Goal: Information Seeking & Learning: Learn about a topic

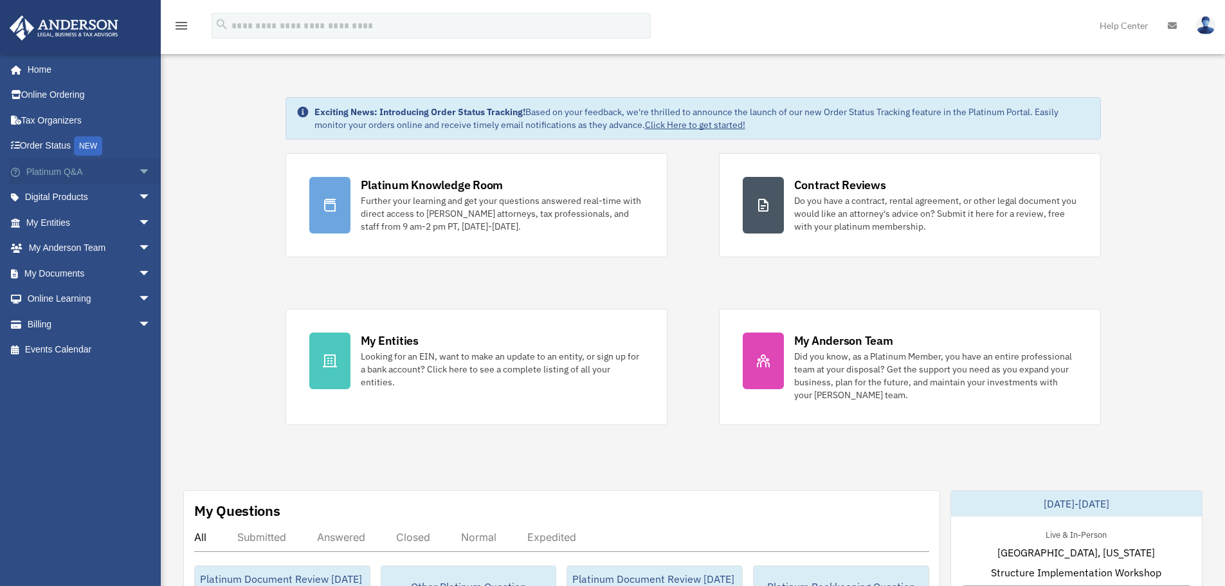
click at [139, 169] on span "arrow_drop_down" at bounding box center [151, 172] width 26 height 26
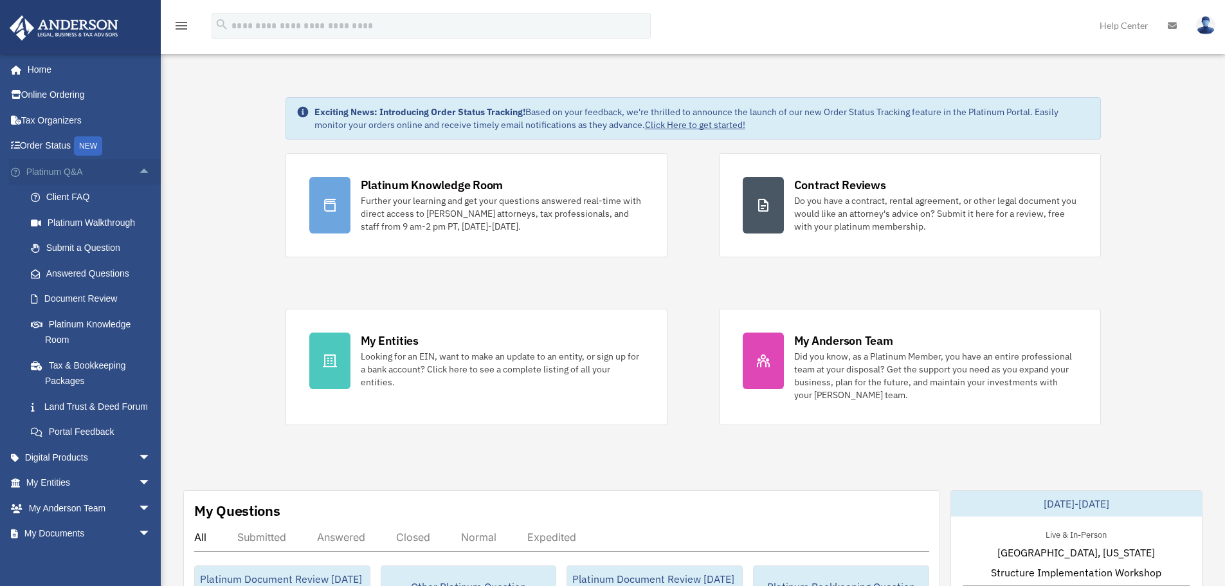
click at [138, 169] on span "arrow_drop_up" at bounding box center [151, 172] width 26 height 26
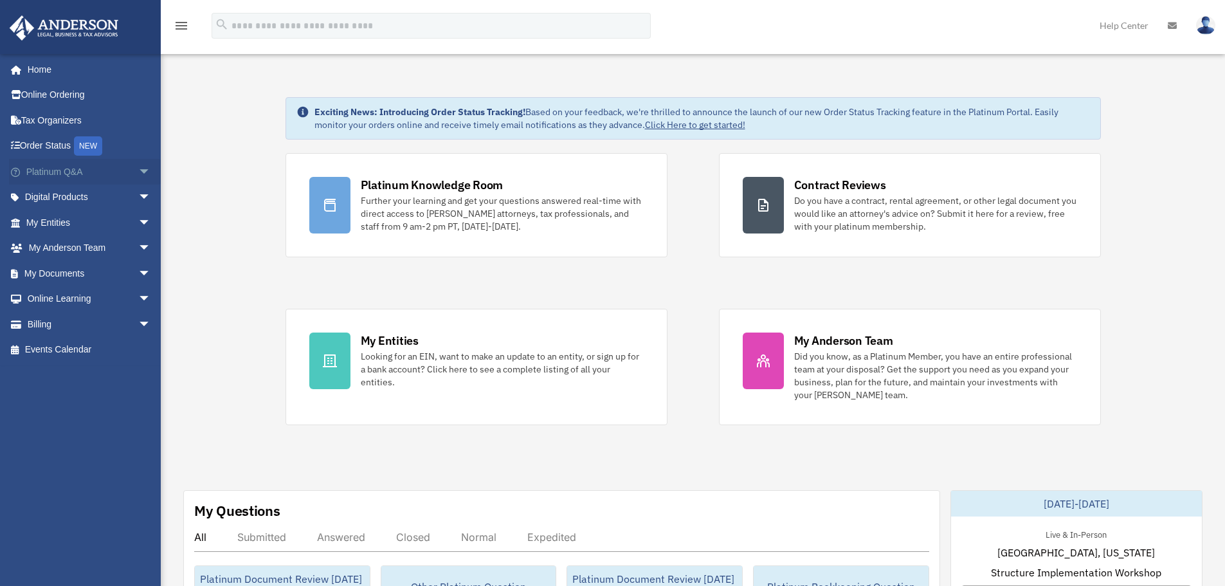
click at [138, 172] on span "arrow_drop_down" at bounding box center [151, 172] width 26 height 26
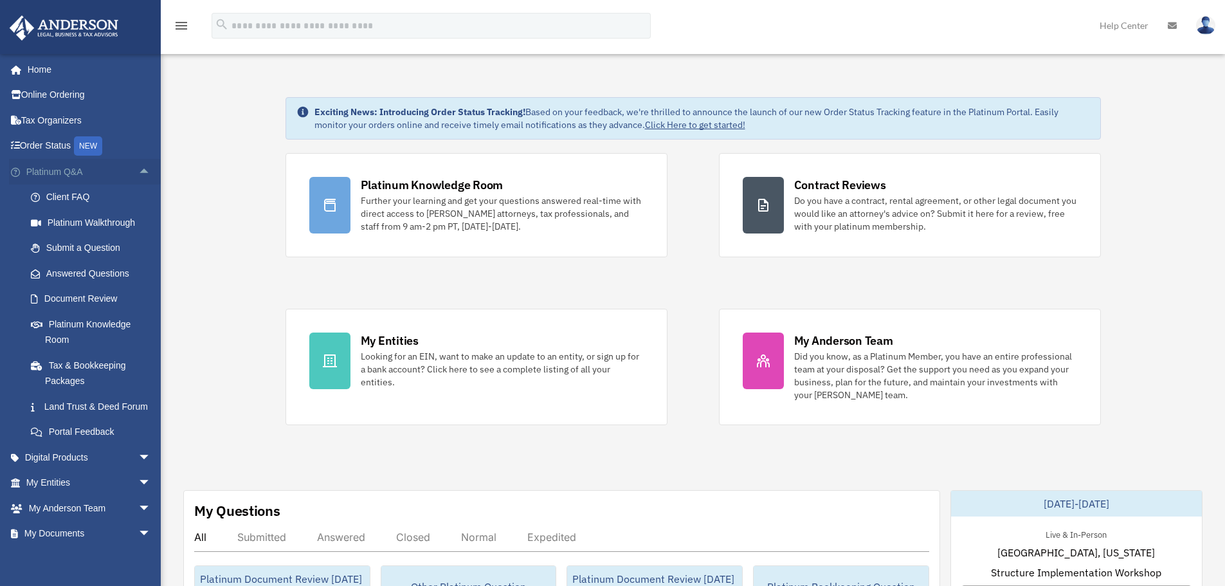
click at [138, 172] on span "arrow_drop_up" at bounding box center [151, 172] width 26 height 26
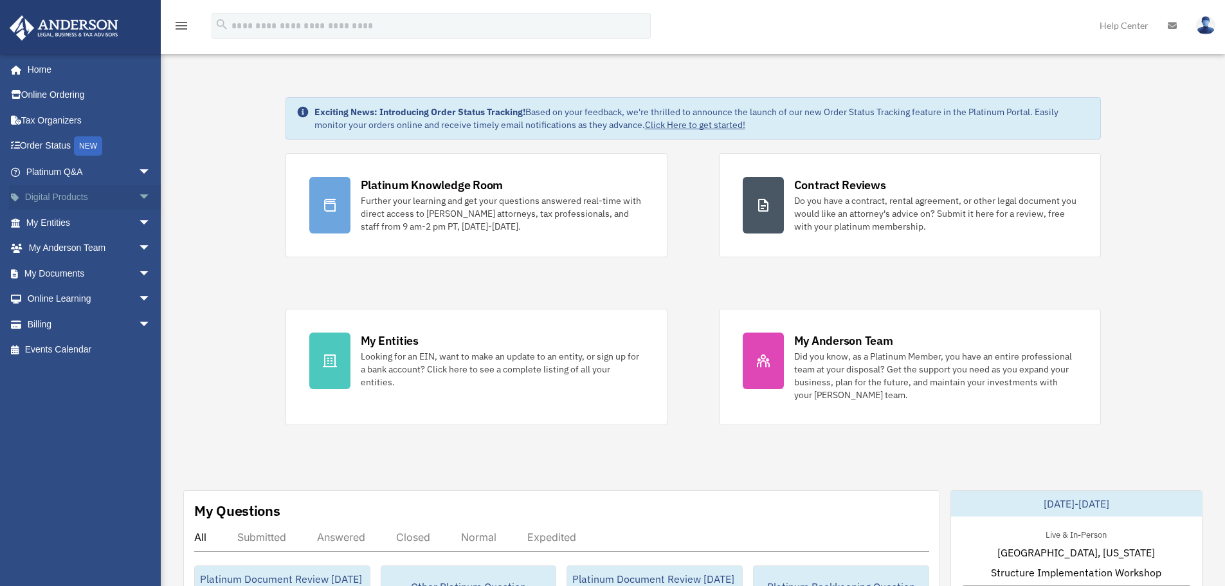
click at [138, 192] on span "arrow_drop_down" at bounding box center [151, 198] width 26 height 26
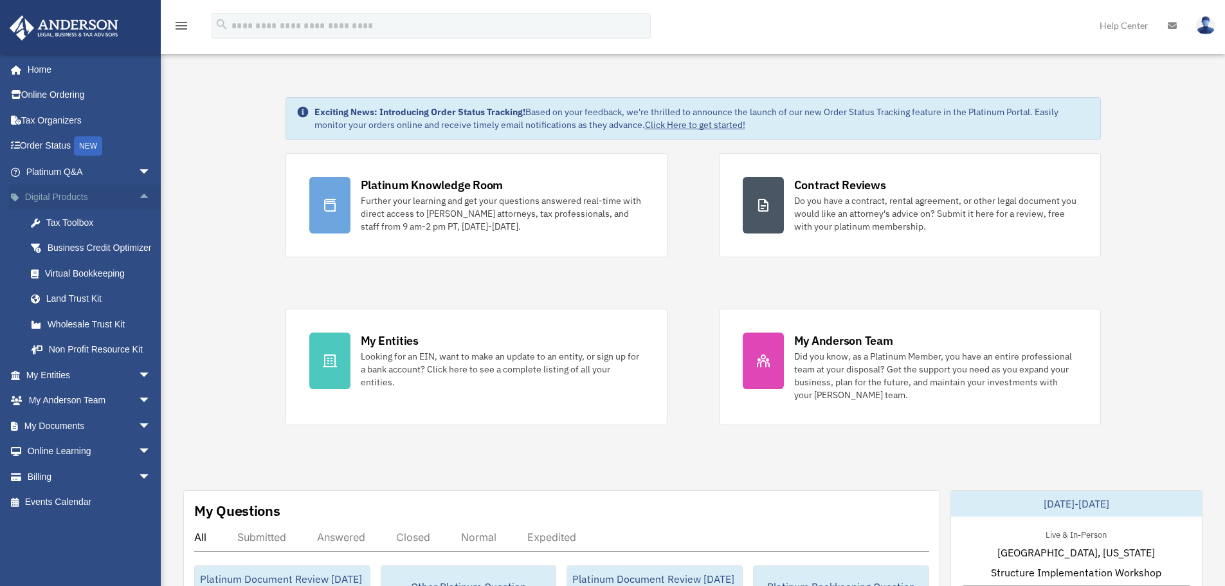
click at [138, 199] on span "arrow_drop_up" at bounding box center [151, 198] width 26 height 26
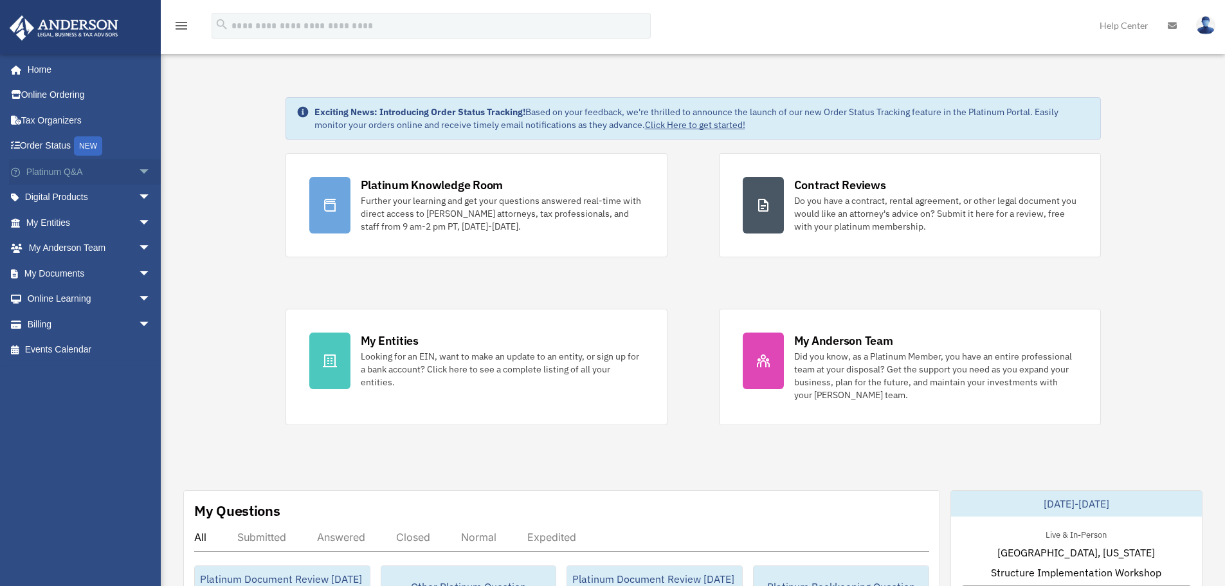
click at [138, 169] on span "arrow_drop_down" at bounding box center [151, 172] width 26 height 26
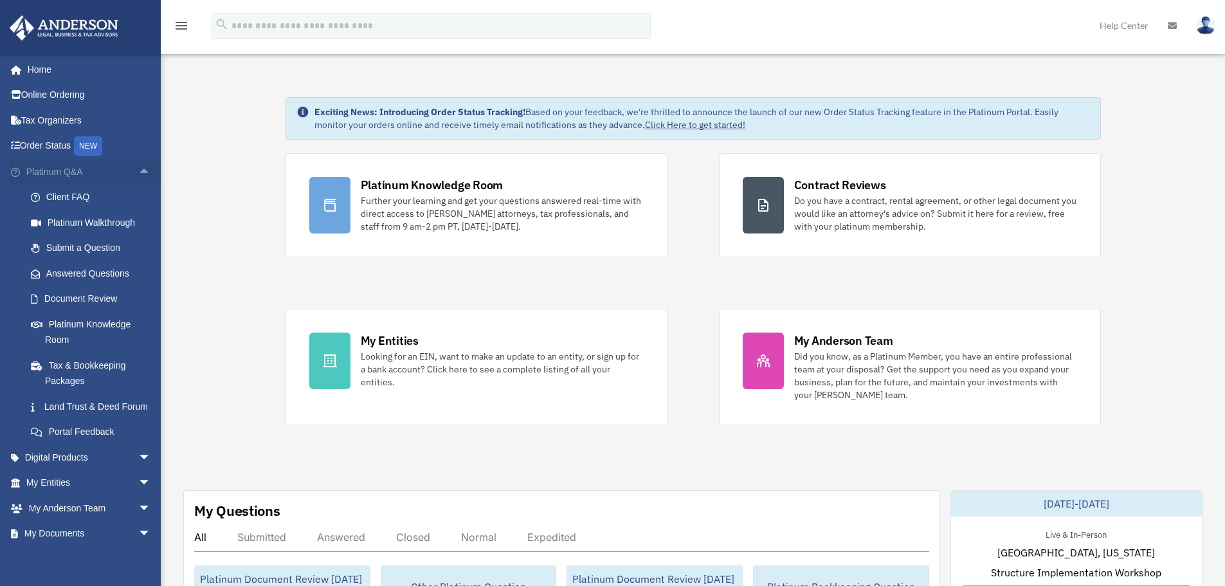
click at [138, 175] on span "arrow_drop_up" at bounding box center [151, 172] width 26 height 26
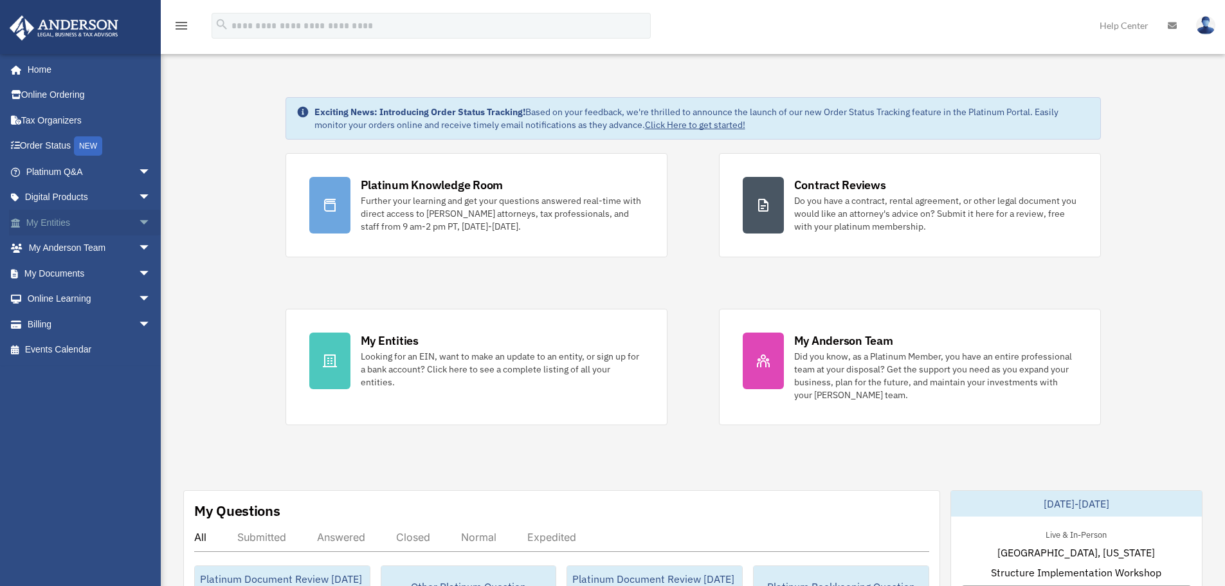
click at [138, 220] on span "arrow_drop_down" at bounding box center [151, 223] width 26 height 26
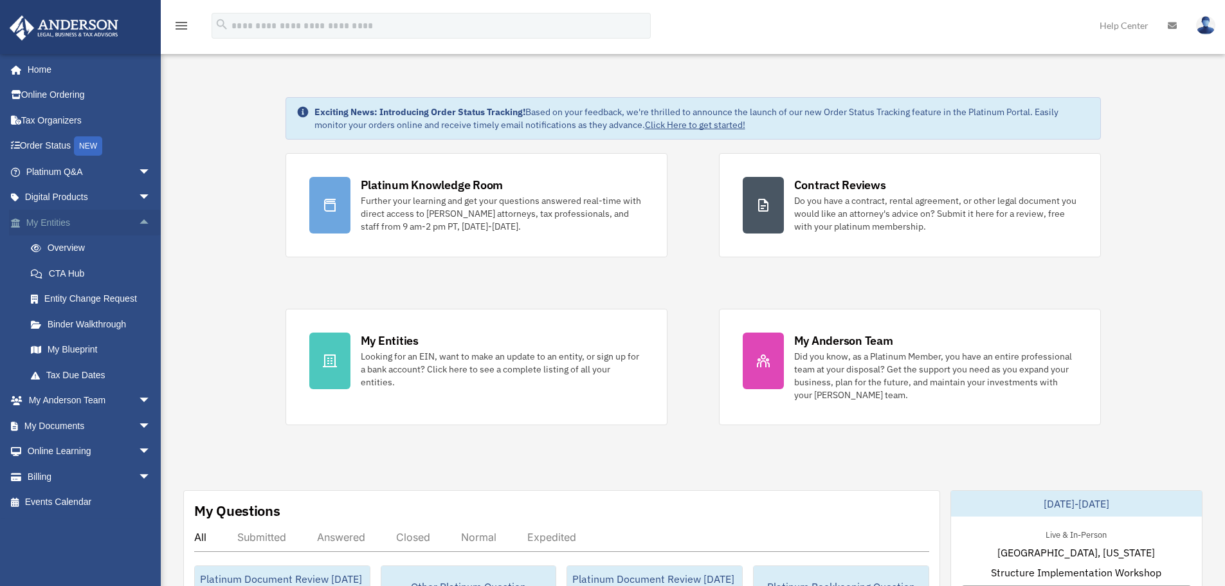
click at [138, 221] on span "arrow_drop_up" at bounding box center [151, 223] width 26 height 26
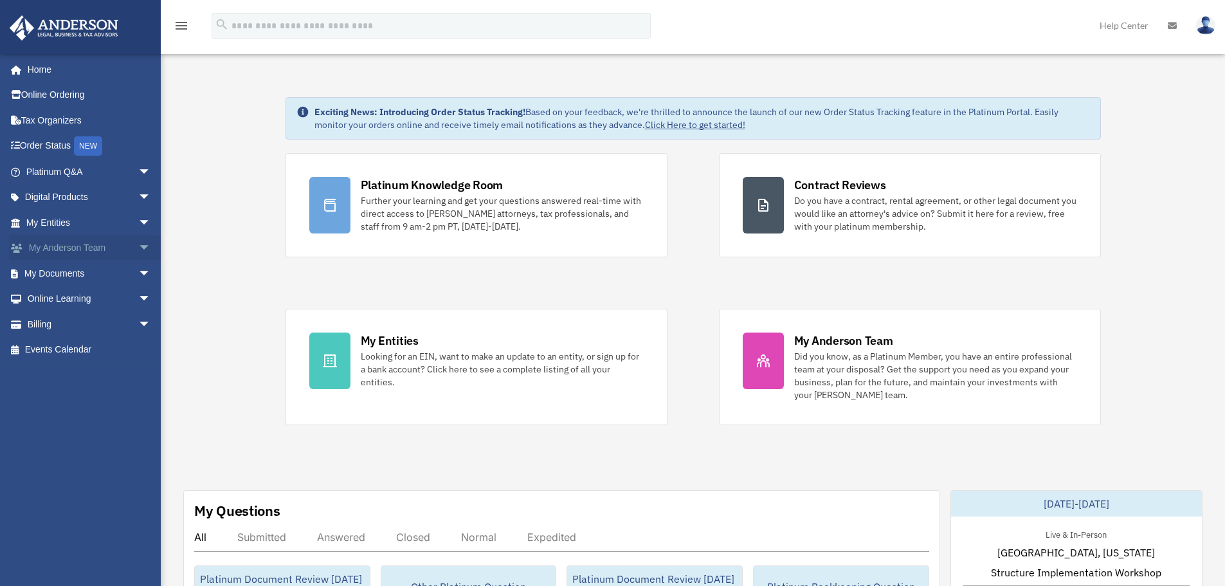
click at [138, 244] on span "arrow_drop_down" at bounding box center [151, 248] width 26 height 26
click at [138, 249] on span "arrow_drop_up" at bounding box center [151, 248] width 26 height 26
click at [138, 277] on span "arrow_drop_down" at bounding box center [151, 273] width 26 height 26
click at [138, 272] on span "arrow_drop_up" at bounding box center [151, 273] width 26 height 26
click at [138, 228] on span "arrow_drop_down" at bounding box center [151, 223] width 26 height 26
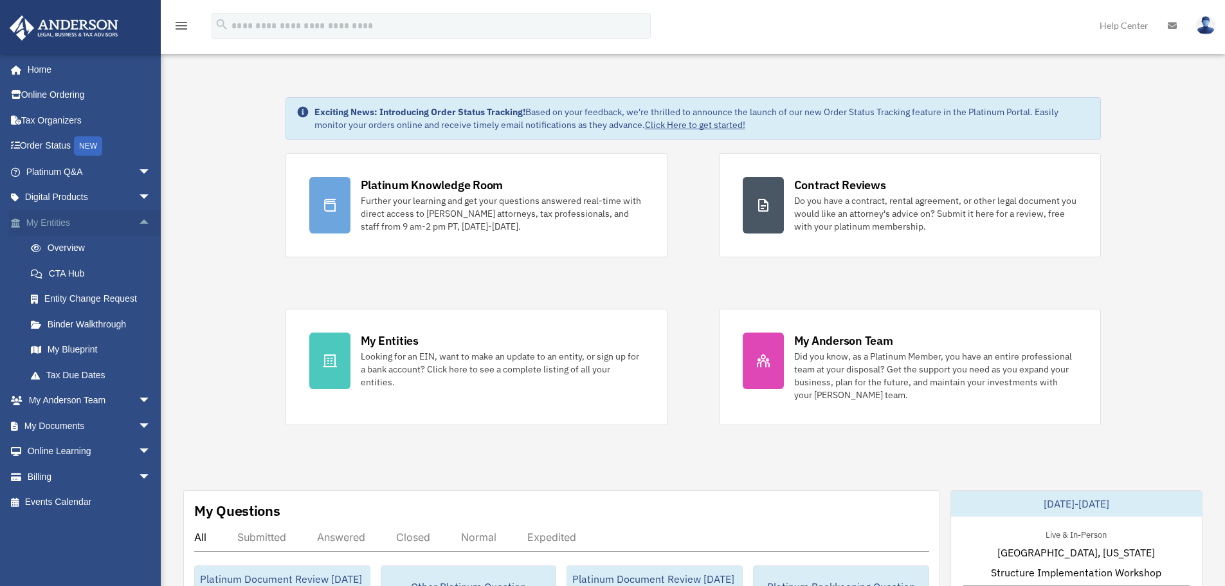
click at [138, 223] on span "arrow_drop_up" at bounding box center [151, 223] width 26 height 26
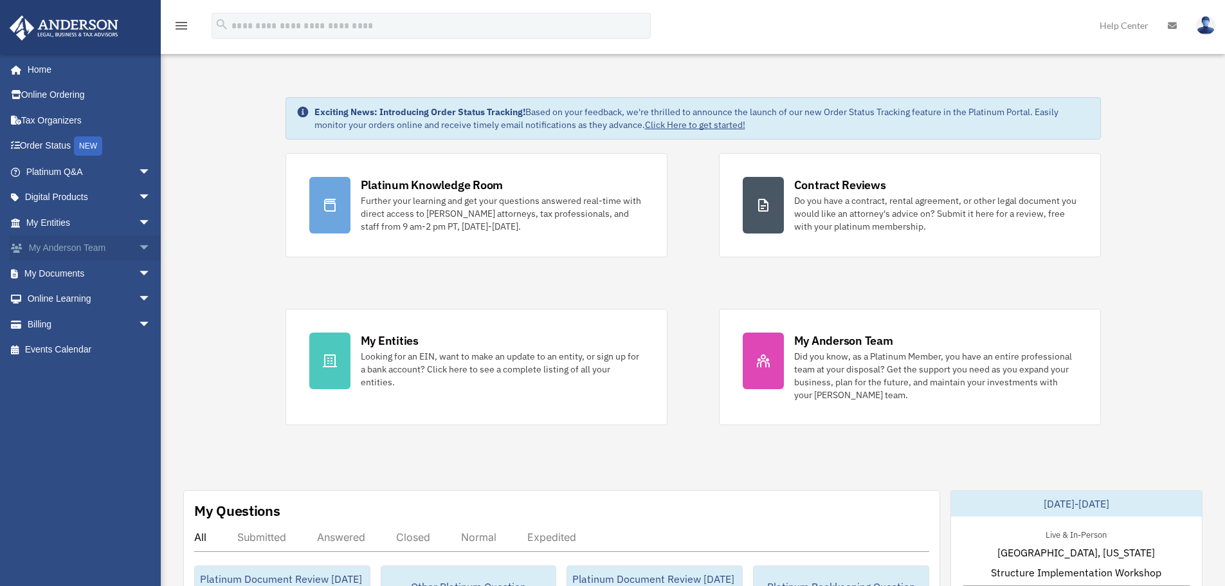
click at [138, 244] on span "arrow_drop_down" at bounding box center [151, 248] width 26 height 26
click at [138, 249] on span "arrow_drop_up" at bounding box center [151, 248] width 26 height 26
click at [138, 273] on span "arrow_drop_down" at bounding box center [151, 273] width 26 height 26
click at [138, 278] on span "arrow_drop_up" at bounding box center [151, 273] width 26 height 26
drag, startPoint x: 291, startPoint y: 108, endPoint x: 769, endPoint y: 136, distance: 479.3
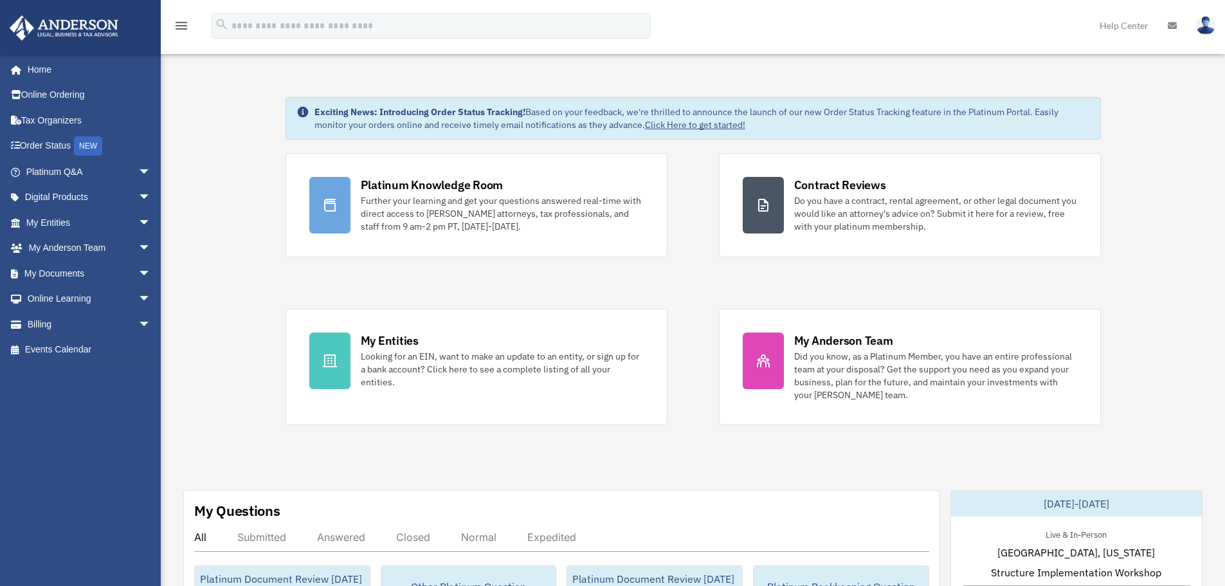
click at [769, 136] on div "Exciting News: Introducing Order Status Tracking! Based on your feedback, we're…" at bounding box center [694, 118] width 816 height 42
drag, startPoint x: 770, startPoint y: 131, endPoint x: 296, endPoint y: 108, distance: 474.5
click at [296, 108] on div "Exciting News: Introducing Order Status Tracking! Based on your feedback, we're…" at bounding box center [694, 118] width 816 height 42
click at [296, 108] on icon at bounding box center [302, 111] width 13 height 13
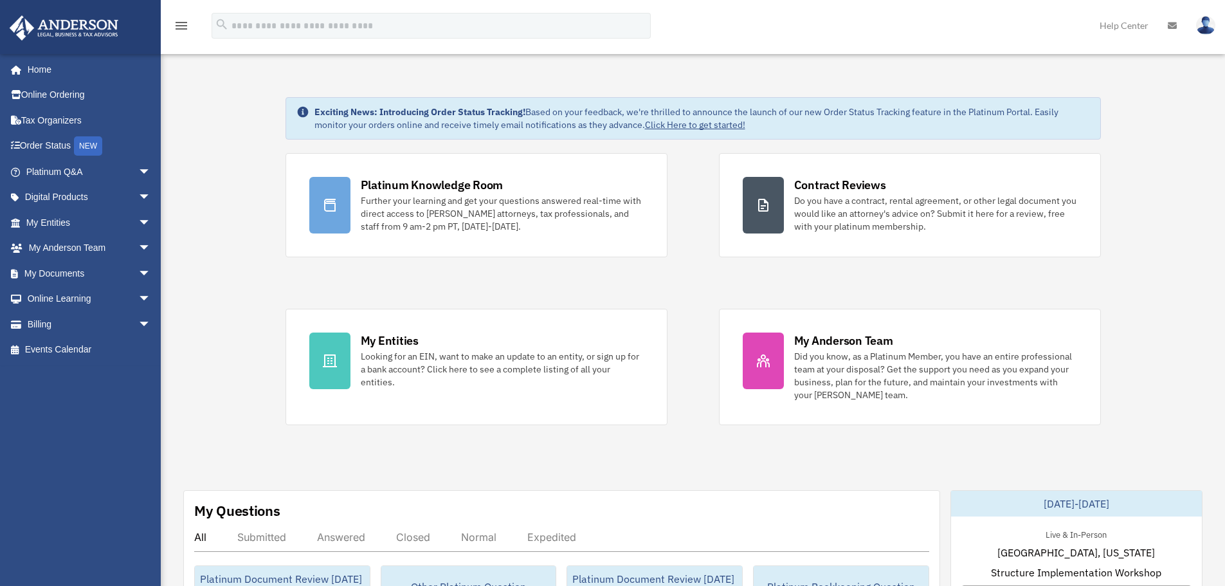
click at [302, 110] on icon at bounding box center [302, 111] width 13 height 13
drag, startPoint x: 311, startPoint y: 112, endPoint x: 772, endPoint y: 125, distance: 461.3
click at [772, 125] on div "Exciting News: Introducing Order Status Tracking! Based on your feedback, we're…" at bounding box center [694, 118] width 816 height 42
click at [772, 125] on div "Exciting News: Introducing Order Status Tracking! Based on your feedback, we're…" at bounding box center [702, 118] width 776 height 26
drag, startPoint x: 758, startPoint y: 127, endPoint x: 308, endPoint y: 114, distance: 449.8
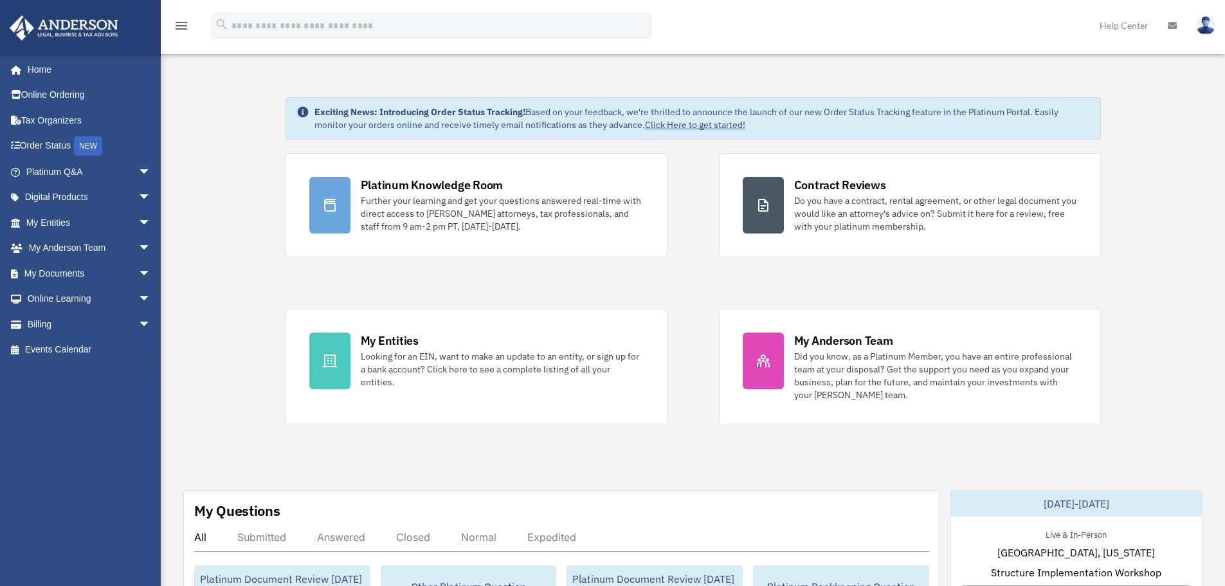
click at [308, 114] on div "Exciting News: Introducing Order Status Tracking! Based on your feedback, we're…" at bounding box center [694, 118] width 816 height 42
click at [308, 114] on icon at bounding box center [302, 111] width 13 height 13
drag, startPoint x: 313, startPoint y: 113, endPoint x: 721, endPoint y: 136, distance: 408.4
click at [717, 135] on div "Exciting News: Introducing Order Status Tracking! Based on your feedback, we're…" at bounding box center [694, 118] width 816 height 42
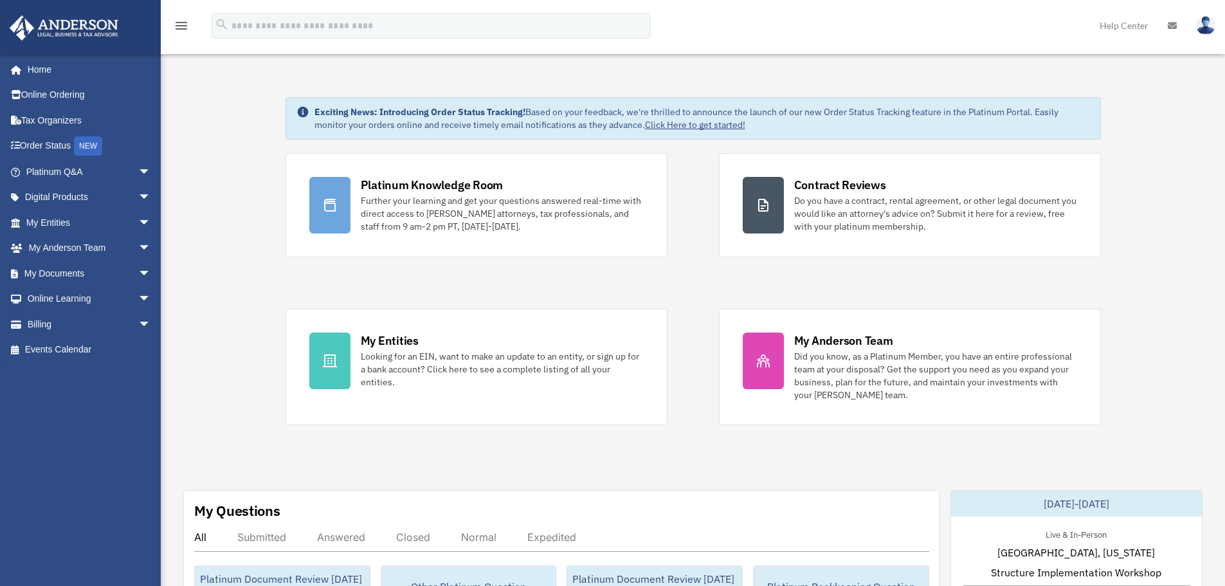
click at [138, 176] on span "arrow_drop_down" at bounding box center [151, 172] width 26 height 26
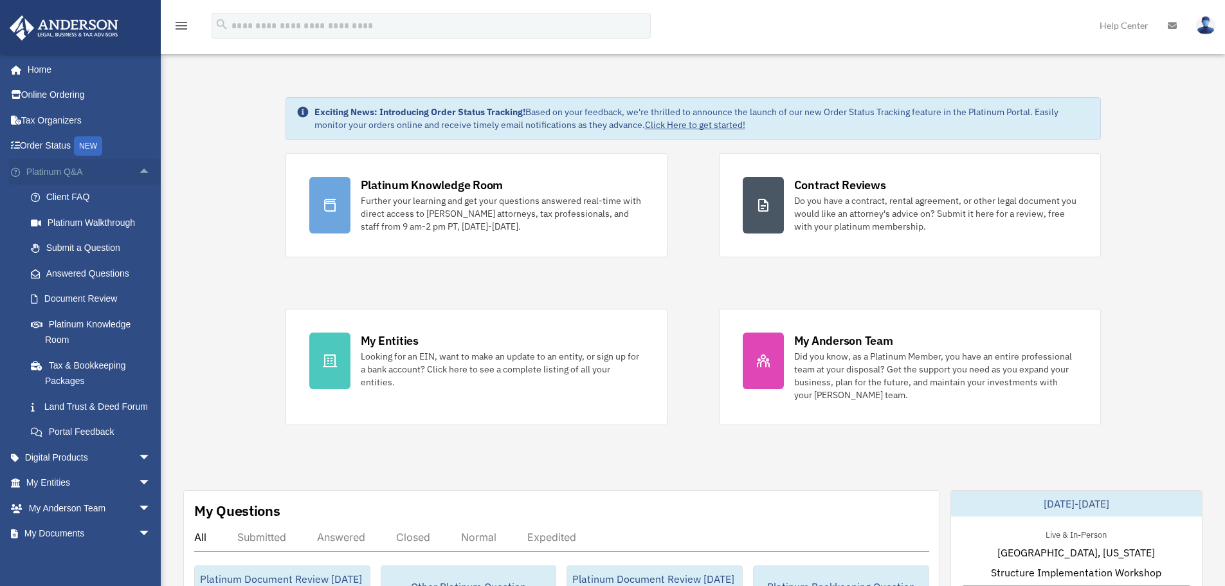
click at [138, 174] on span "arrow_drop_up" at bounding box center [151, 172] width 26 height 26
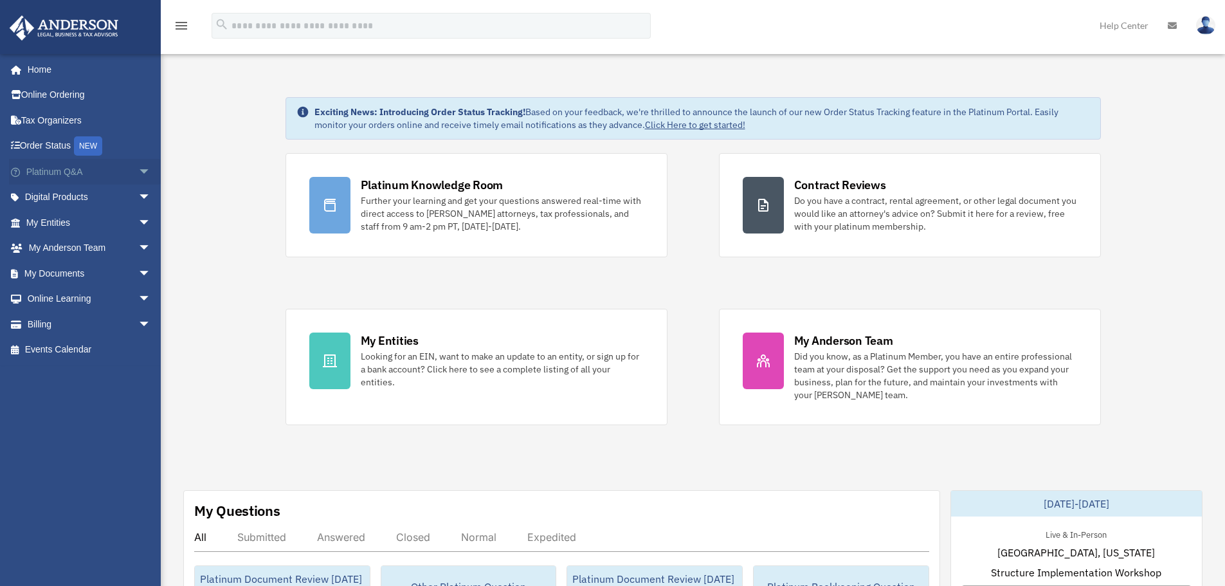
click at [138, 167] on span "arrow_drop_down" at bounding box center [151, 172] width 26 height 26
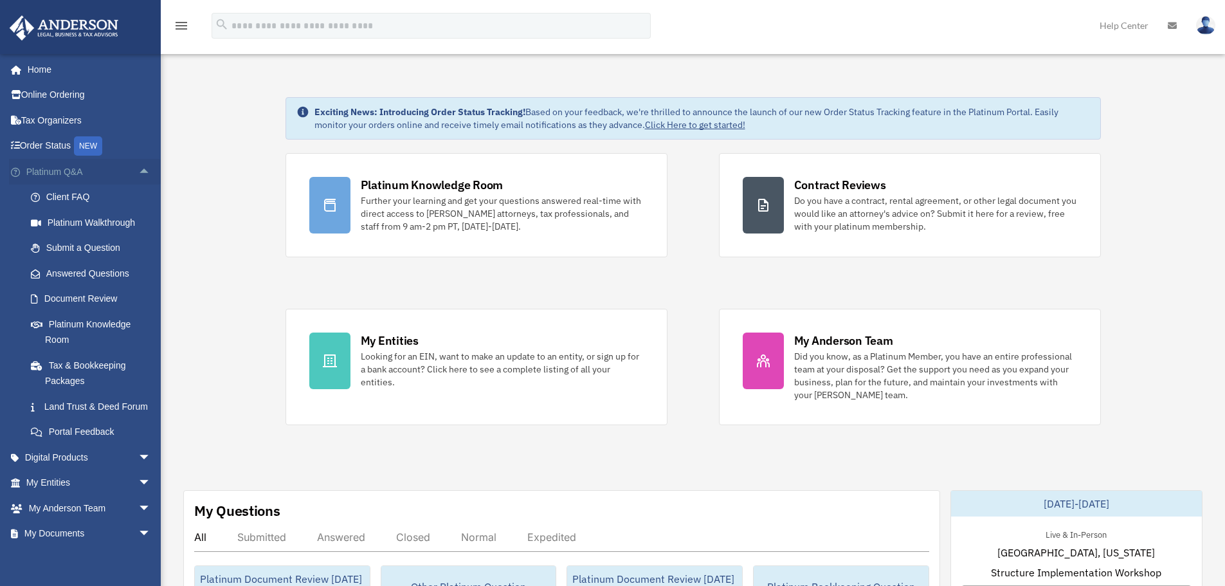
click at [138, 174] on span "arrow_drop_up" at bounding box center [151, 172] width 26 height 26
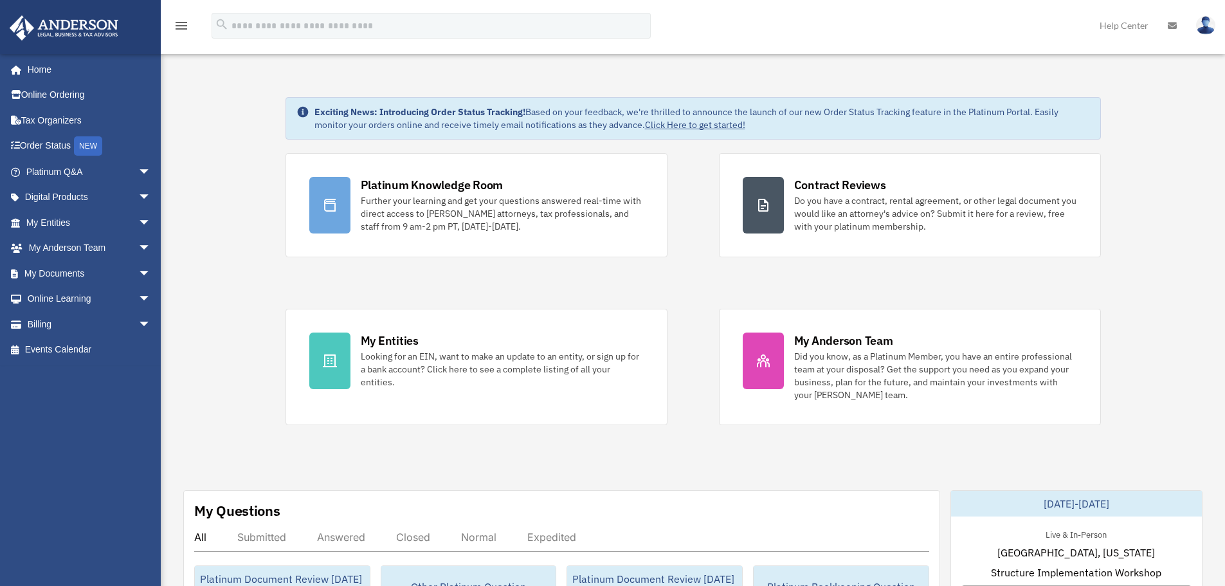
click at [184, 27] on icon "menu" at bounding box center [181, 25] width 15 height 15
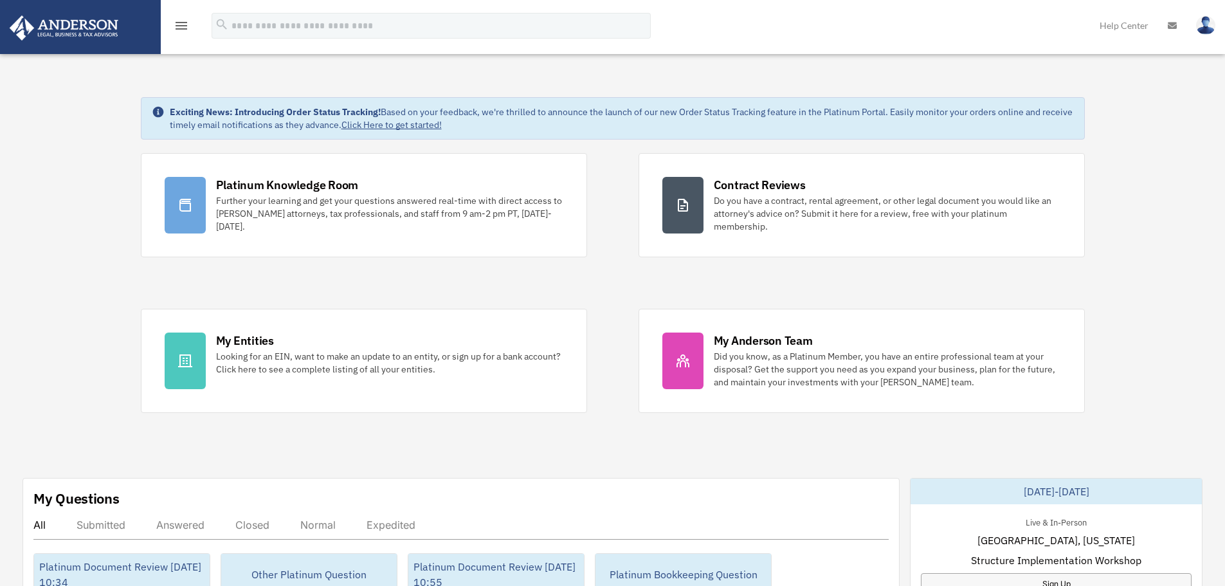
click at [183, 23] on icon "menu" at bounding box center [181, 25] width 15 height 15
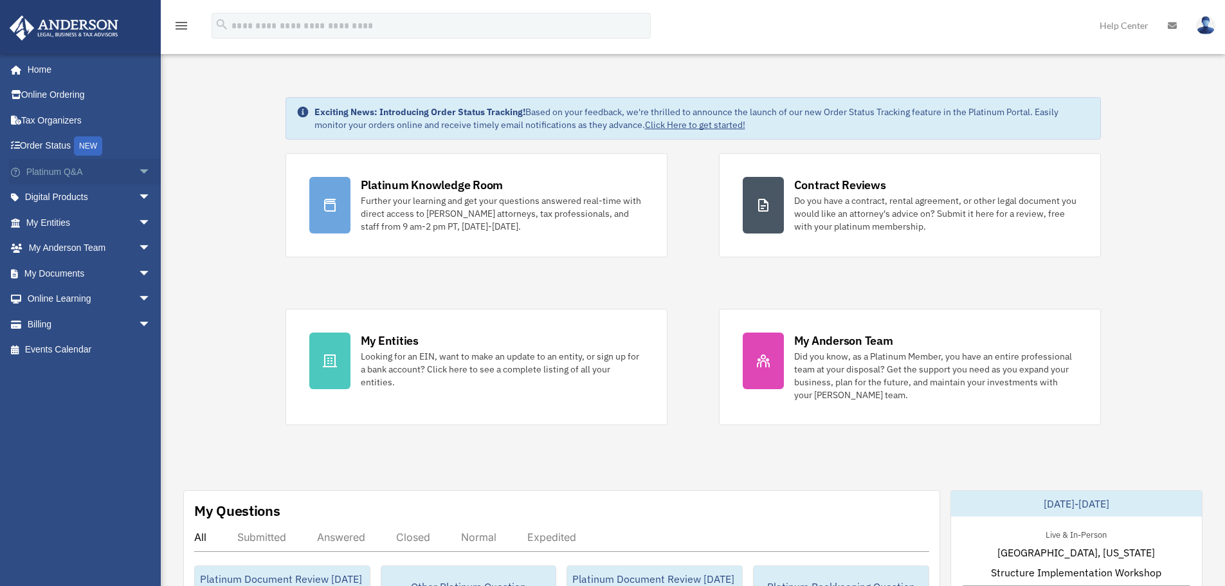
click at [141, 169] on span "arrow_drop_down" at bounding box center [151, 172] width 26 height 26
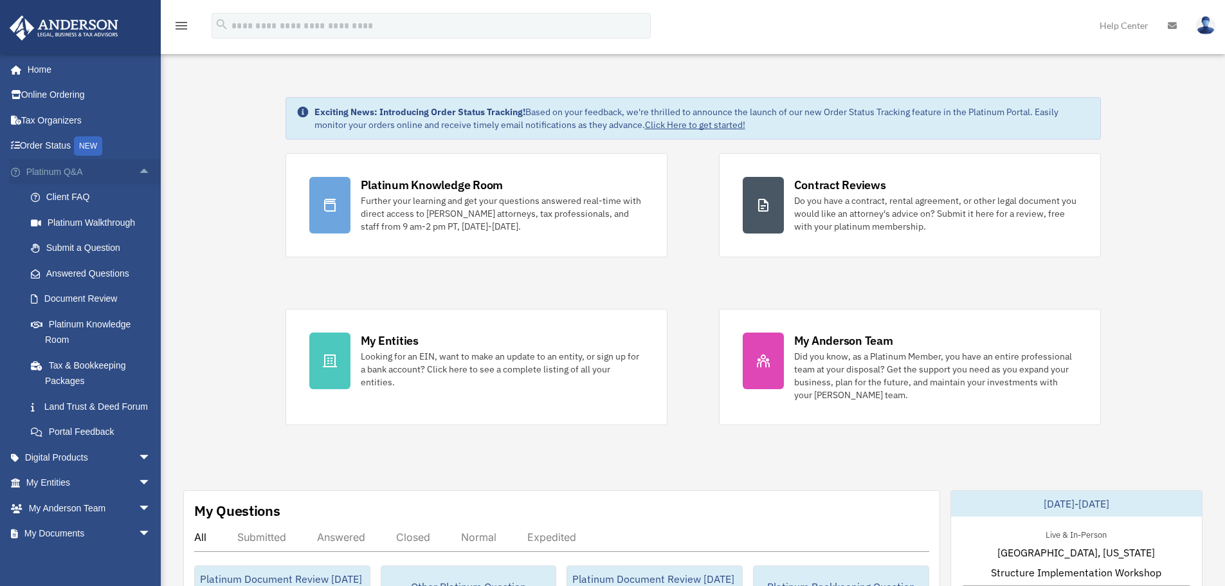
click at [141, 171] on span "arrow_drop_up" at bounding box center [151, 172] width 26 height 26
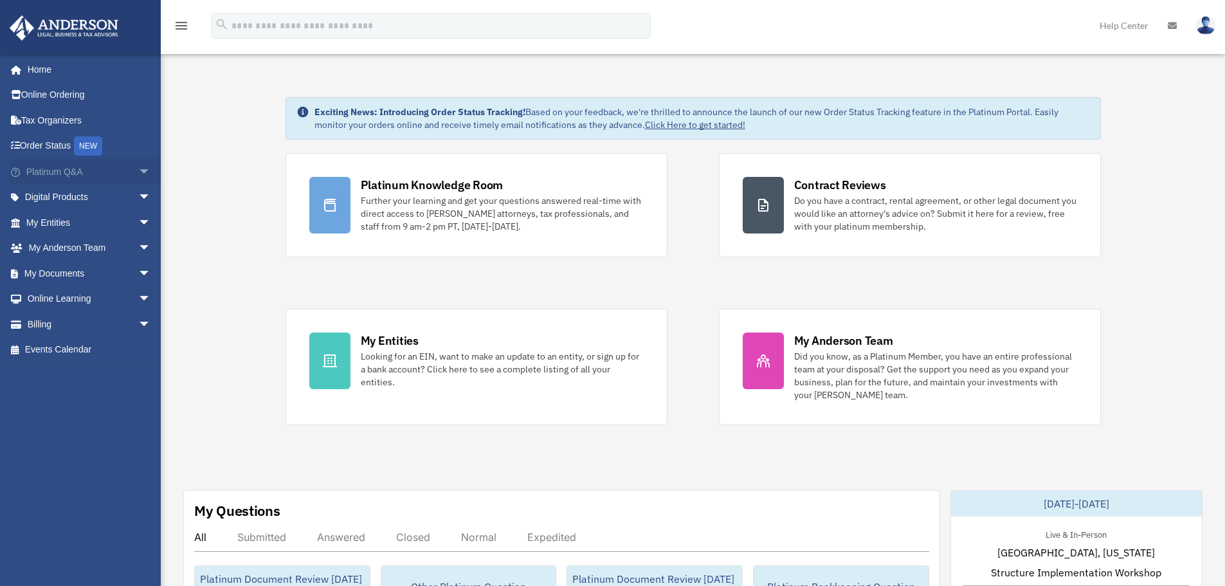
click at [141, 171] on span "arrow_drop_down" at bounding box center [151, 172] width 26 height 26
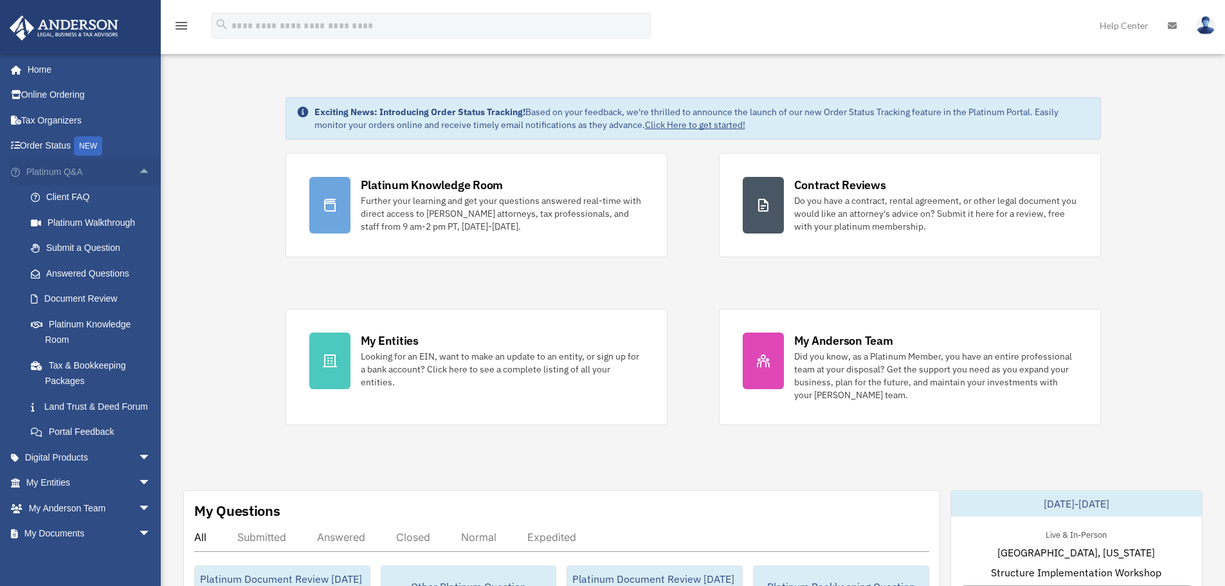
click at [139, 170] on span "arrow_drop_up" at bounding box center [151, 172] width 26 height 26
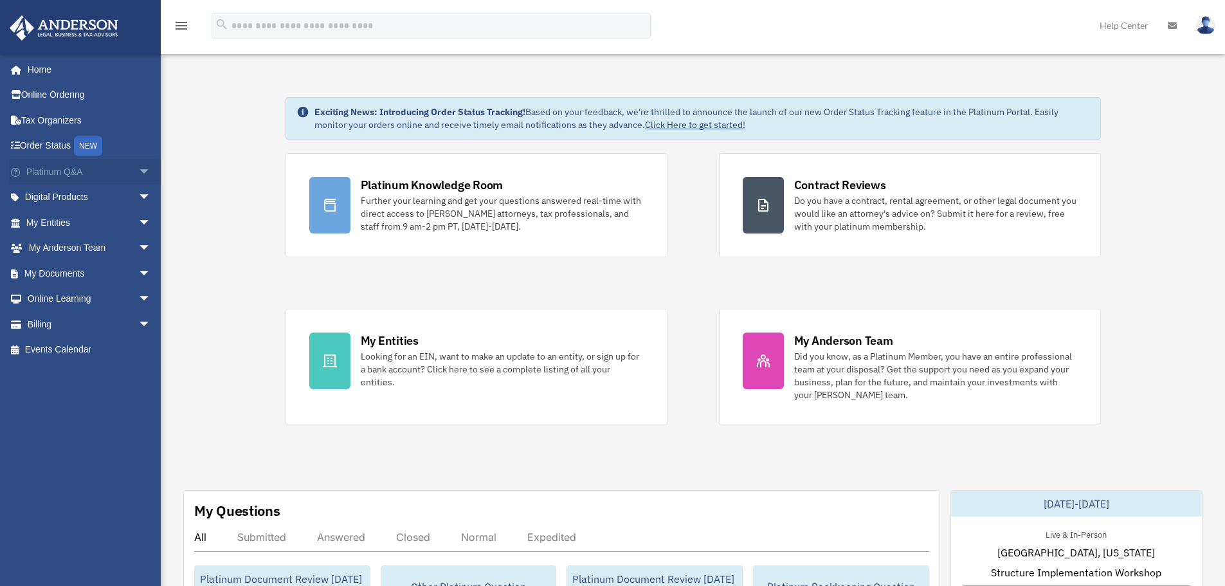
click at [142, 172] on span "arrow_drop_down" at bounding box center [151, 172] width 26 height 26
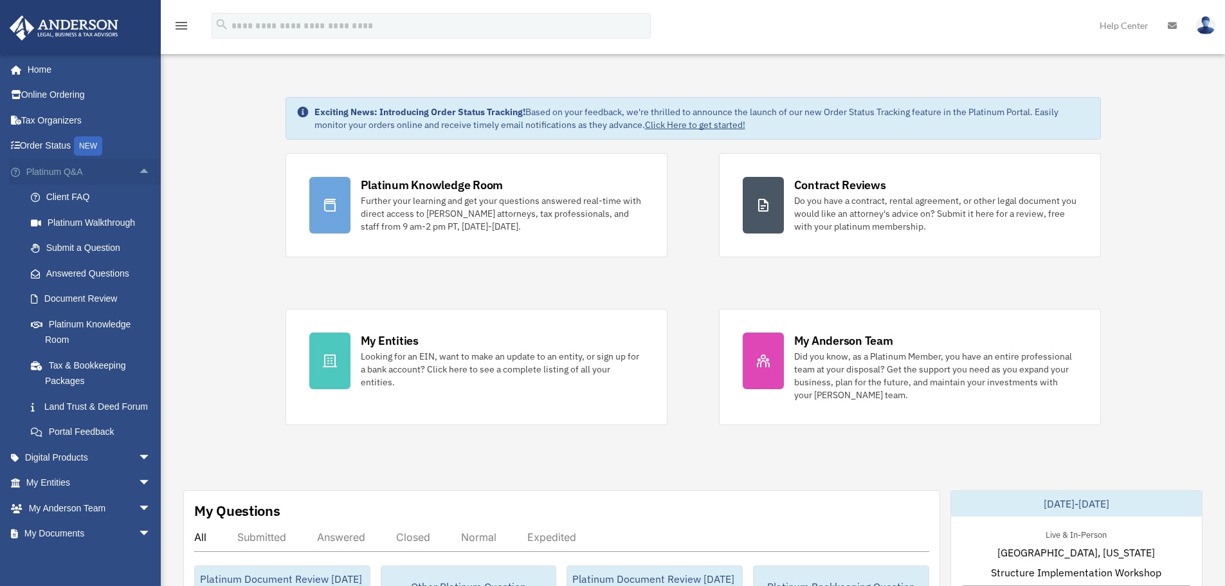
click at [138, 171] on span "arrow_drop_up" at bounding box center [151, 172] width 26 height 26
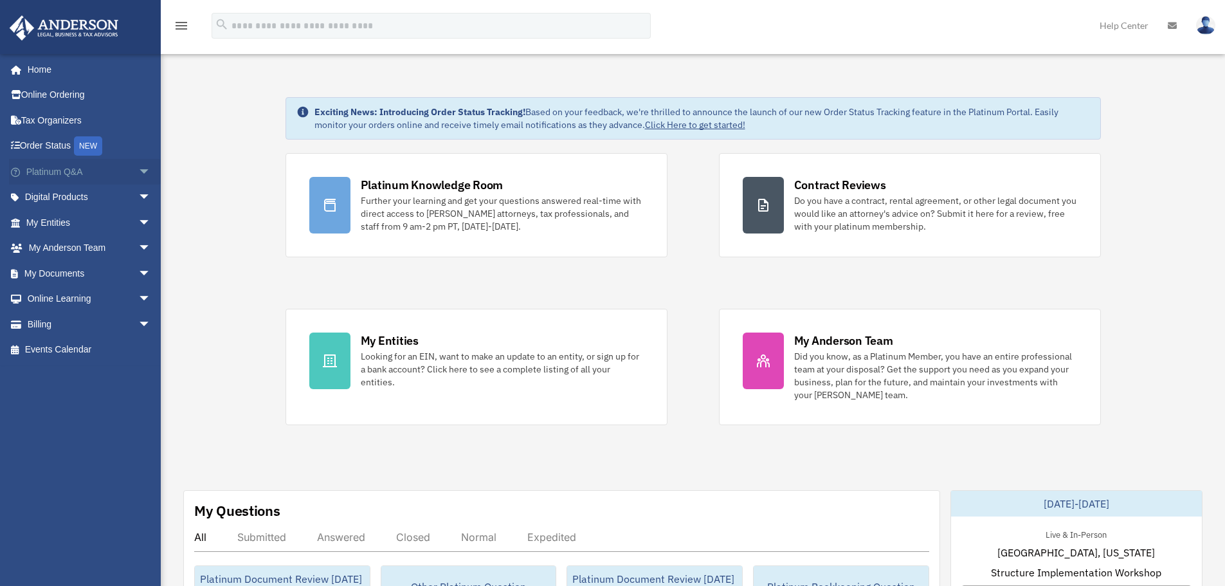
click at [138, 171] on span "arrow_drop_down" at bounding box center [151, 172] width 26 height 26
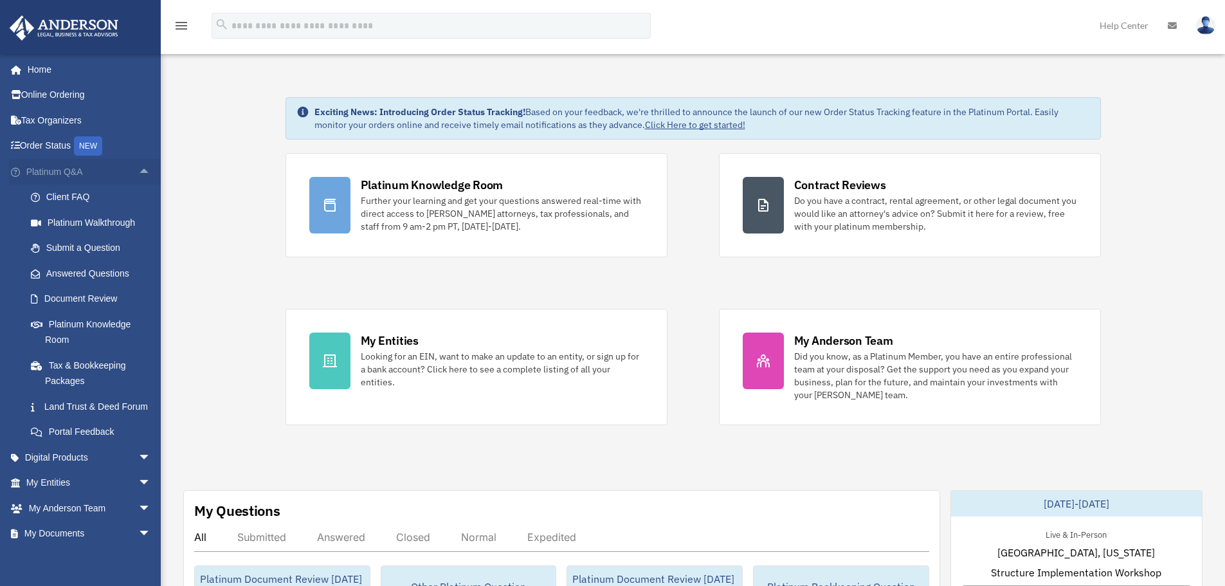
click at [138, 170] on span "arrow_drop_up" at bounding box center [151, 172] width 26 height 26
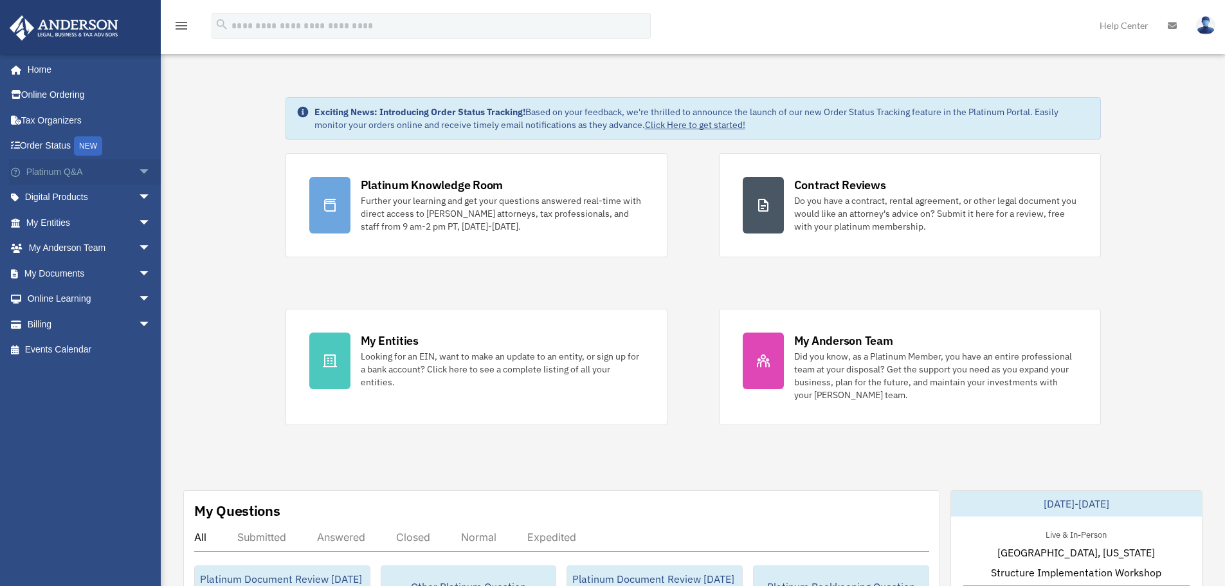
click at [138, 174] on span "arrow_drop_down" at bounding box center [151, 172] width 26 height 26
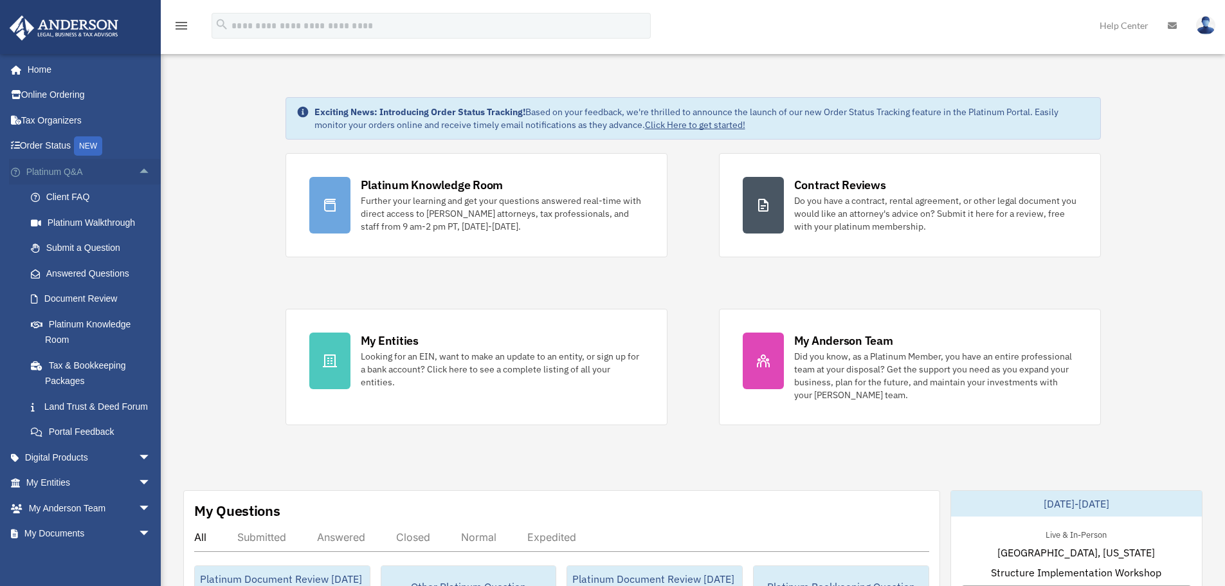
click at [141, 168] on span "arrow_drop_up" at bounding box center [151, 172] width 26 height 26
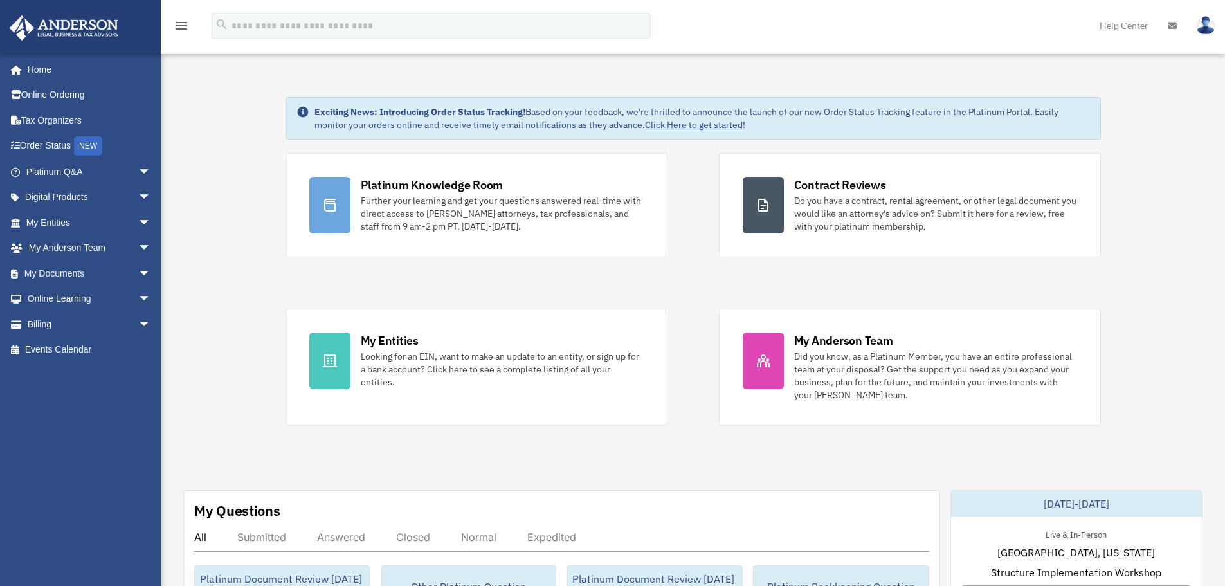
click at [424, 108] on strong "Exciting News: Introducing Order Status Tracking!" at bounding box center [419, 112] width 211 height 12
click at [391, 111] on strong "Exciting News: Introducing Order Status Tracking!" at bounding box center [419, 112] width 211 height 12
drag, startPoint x: 322, startPoint y: 111, endPoint x: 773, endPoint y: 113, distance: 450.8
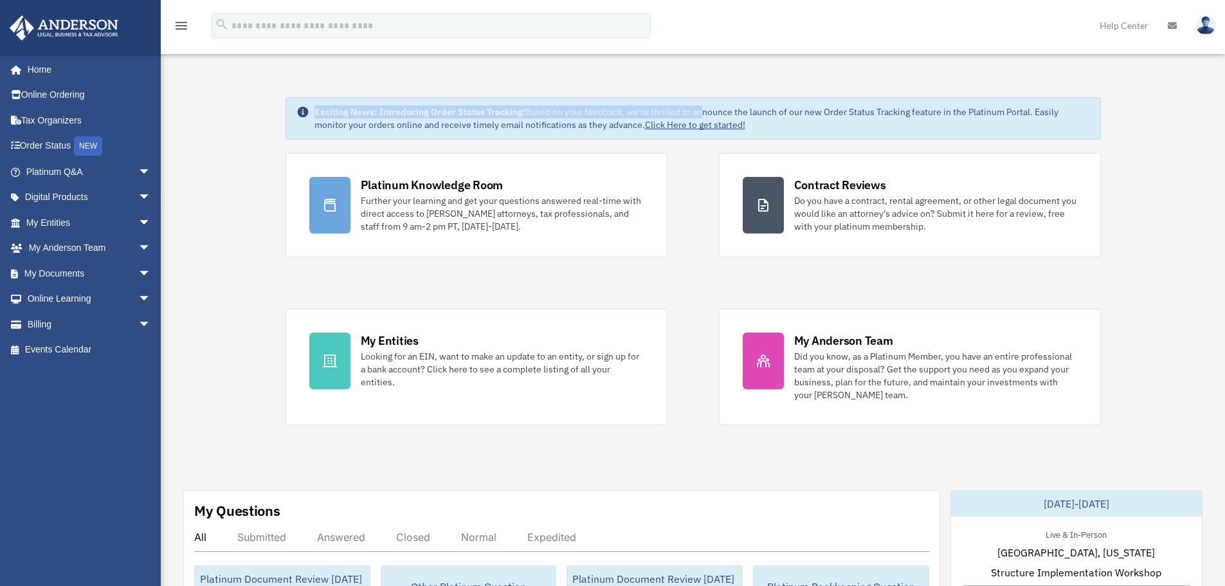
click at [741, 103] on div "Exciting News: Introducing Order Status Tracking! Based on your feedback, we're…" at bounding box center [694, 118] width 816 height 42
click at [768, 109] on div "Exciting News: Introducing Order Status Tracking! Based on your feedback, we're…" at bounding box center [694, 118] width 816 height 42
click at [785, 128] on div "Exciting News: Introducing Order Status Tracking! Based on your feedback, we're…" at bounding box center [702, 118] width 776 height 26
drag, startPoint x: 790, startPoint y: 130, endPoint x: 304, endPoint y: 114, distance: 486.5
click at [304, 114] on div "Exciting News: Introducing Order Status Tracking! Based on your feedback, we're…" at bounding box center [694, 118] width 816 height 42
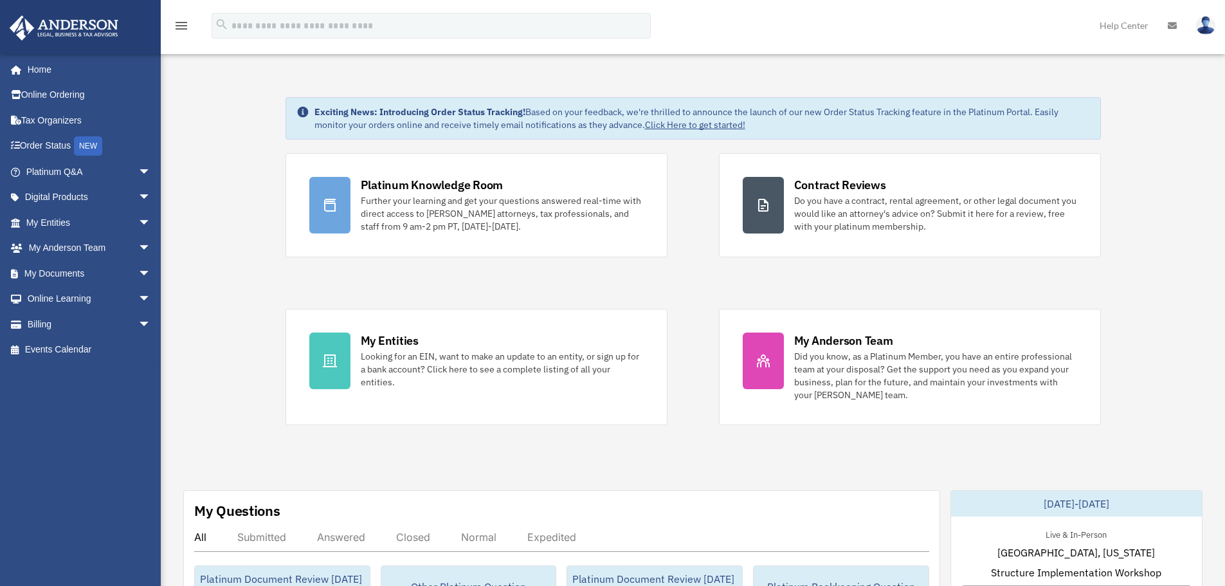
click at [304, 114] on icon at bounding box center [302, 111] width 11 height 11
click at [304, 110] on icon at bounding box center [302, 111] width 11 height 11
click at [138, 198] on span "arrow_drop_down" at bounding box center [151, 198] width 26 height 26
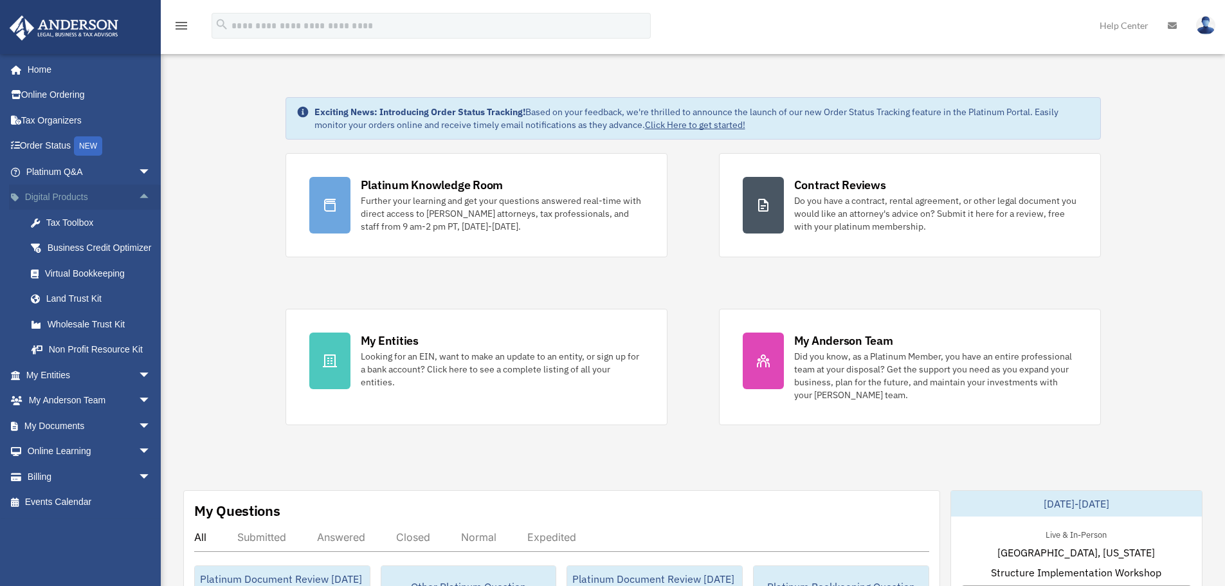
click at [138, 199] on span "arrow_drop_up" at bounding box center [151, 198] width 26 height 26
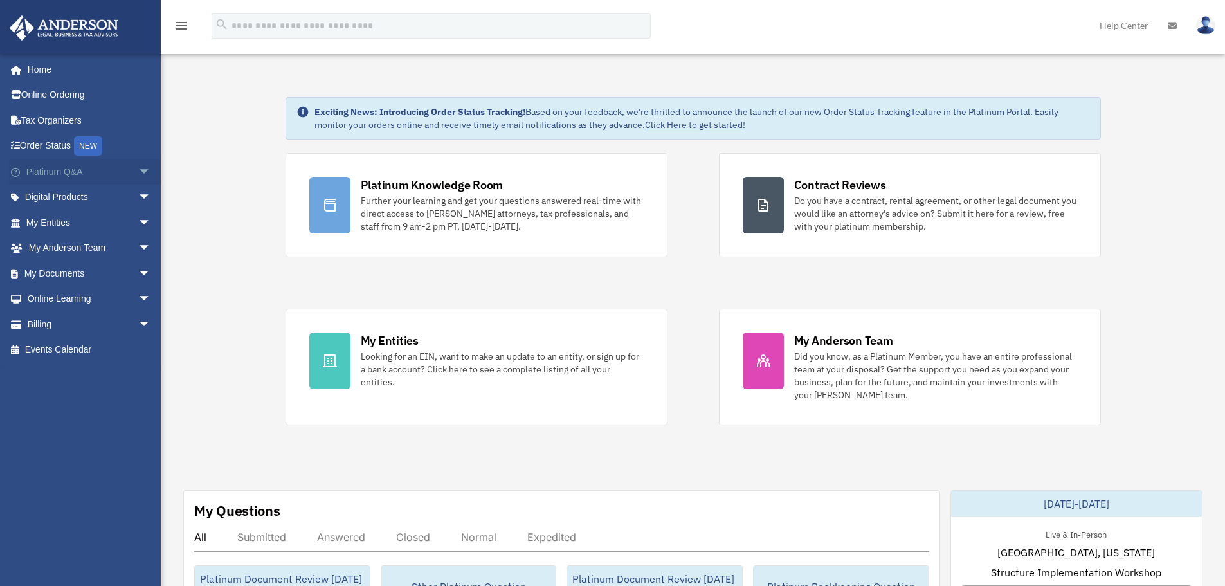
click at [138, 176] on span "arrow_drop_down" at bounding box center [151, 172] width 26 height 26
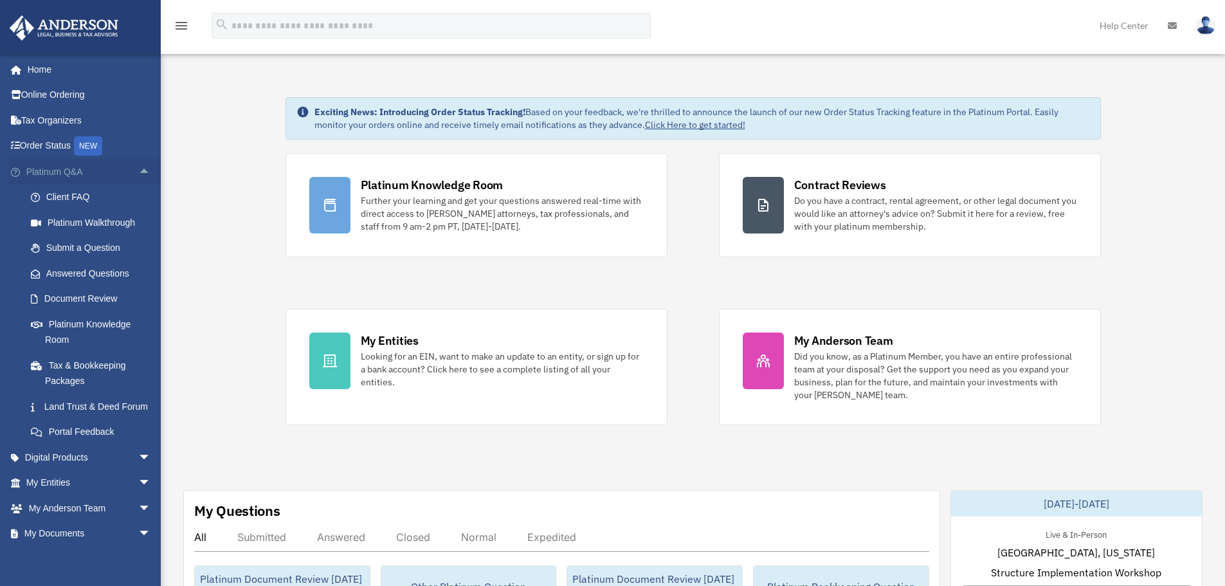
click at [138, 170] on span "arrow_drop_up" at bounding box center [151, 172] width 26 height 26
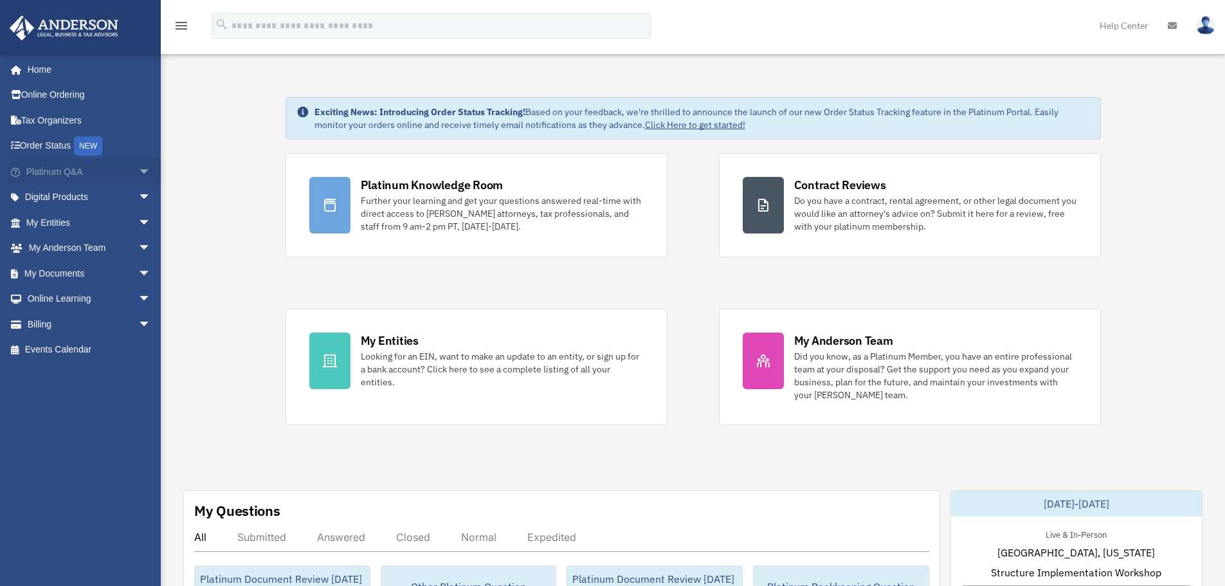
click at [138, 168] on span "arrow_drop_down" at bounding box center [151, 172] width 26 height 26
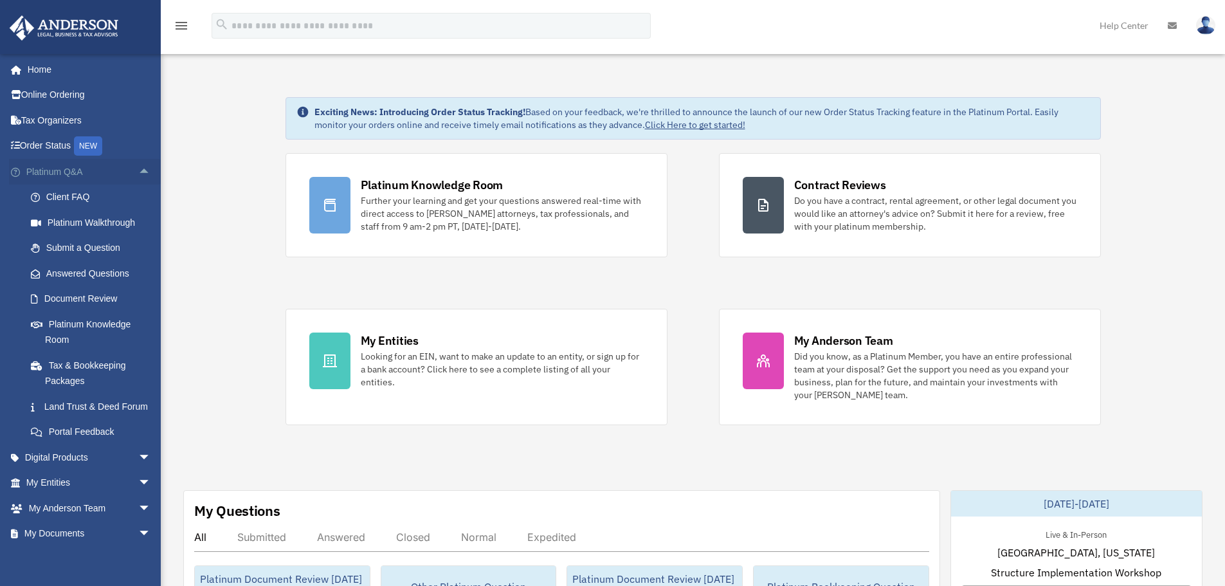
click at [138, 168] on span "arrow_drop_up" at bounding box center [151, 172] width 26 height 26
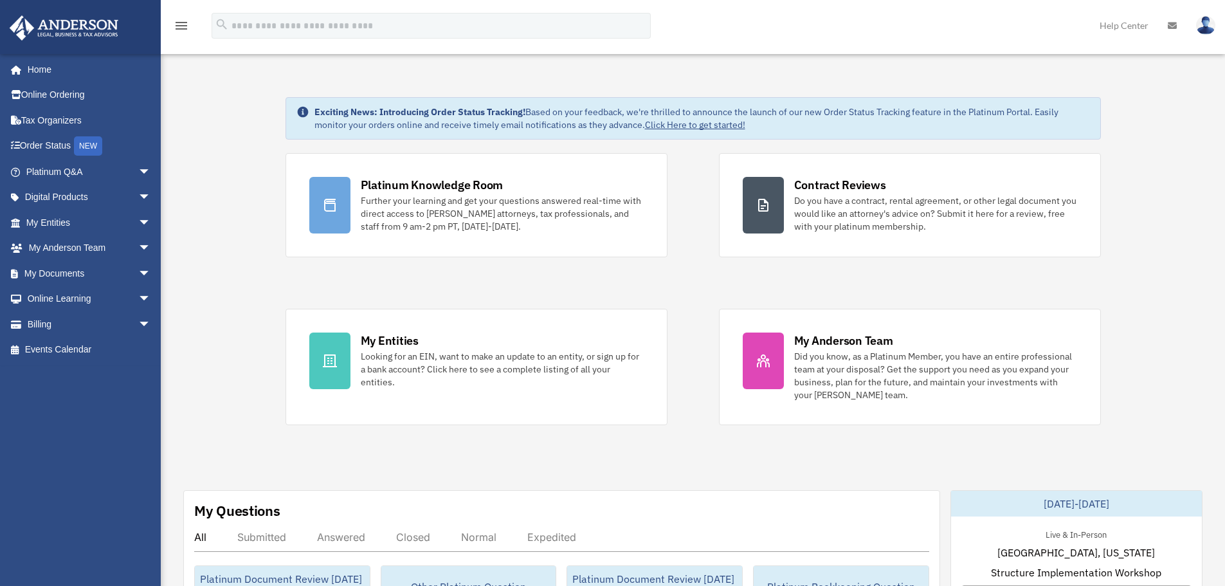
click at [392, 125] on div "Exciting News: Introducing Order Status Tracking! Based on your feedback, we're…" at bounding box center [702, 118] width 776 height 26
click at [374, 120] on div "Exciting News: Introducing Order Status Tracking! Based on your feedback, we're…" at bounding box center [702, 118] width 776 height 26
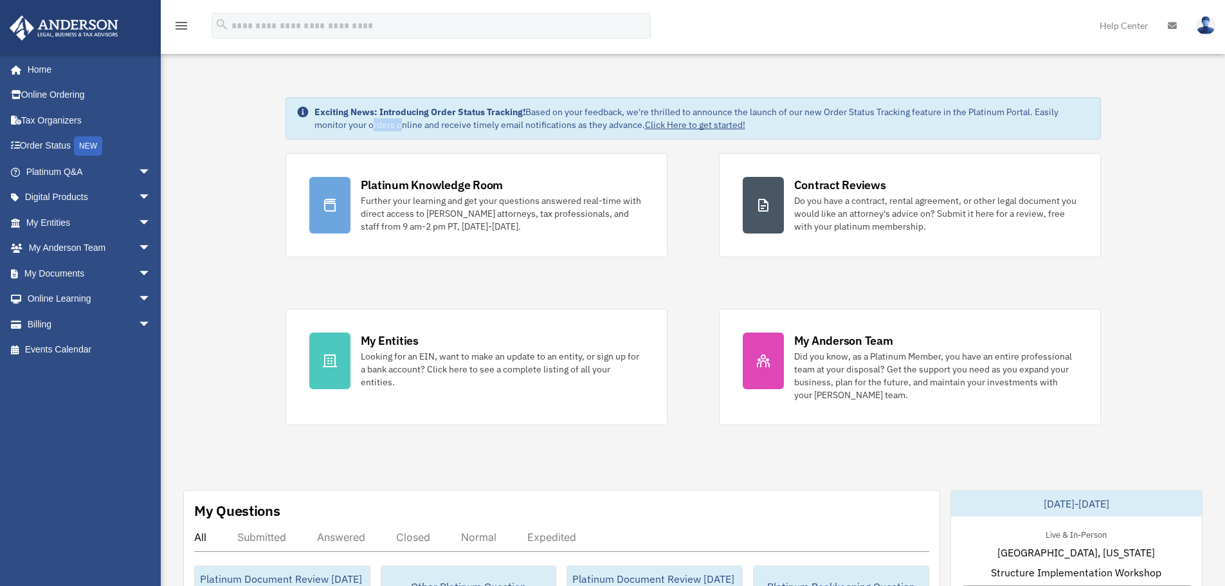
click at [374, 120] on div "Exciting News: Introducing Order Status Tracking! Based on your feedback, we're…" at bounding box center [702, 118] width 776 height 26
click at [379, 118] on div "Exciting News: Introducing Order Status Tracking! Based on your feedback, we're…" at bounding box center [702, 118] width 776 height 26
drag, startPoint x: 313, startPoint y: 110, endPoint x: 823, endPoint y: 129, distance: 510.4
click at [823, 129] on div "Exciting News: Introducing Order Status Tracking! Based on your feedback, we're…" at bounding box center [694, 118] width 816 height 42
click at [823, 129] on div "Exciting News: Introducing Order Status Tracking! Based on your feedback, we're…" at bounding box center [702, 118] width 776 height 26
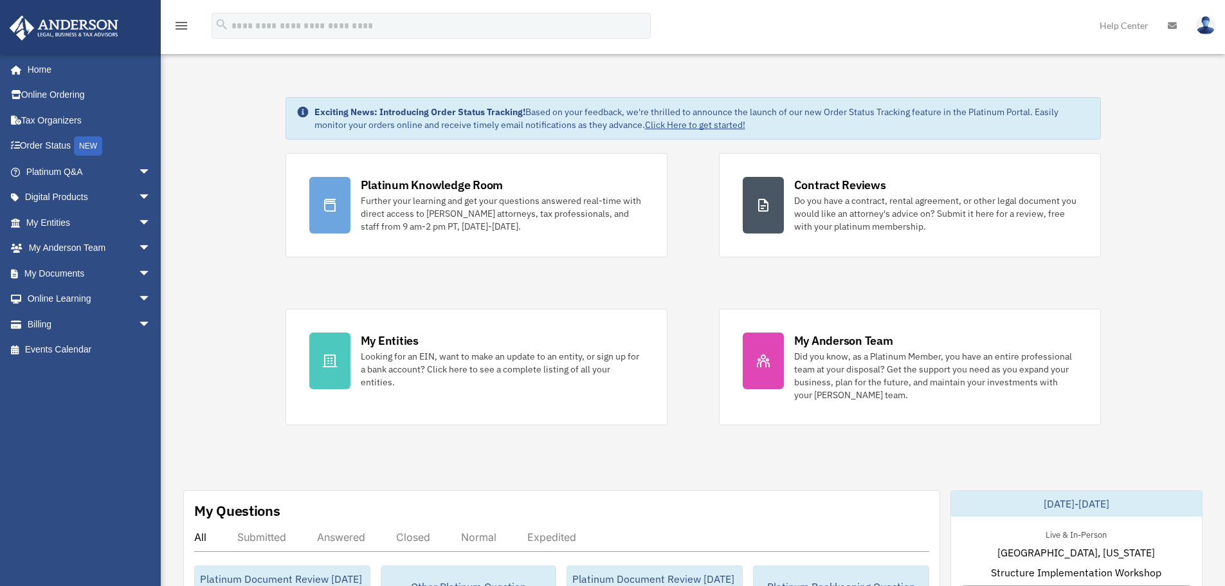
drag, startPoint x: 799, startPoint y: 126, endPoint x: 306, endPoint y: 113, distance: 492.8
click at [306, 113] on div "Exciting News: Introducing Order Status Tracking! Based on your feedback, we're…" at bounding box center [694, 118] width 816 height 42
click at [306, 113] on icon at bounding box center [302, 111] width 11 height 11
click at [304, 112] on icon at bounding box center [302, 111] width 11 height 11
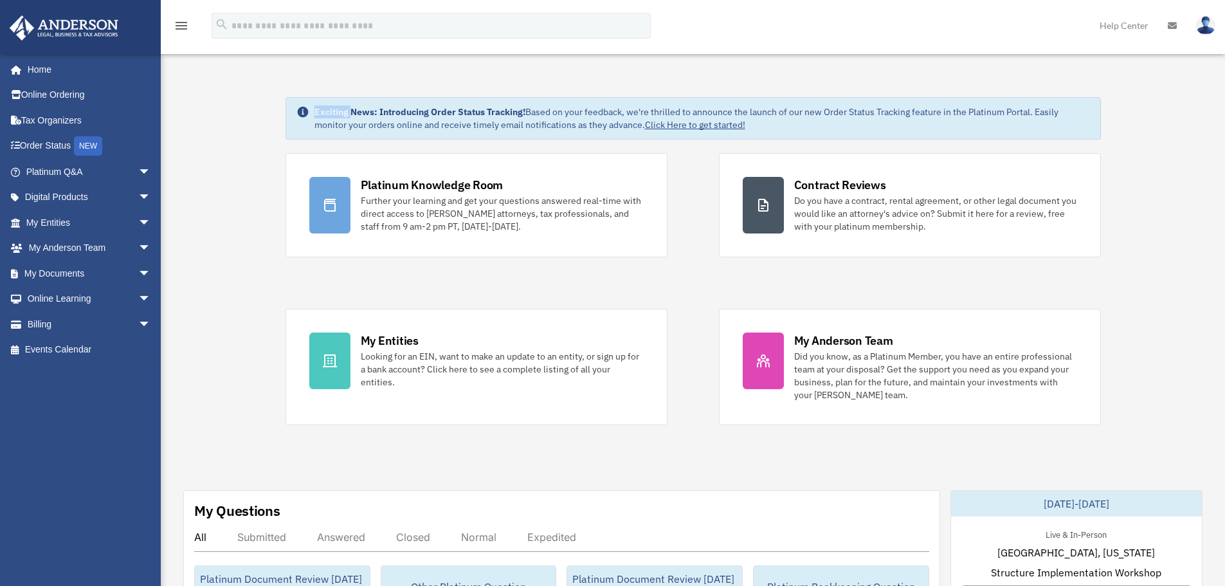
click at [304, 112] on icon at bounding box center [302, 111] width 11 height 11
click at [322, 113] on strong "Exciting News: Introducing Order Status Tracking!" at bounding box center [419, 112] width 211 height 12
click at [323, 113] on strong "Exciting News: Introducing Order Status Tracking!" at bounding box center [419, 112] width 211 height 12
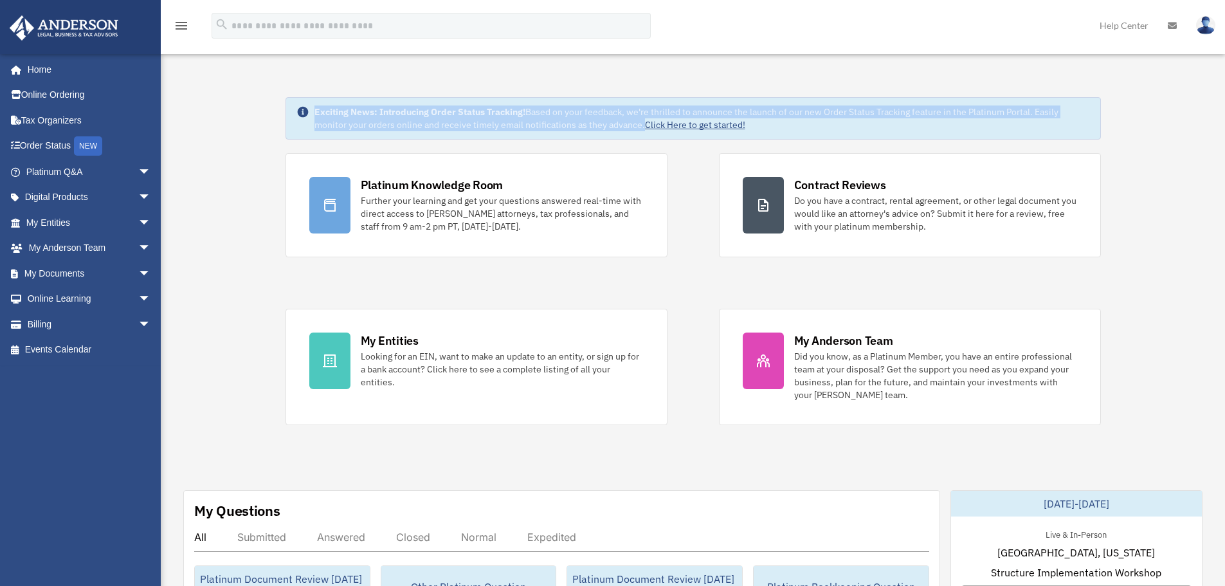
click at [327, 118] on div "Exciting News: Introducing Order Status Tracking! Based on your feedback, we're…" at bounding box center [702, 118] width 776 height 26
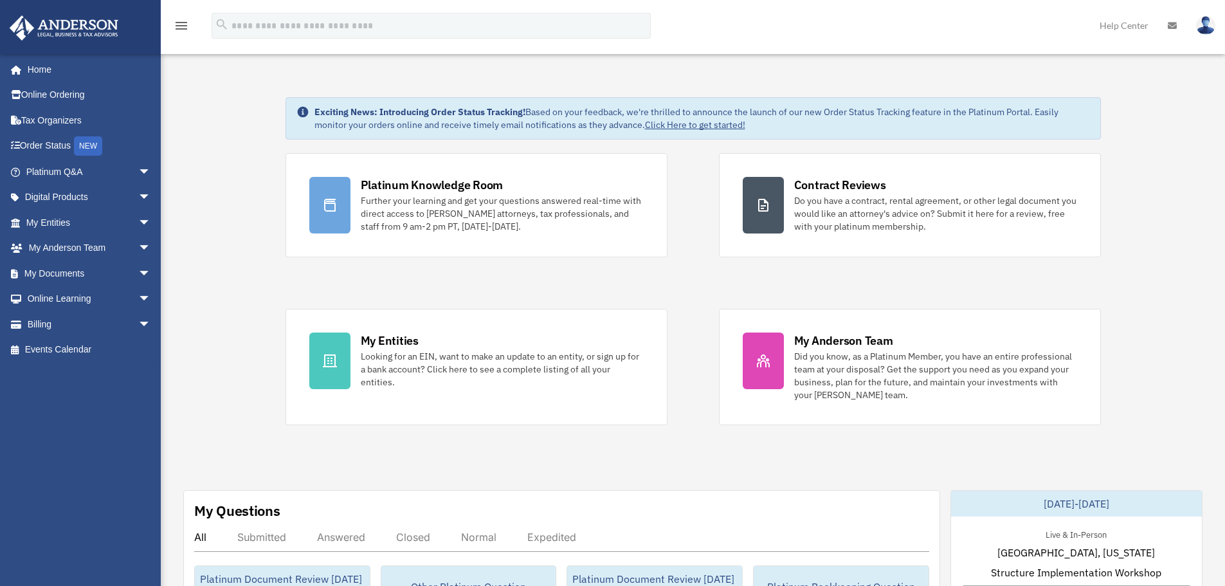
click at [1210, 21] on img at bounding box center [1205, 25] width 19 height 19
click at [1207, 26] on img at bounding box center [1205, 25] width 19 height 19
click at [1211, 22] on img at bounding box center [1205, 25] width 19 height 19
click at [1208, 28] on img at bounding box center [1205, 25] width 19 height 19
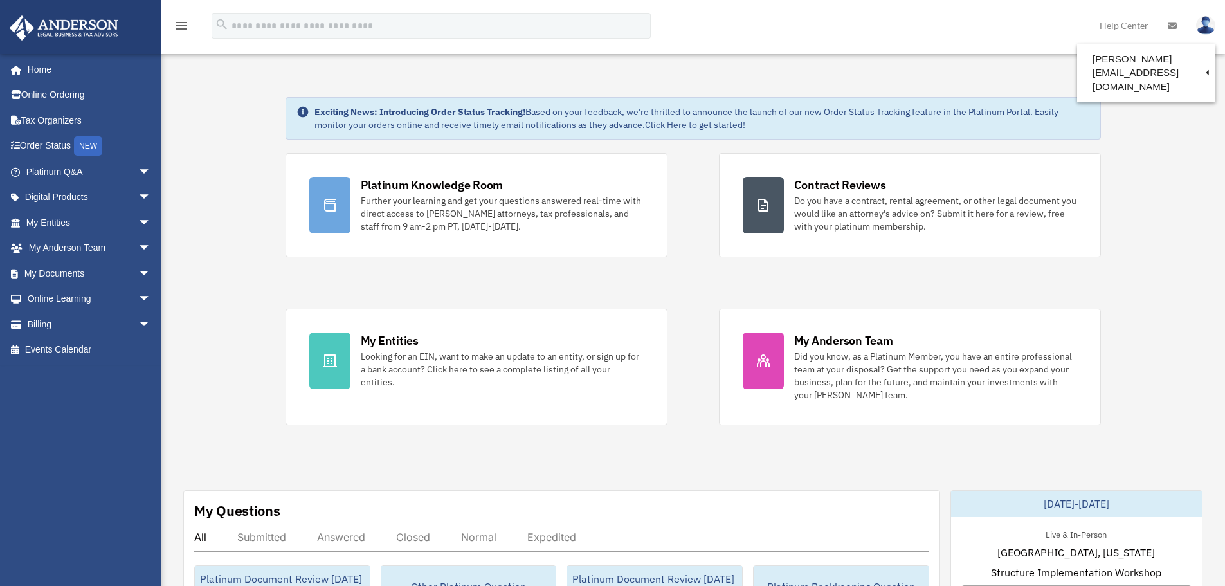
click at [1205, 23] on img at bounding box center [1205, 25] width 19 height 19
click at [1207, 24] on img at bounding box center [1205, 25] width 19 height 19
click at [973, 31] on div "menu search Site Menu add bob.apples@andersonadvisors.com My Profile Reset Pass…" at bounding box center [613, 32] width 1206 height 44
click at [1205, 28] on img at bounding box center [1205, 25] width 19 height 19
click at [1205, 24] on img at bounding box center [1205, 25] width 19 height 19
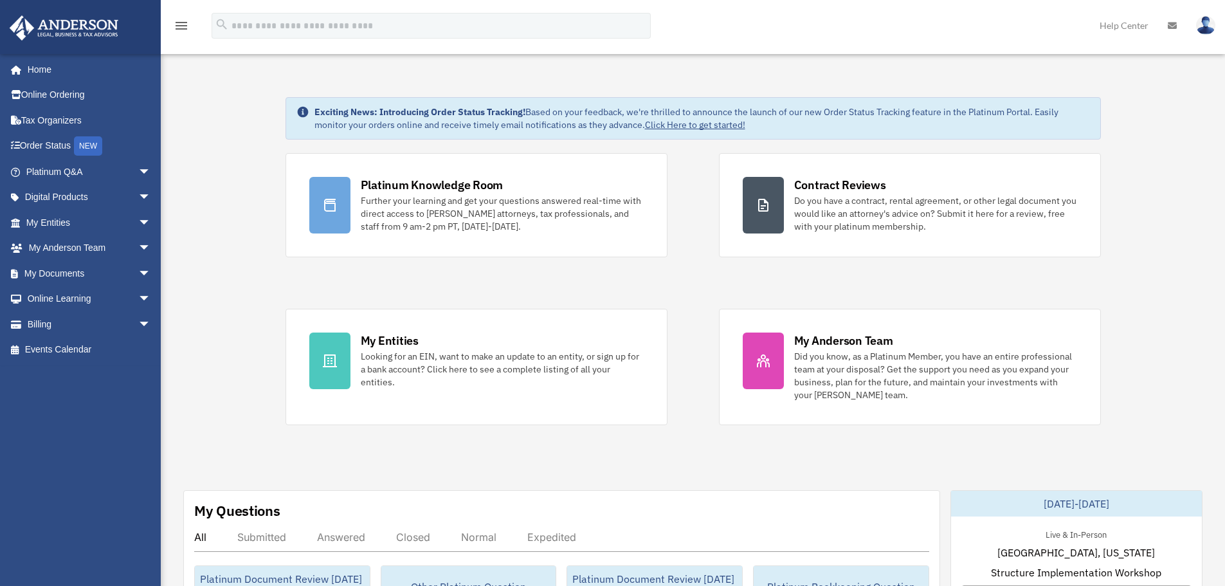
click at [1204, 28] on img at bounding box center [1205, 25] width 19 height 19
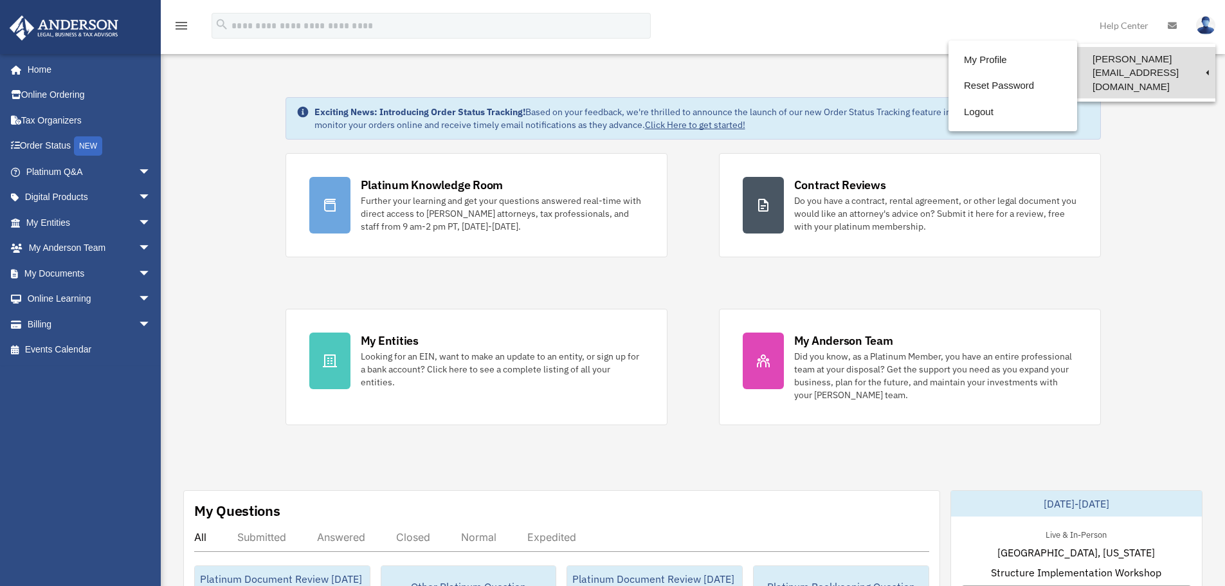
click at [1181, 51] on link "[PERSON_NAME][EMAIL_ADDRESS][DOMAIN_NAME]" at bounding box center [1146, 72] width 138 height 51
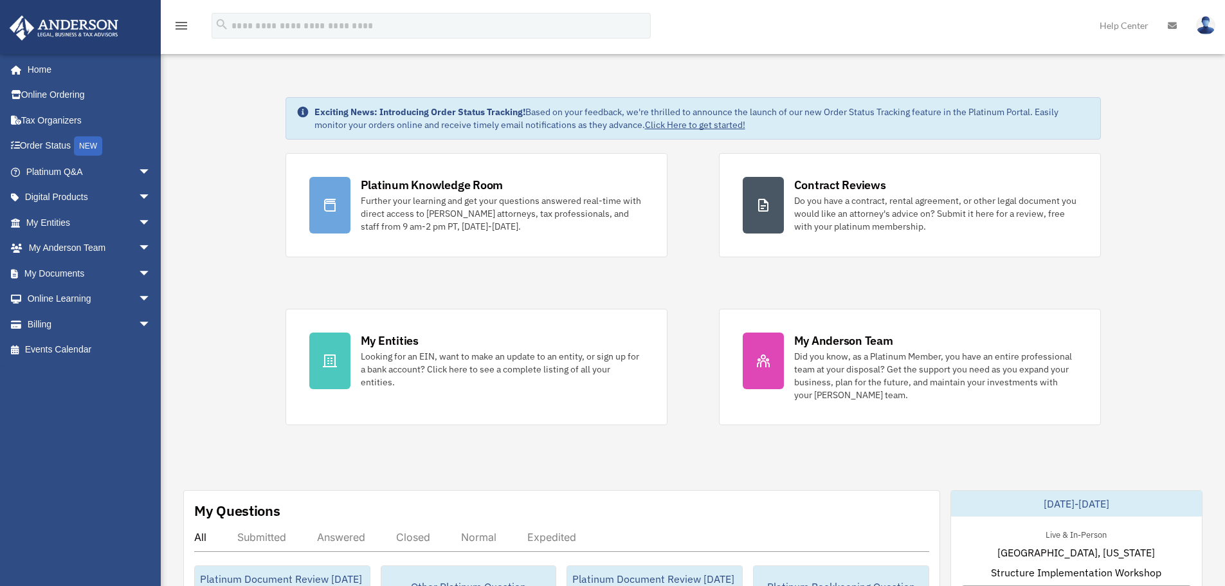
click at [183, 30] on icon "menu" at bounding box center [181, 25] width 15 height 15
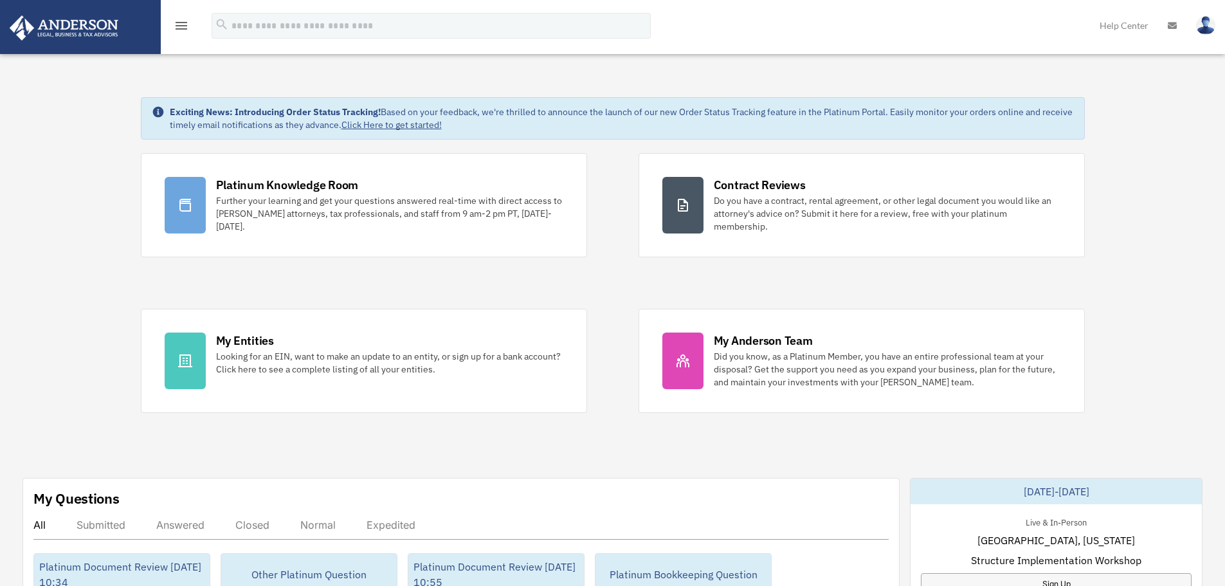
click at [180, 27] on icon "menu" at bounding box center [181, 25] width 15 height 15
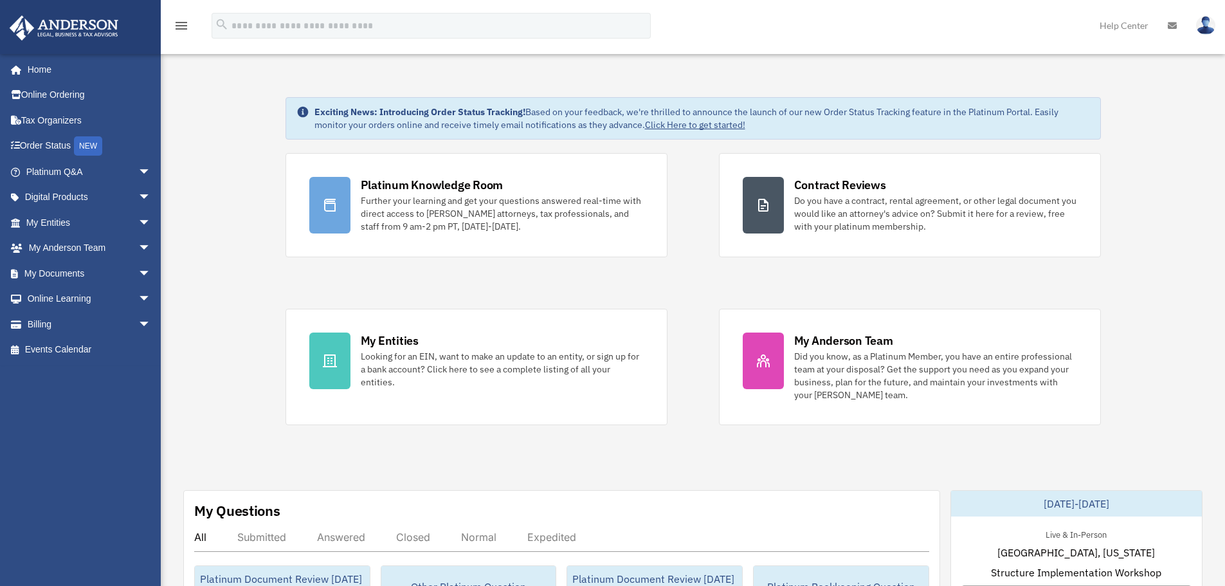
click at [179, 28] on icon "menu" at bounding box center [181, 25] width 15 height 15
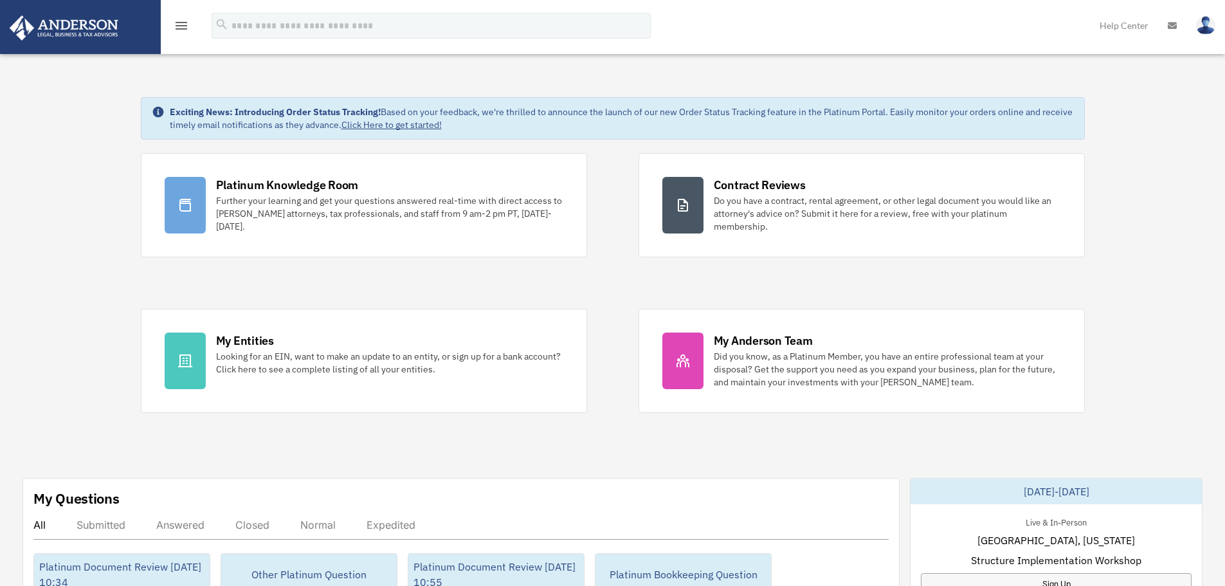
click at [179, 28] on icon "menu" at bounding box center [181, 25] width 15 height 15
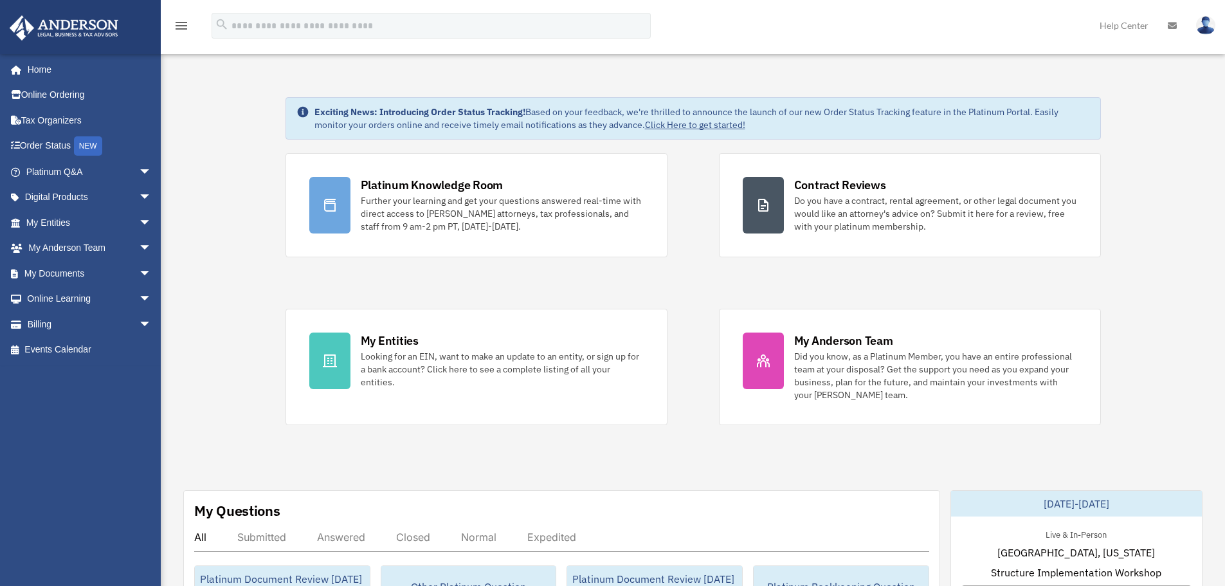
click at [179, 28] on icon "menu" at bounding box center [181, 25] width 15 height 15
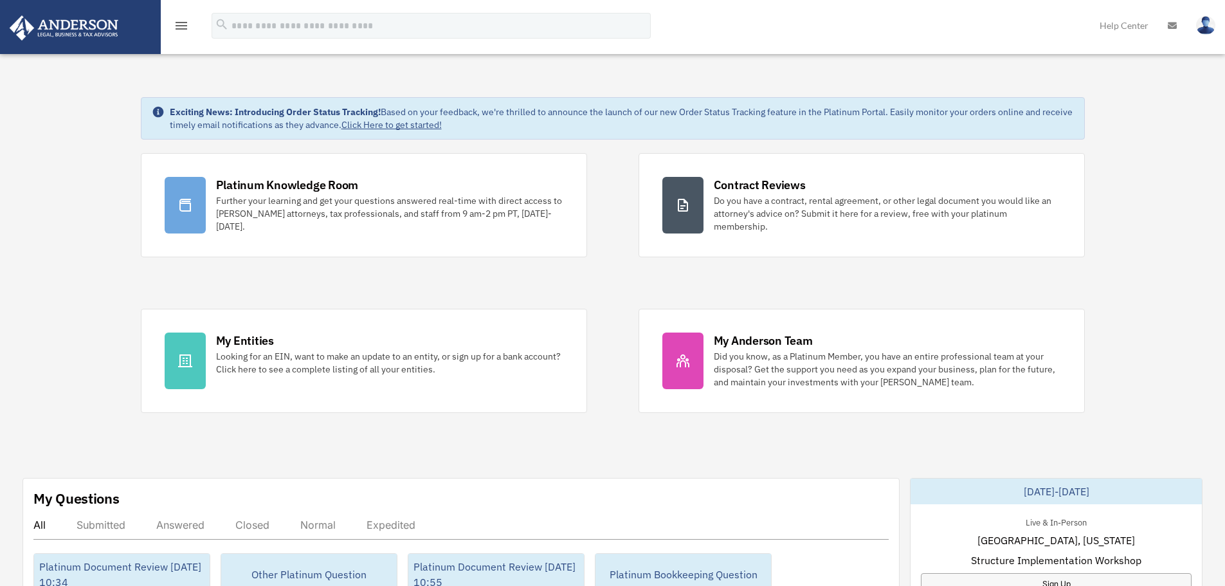
click at [183, 26] on icon "menu" at bounding box center [181, 25] width 15 height 15
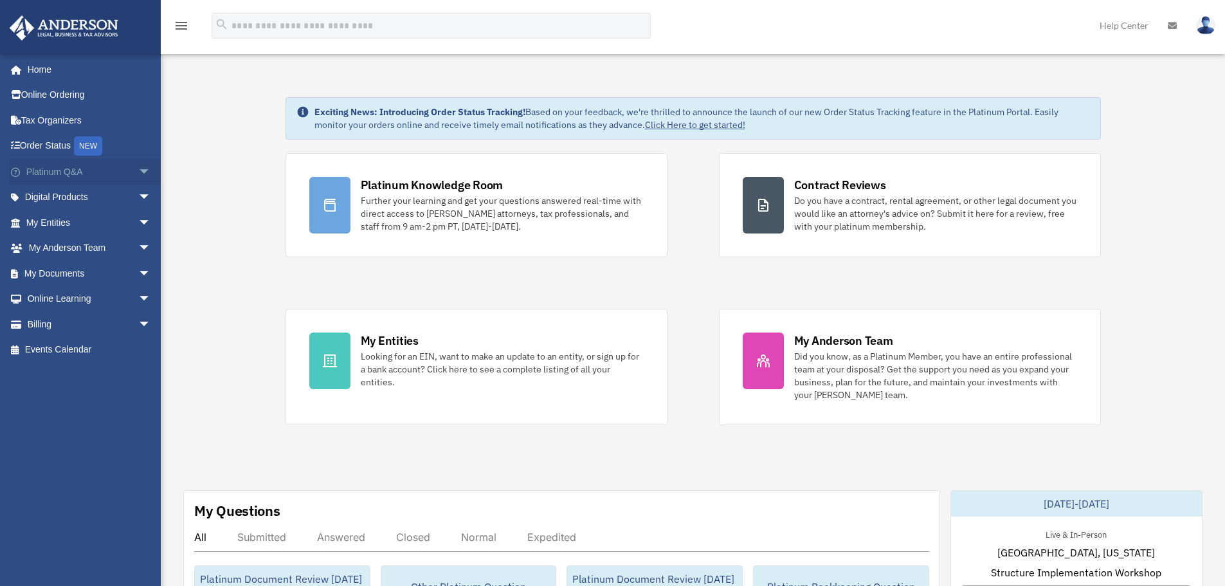
click at [138, 172] on span "arrow_drop_down" at bounding box center [151, 172] width 26 height 26
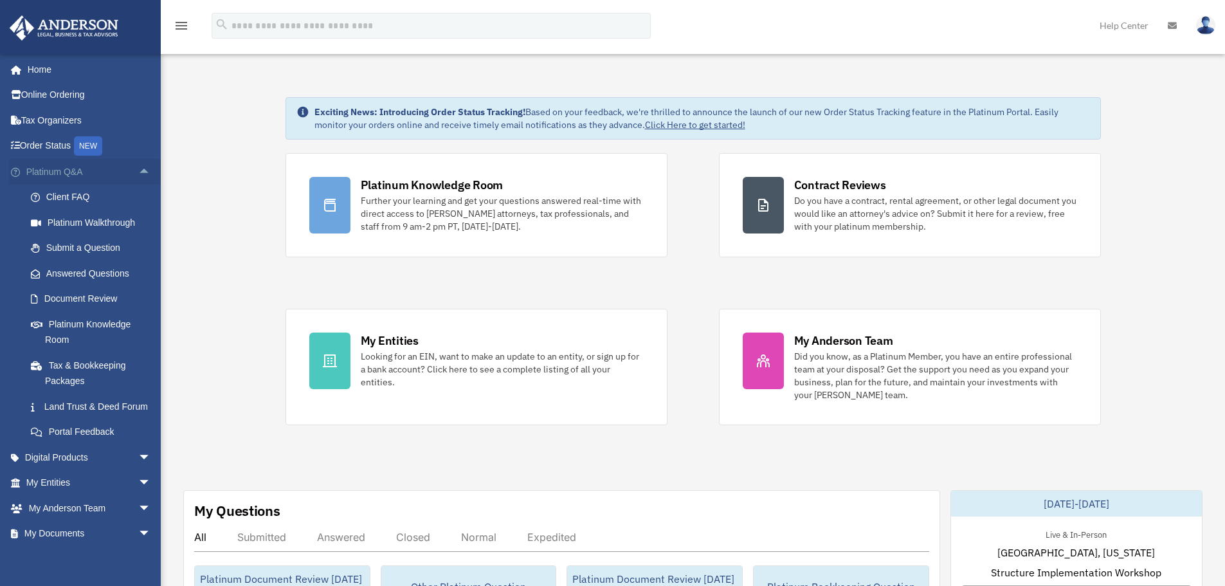
click at [138, 173] on span "arrow_drop_up" at bounding box center [151, 172] width 26 height 26
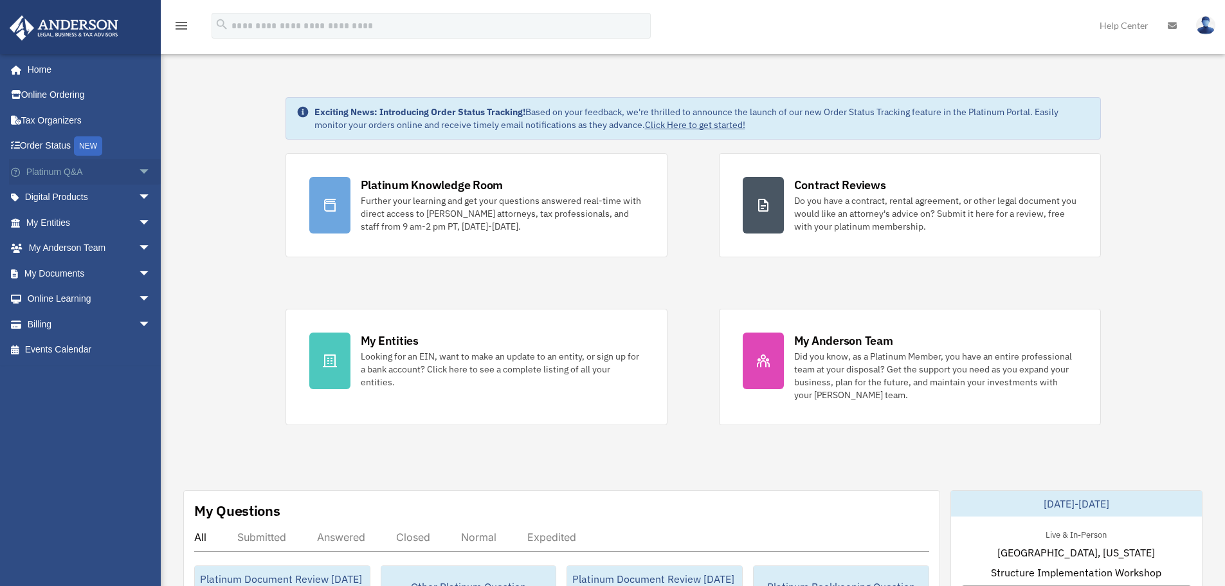
click at [138, 170] on span "arrow_drop_down" at bounding box center [151, 172] width 26 height 26
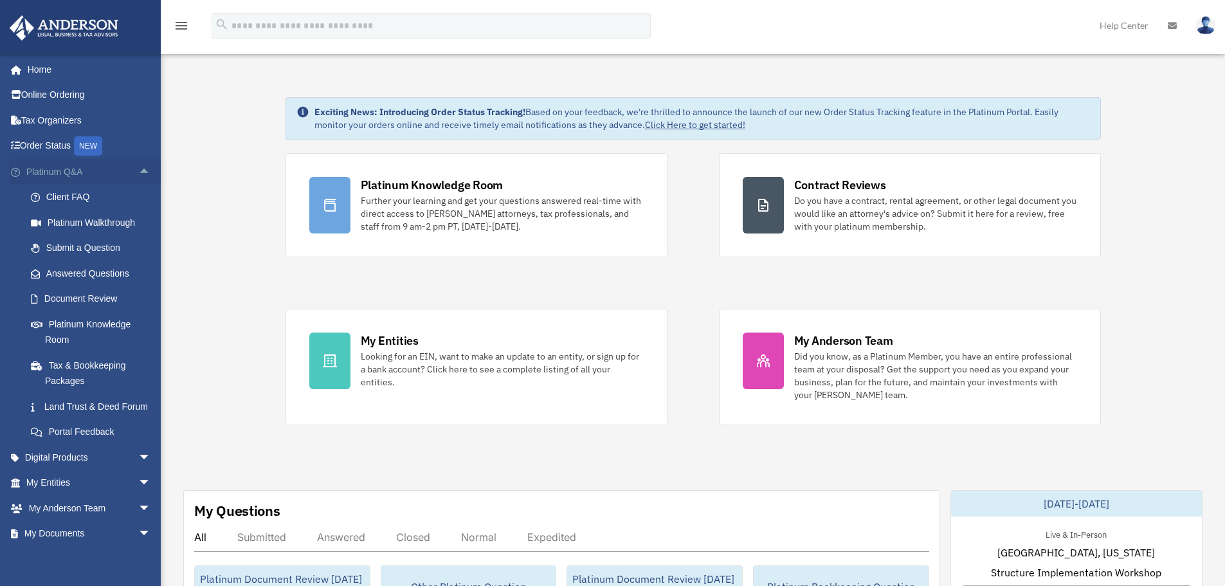
click at [138, 171] on span "arrow_drop_up" at bounding box center [151, 172] width 26 height 26
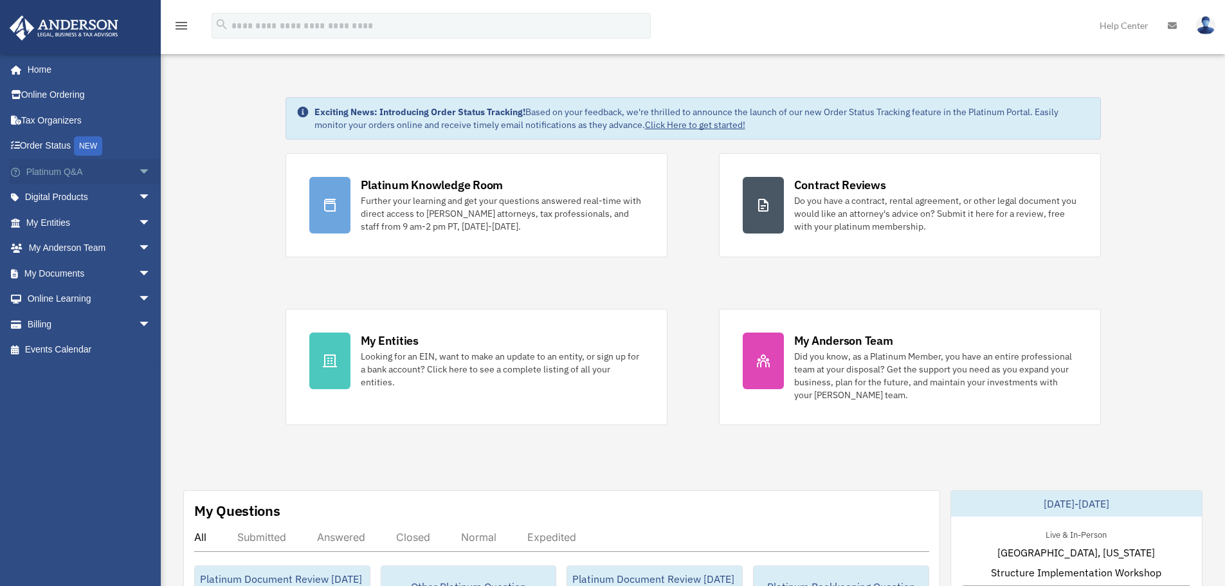
click at [138, 170] on span "arrow_drop_down" at bounding box center [151, 172] width 26 height 26
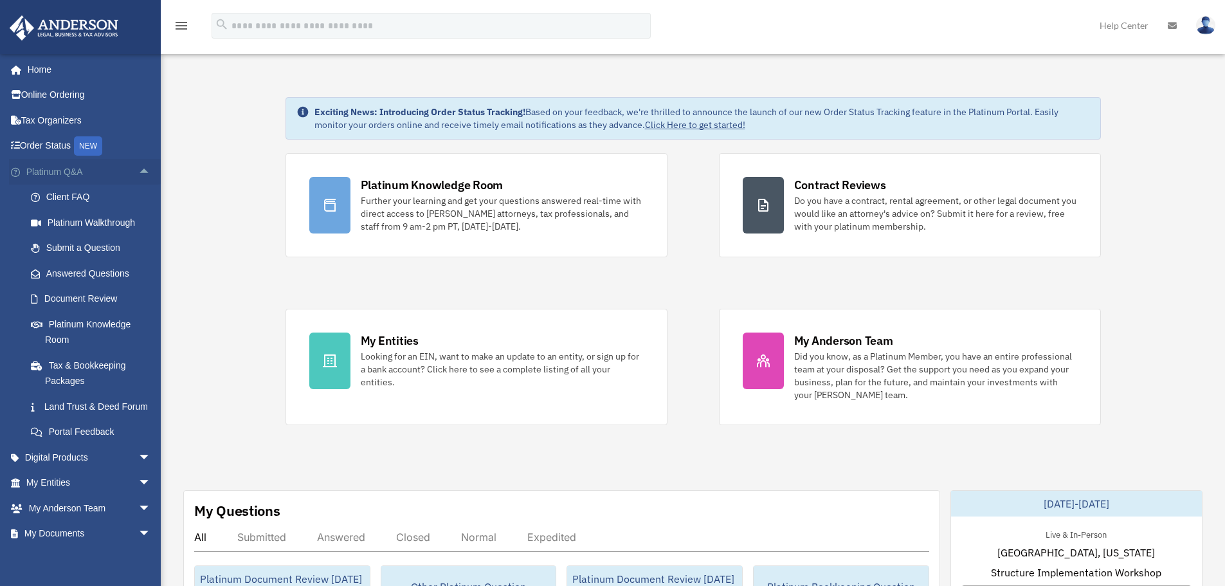
click at [138, 173] on span "arrow_drop_up" at bounding box center [151, 172] width 26 height 26
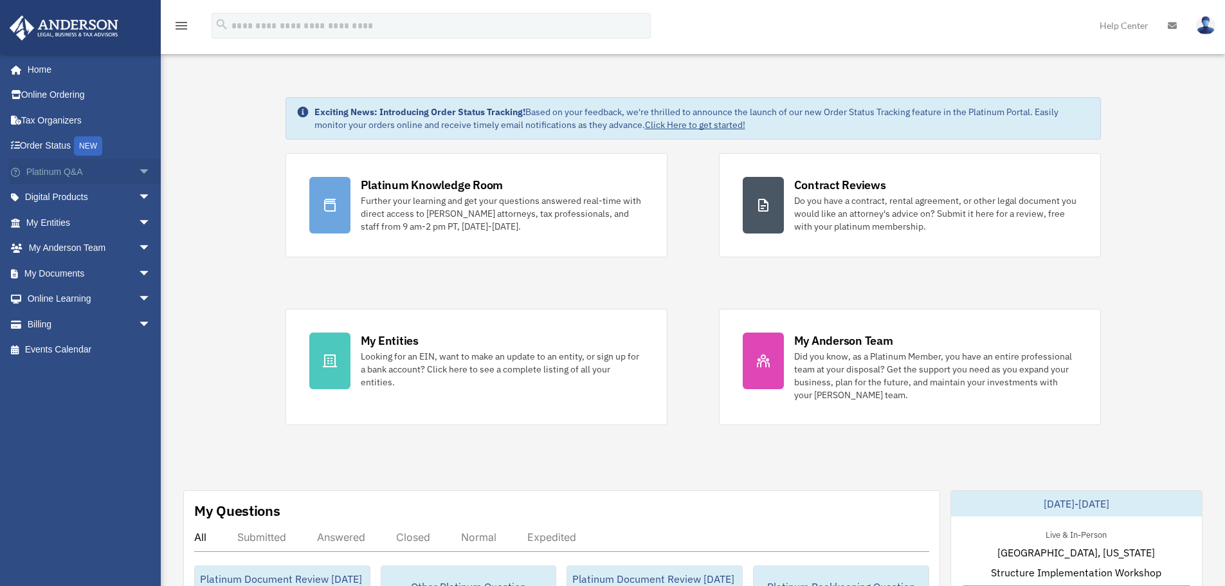
click at [138, 173] on span "arrow_drop_down" at bounding box center [151, 172] width 26 height 26
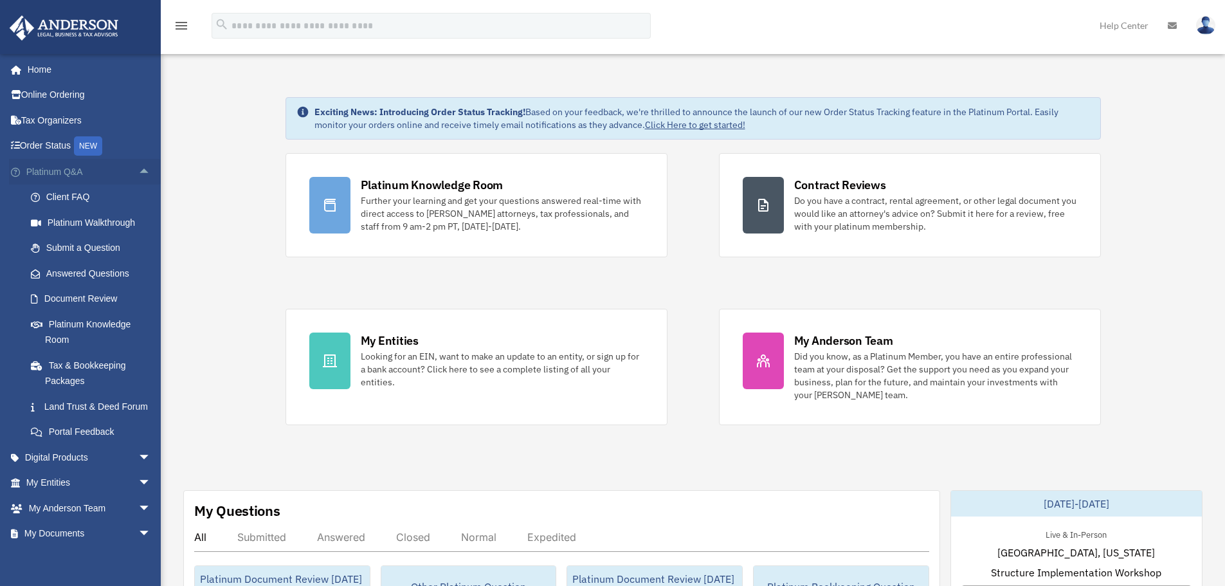
click at [138, 173] on span "arrow_drop_up" at bounding box center [151, 172] width 26 height 26
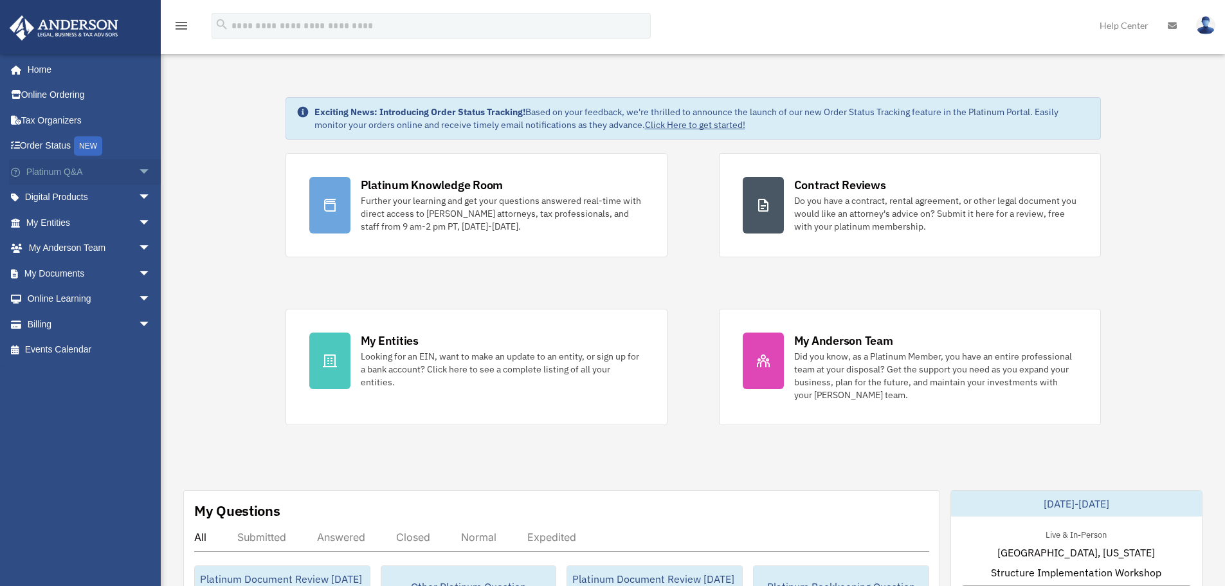
click at [138, 172] on span "arrow_drop_down" at bounding box center [151, 172] width 26 height 26
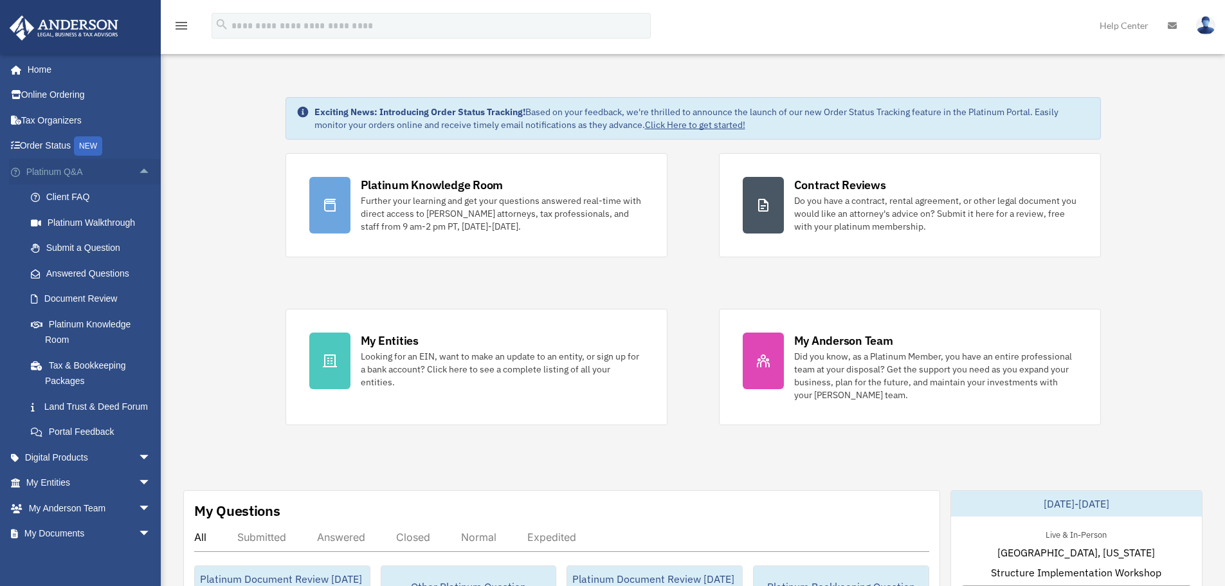
click at [138, 176] on span "arrow_drop_up" at bounding box center [151, 172] width 26 height 26
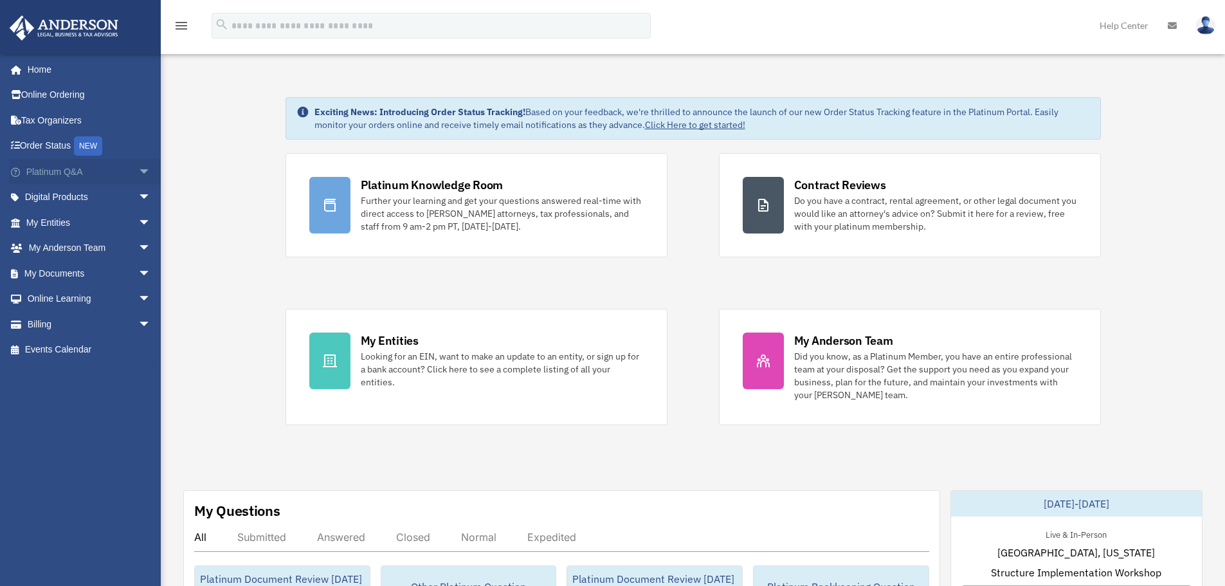
click at [139, 173] on span "arrow_drop_down" at bounding box center [151, 172] width 26 height 26
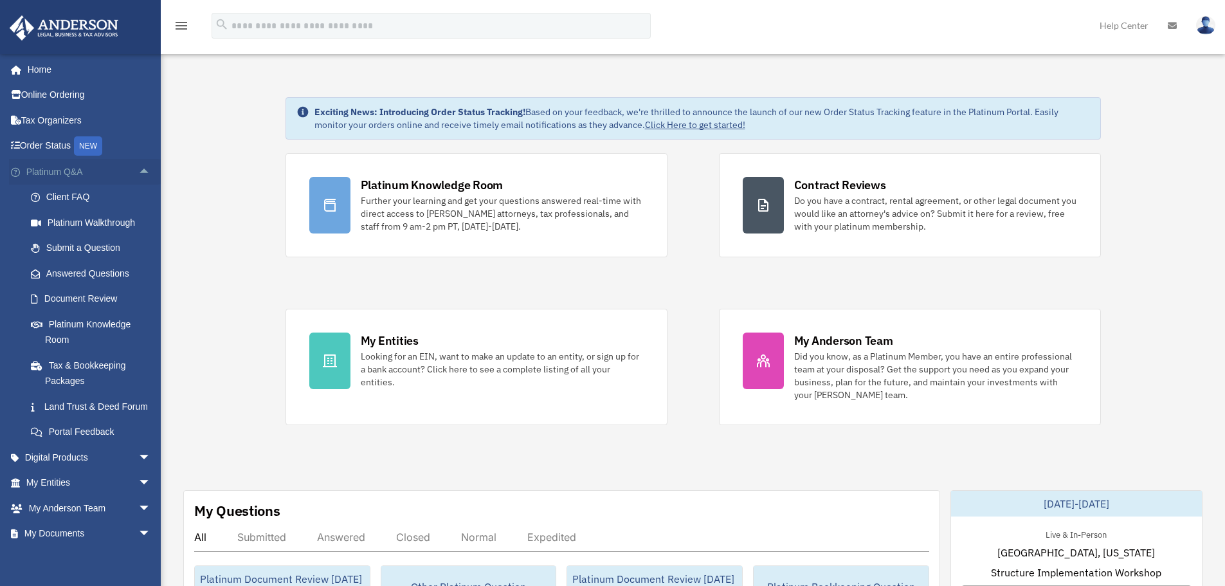
click at [138, 173] on span "arrow_drop_up" at bounding box center [151, 172] width 26 height 26
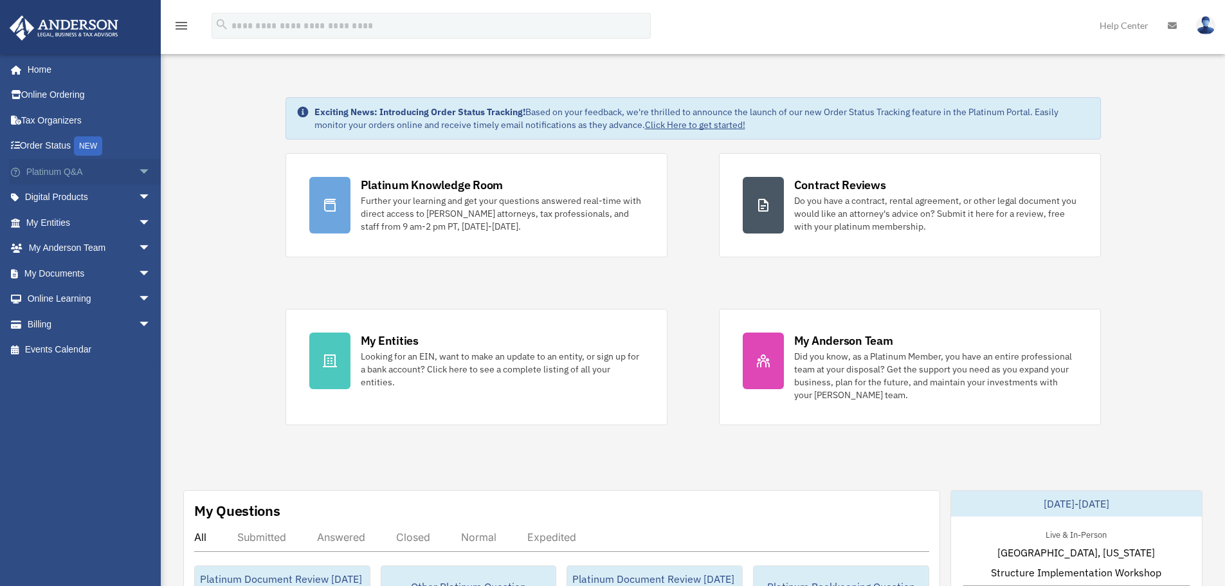
click at [138, 173] on span "arrow_drop_down" at bounding box center [151, 172] width 26 height 26
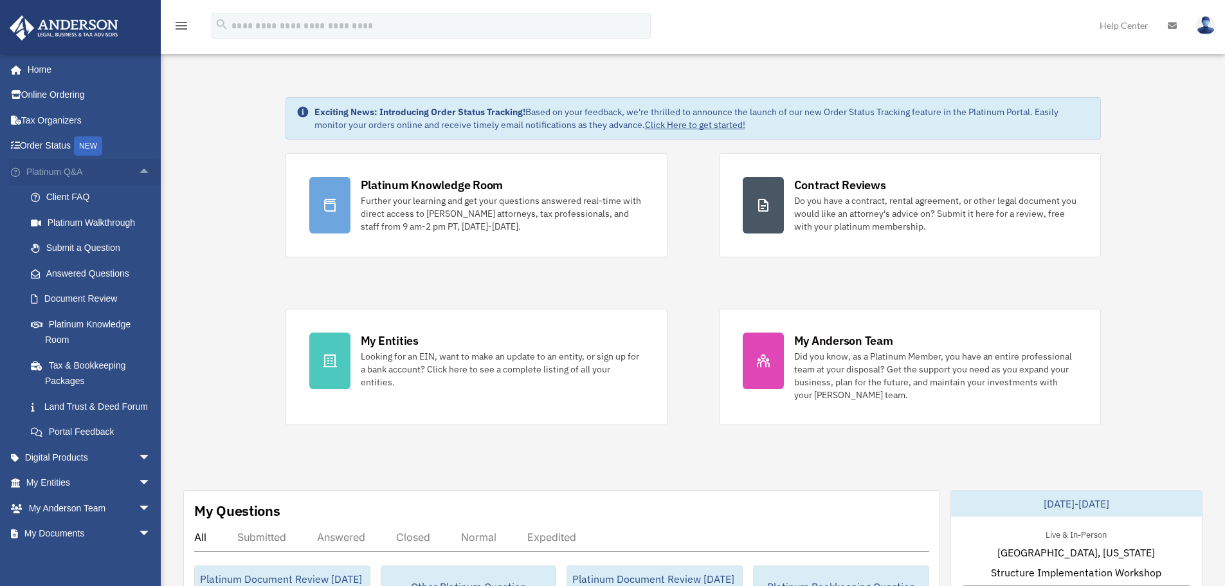
click at [138, 170] on span "arrow_drop_up" at bounding box center [151, 172] width 26 height 26
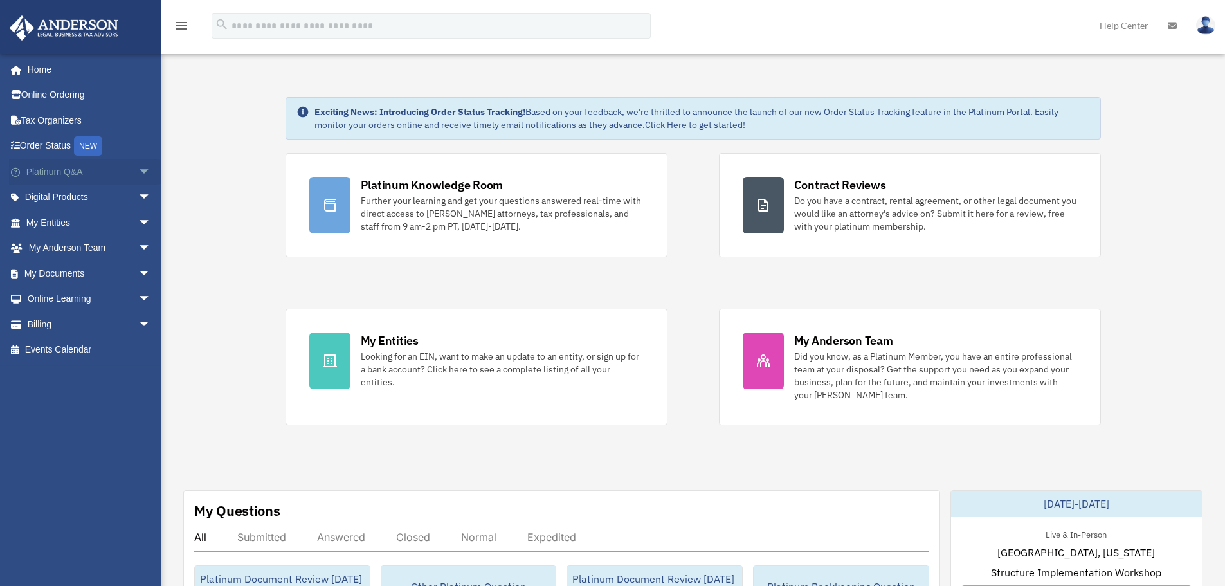
click at [138, 172] on span "arrow_drop_down" at bounding box center [151, 172] width 26 height 26
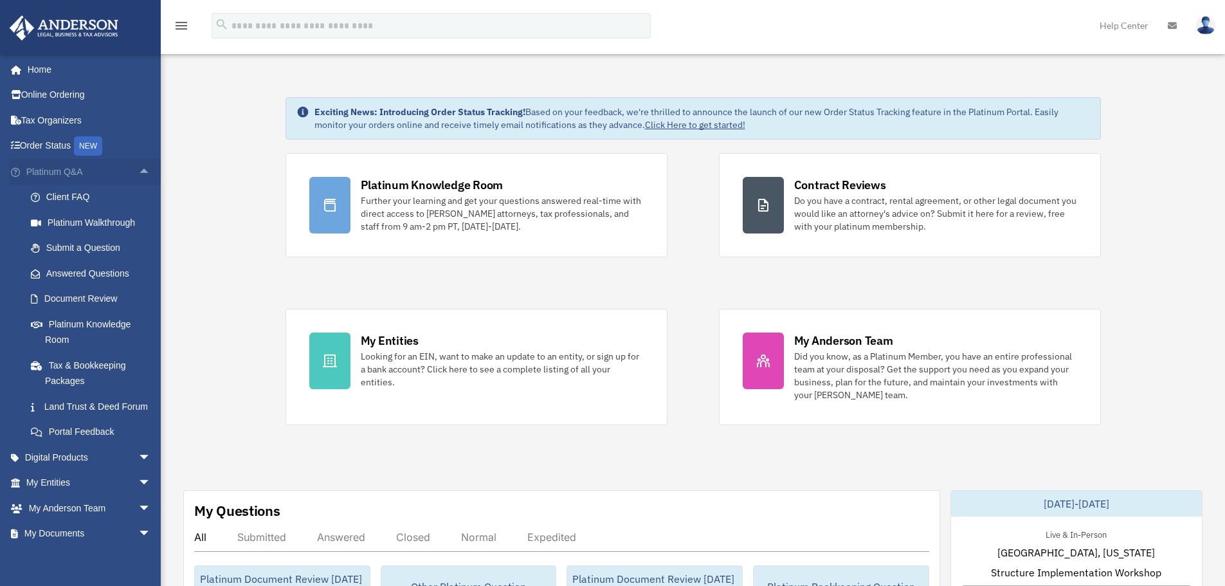
click at [138, 170] on span "arrow_drop_up" at bounding box center [151, 172] width 26 height 26
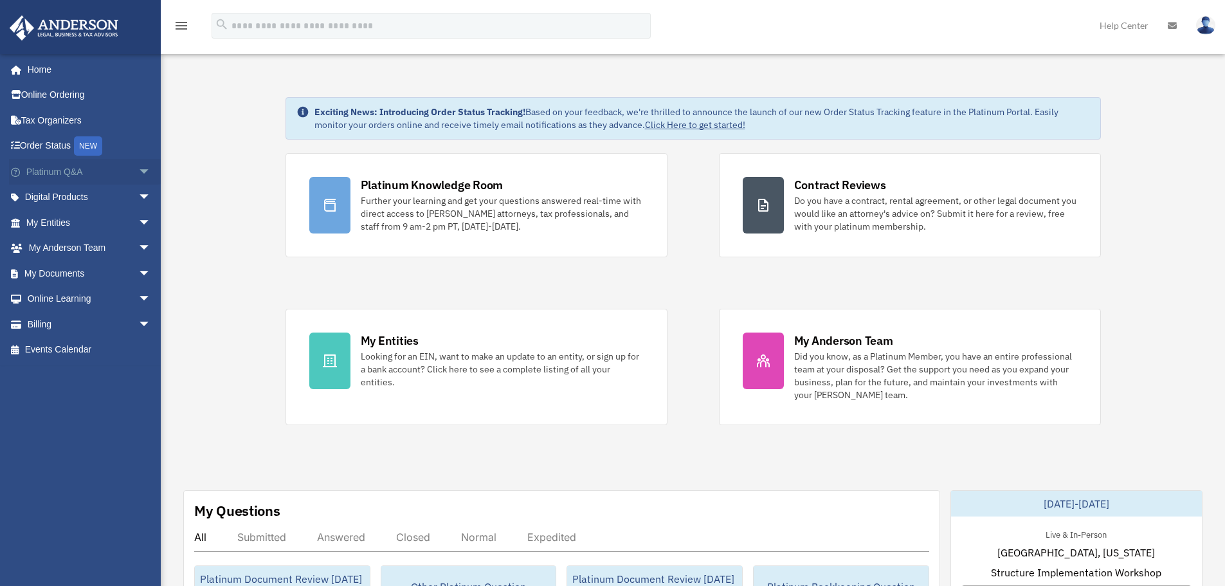
click at [138, 171] on span "arrow_drop_down" at bounding box center [151, 172] width 26 height 26
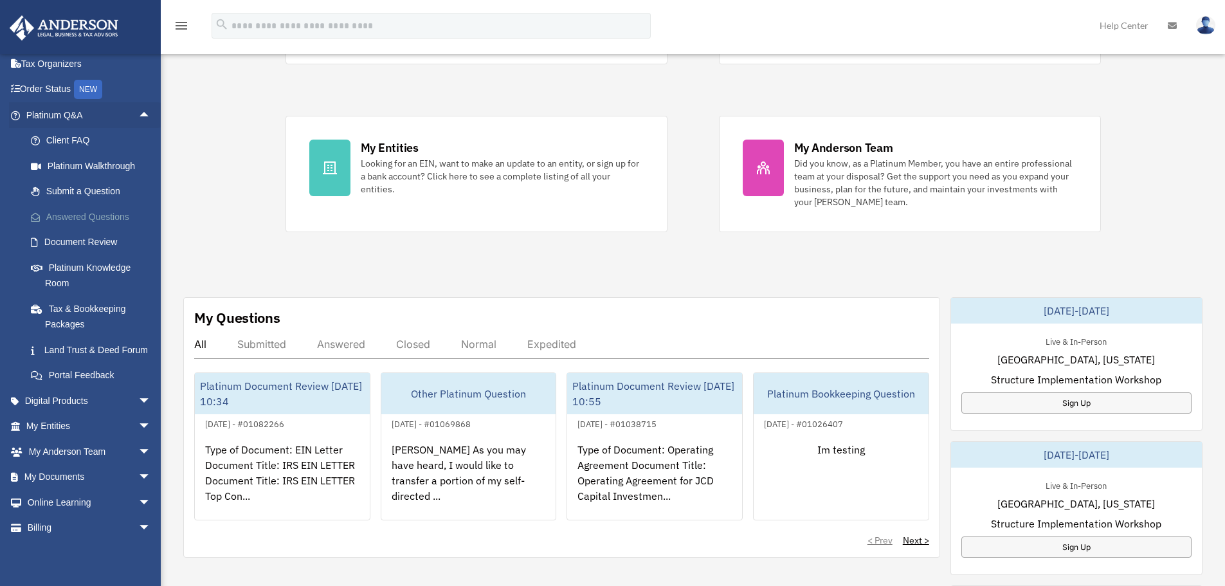
scroll to position [34, 0]
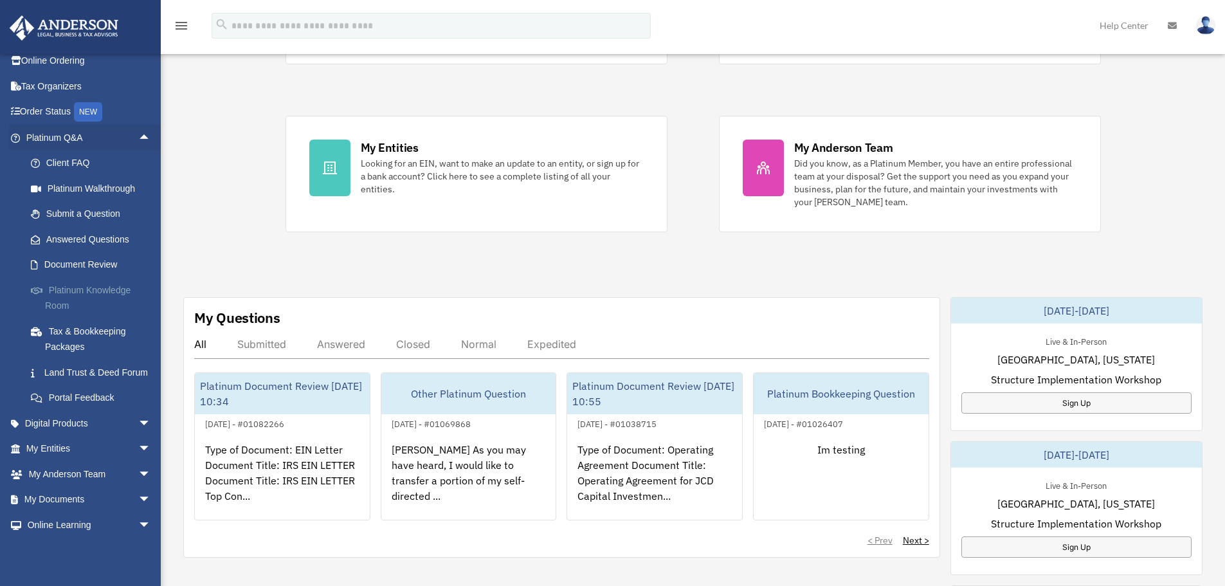
click at [62, 286] on link "Platinum Knowledge Room" at bounding box center [94, 297] width 152 height 41
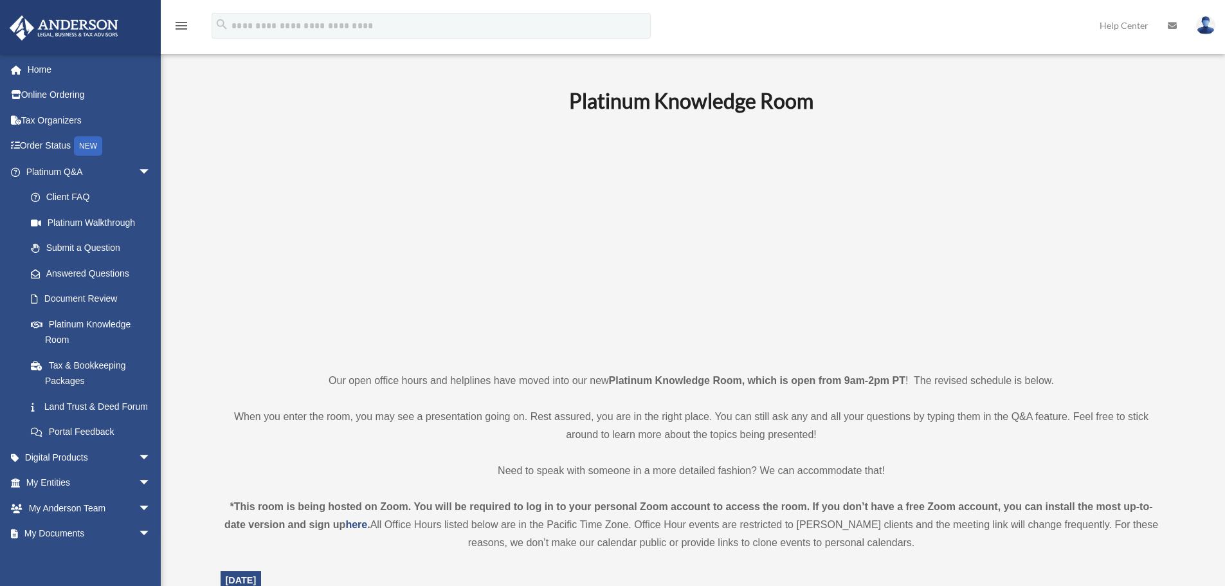
click at [464, 423] on p "When you enter the room, you may see a presentation going on. Rest assured, you…" at bounding box center [692, 426] width 942 height 36
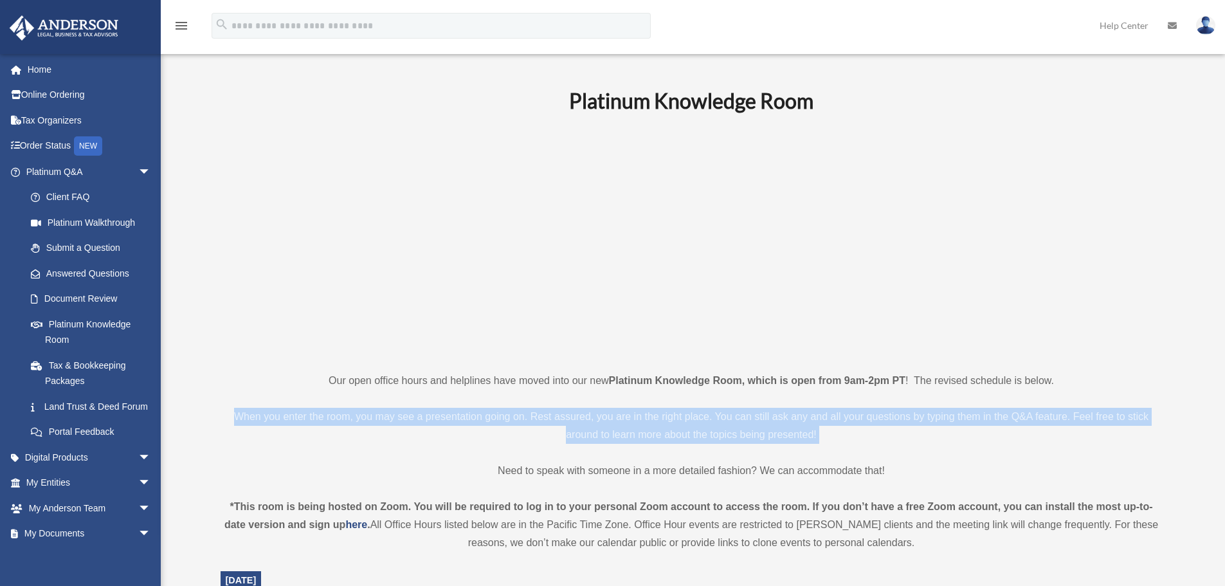
click at [464, 423] on p "When you enter the room, you may see a presentation going on. Rest assured, you…" at bounding box center [692, 426] width 942 height 36
click at [406, 416] on p "When you enter the room, you may see a presentation going on. Rest assured, you…" at bounding box center [692, 426] width 942 height 36
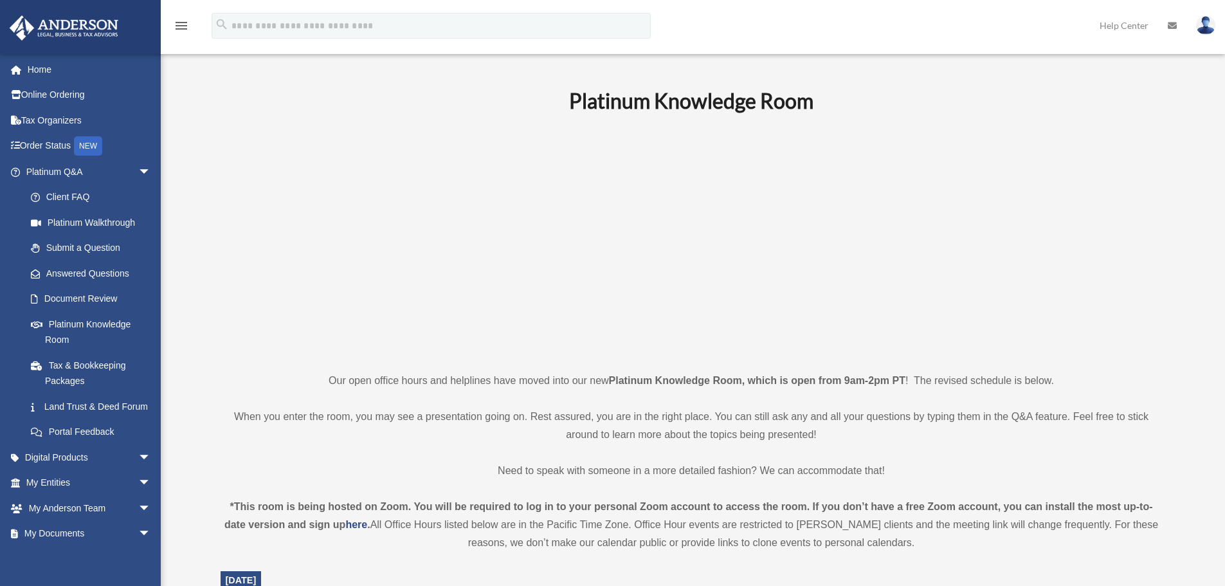
scroll to position [322, 0]
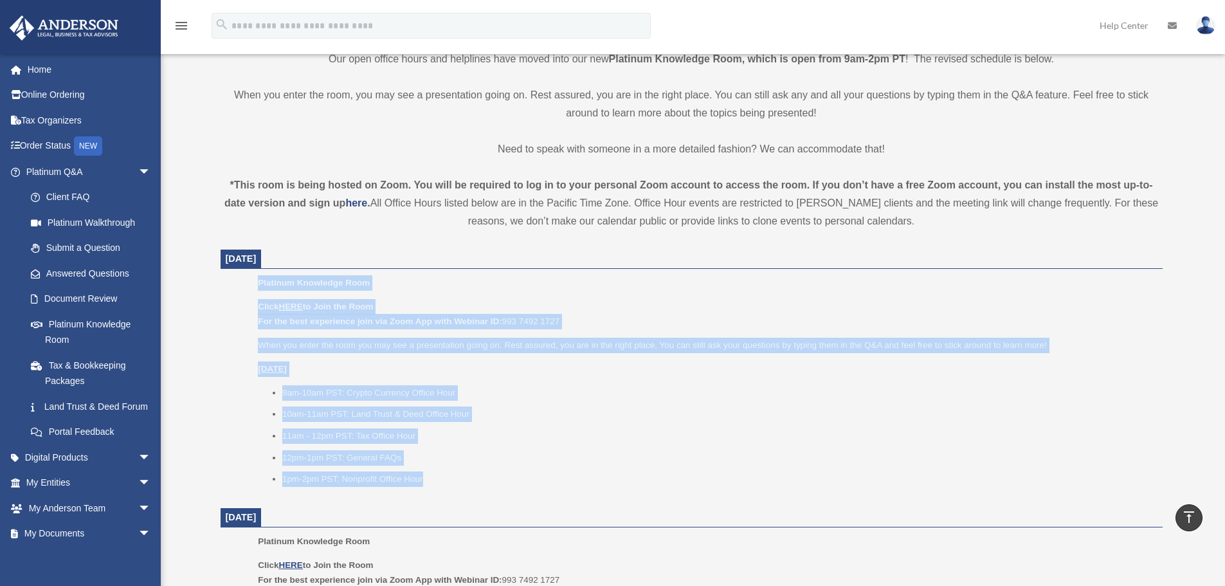
drag, startPoint x: 255, startPoint y: 279, endPoint x: 467, endPoint y: 484, distance: 294.3
click at [464, 484] on ul "Platinum Knowledge Room Click HERE to Join the Room For the best experience joi…" at bounding box center [692, 385] width 924 height 220
click at [467, 484] on li "1pm-2pm PST: Nonprofit Office Hour" at bounding box center [717, 478] width 871 height 15
drag, startPoint x: 424, startPoint y: 456, endPoint x: 270, endPoint y: 284, distance: 230.9
click at [270, 284] on div "Platinum Knowledge Room Click HERE to Join the Room For the best experience joi…" at bounding box center [705, 385] width 895 height 220
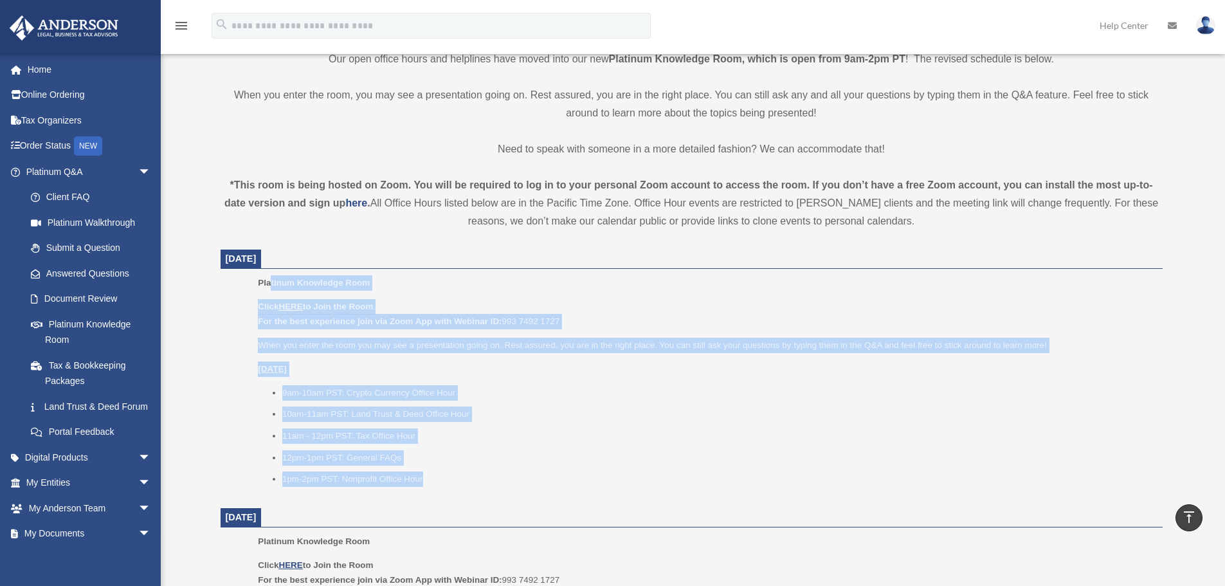
click at [269, 284] on span "Platinum Knowledge Room" at bounding box center [314, 283] width 112 height 10
drag, startPoint x: 257, startPoint y: 275, endPoint x: 455, endPoint y: 491, distance: 293.2
click at [454, 467] on ul "Platinum Knowledge Room Click HERE to Join the Room For the best experience joi…" at bounding box center [692, 385] width 924 height 220
click at [455, 492] on div "Platinum Knowledge Room Click HERE to Join the Room For the best experience joi…" at bounding box center [705, 385] width 895 height 220
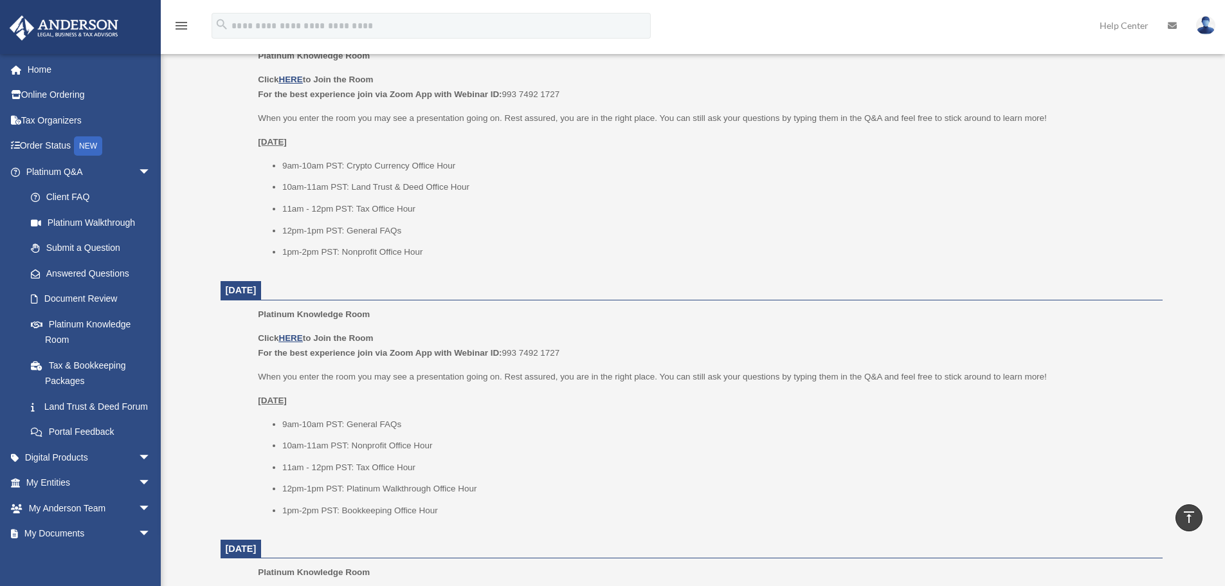
scroll to position [579, 0]
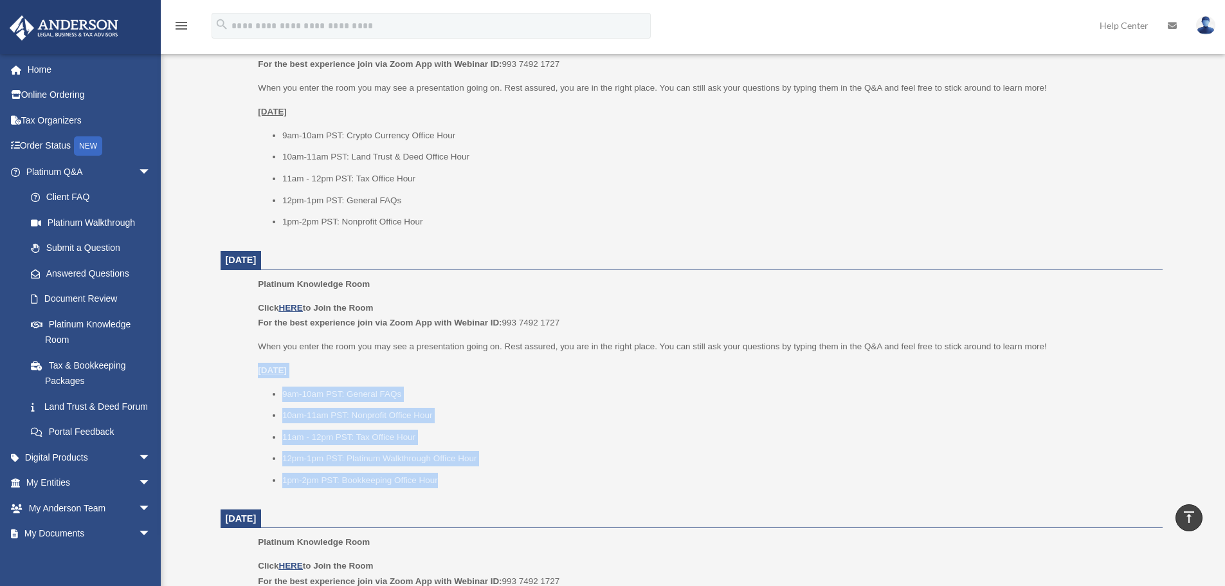
drag, startPoint x: 467, startPoint y: 473, endPoint x: 219, endPoint y: 369, distance: 269.2
click at [219, 369] on div "Platinum Knowledge Room Our open office hours and helplines have moved into our…" at bounding box center [692, 403] width 962 height 1790
drag, startPoint x: 234, startPoint y: 369, endPoint x: 459, endPoint y: 468, distance: 245.9
click at [459, 468] on ul "Platinum Knowledge Room Click HERE to Join the Room For the best experience joi…" at bounding box center [692, 387] width 924 height 220
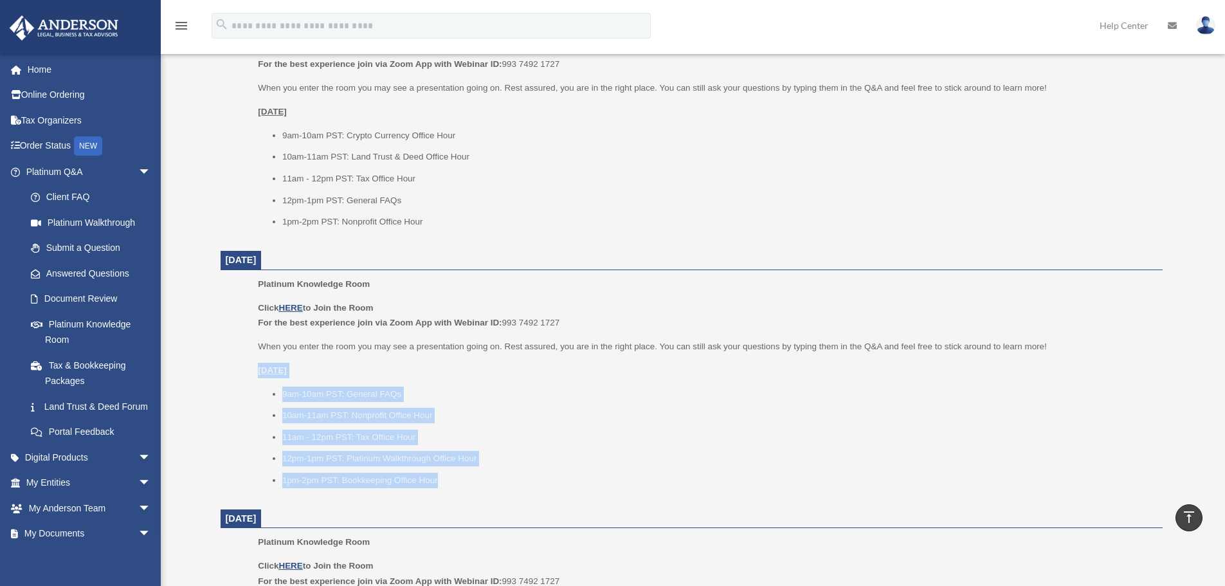
click at [459, 468] on ul "9am-10am PST: General FAQs 10am-11am PST: Nonprofit Office Hour 11am - 12pm PST…" at bounding box center [705, 438] width 895 height 102
drag, startPoint x: 483, startPoint y: 480, endPoint x: 235, endPoint y: 370, distance: 270.7
click at [235, 370] on ul "Platinum Knowledge Room Click HERE to Join the Room For the best experience joi…" at bounding box center [692, 387] width 924 height 220
drag, startPoint x: 250, startPoint y: 364, endPoint x: 483, endPoint y: 469, distance: 256.2
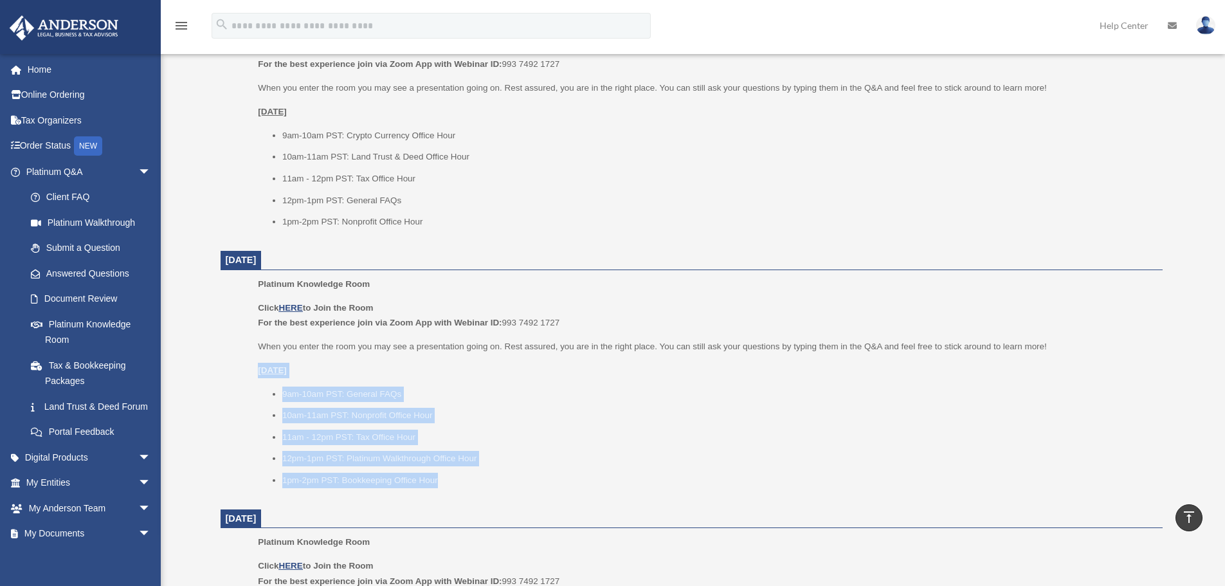
click at [483, 469] on ul "Platinum Knowledge Room Click HERE to Join the Room For the best experience joi…" at bounding box center [692, 387] width 924 height 220
click at [483, 469] on ul "9am-10am PST: General FAQs 10am-11am PST: Nonprofit Office Hour 11am - 12pm PST…" at bounding box center [705, 438] width 895 height 102
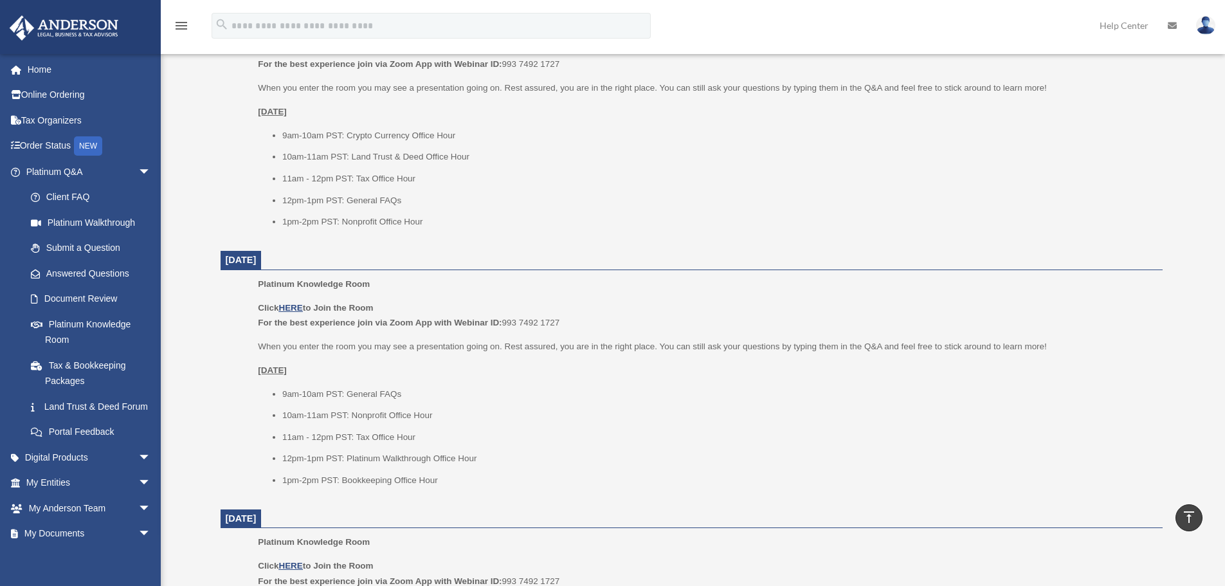
click at [484, 474] on li "1pm-2pm PST: Bookkeeping Office Hour" at bounding box center [717, 480] width 871 height 15
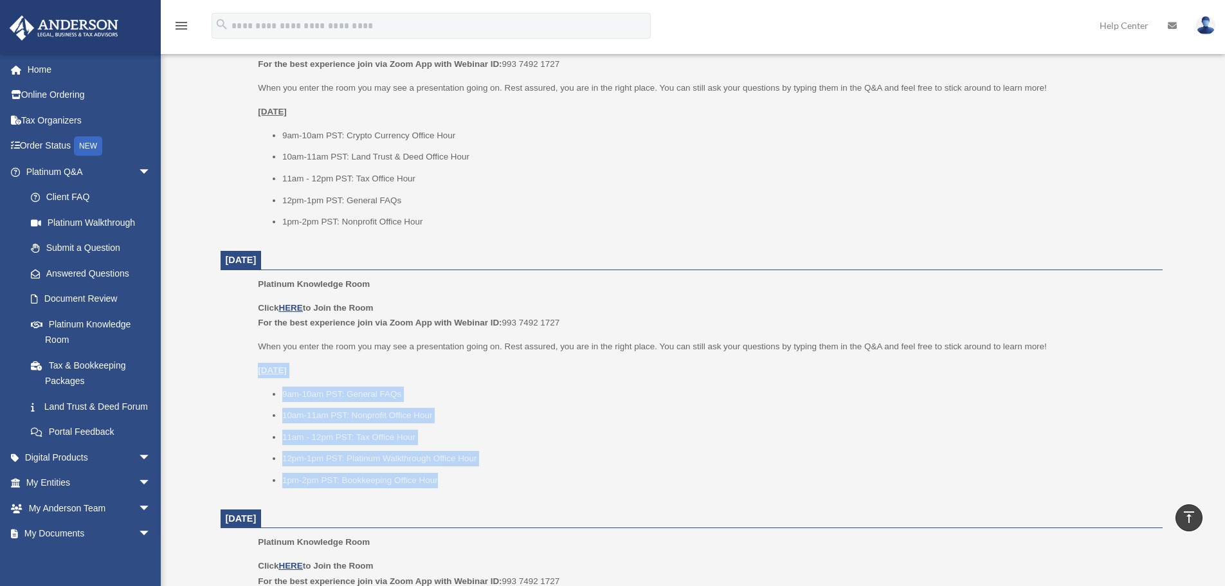
drag, startPoint x: 484, startPoint y: 475, endPoint x: 242, endPoint y: 361, distance: 267.6
click at [242, 361] on ul "Platinum Knowledge Room Click HERE to Join the Room For the best experience joi…" at bounding box center [692, 387] width 924 height 220
drag, startPoint x: 269, startPoint y: 358, endPoint x: 435, endPoint y: 460, distance: 194.7
click at [435, 460] on div "Click HERE to Join the Room For the best experience join via Zoom App with Webi…" at bounding box center [705, 394] width 895 height 188
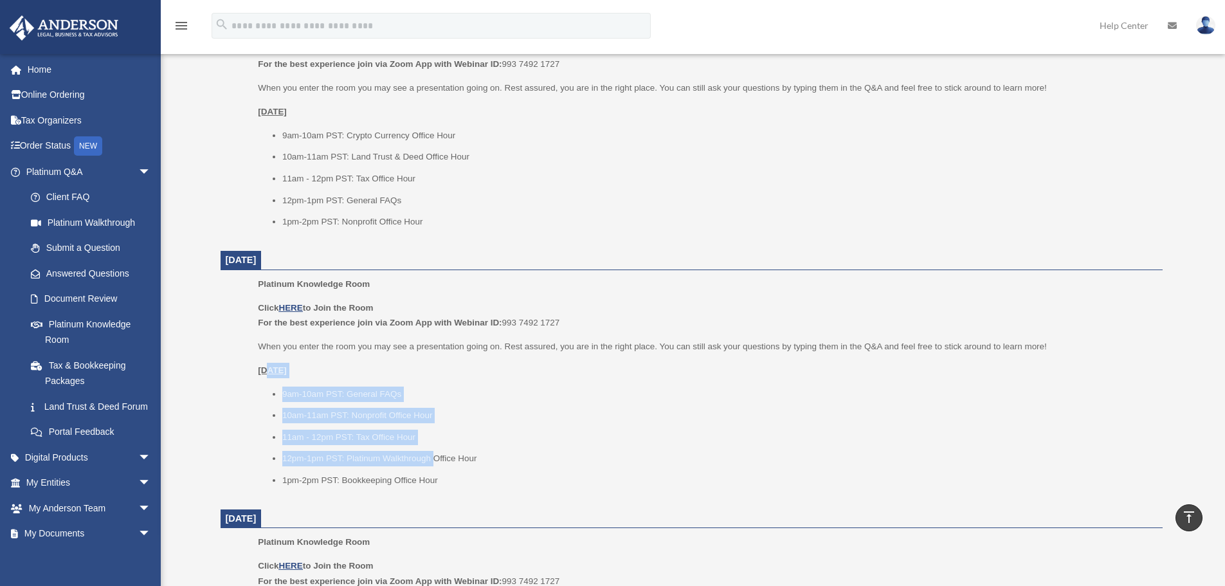
click at [435, 460] on li "12pm-1pm PST: Platinum Walkthrough Office Hour" at bounding box center [717, 458] width 871 height 15
drag, startPoint x: 444, startPoint y: 466, endPoint x: 257, endPoint y: 369, distance: 210.3
click at [257, 369] on ul "Platinum Knowledge Room Click HERE to Join the Room For the best experience joi…" at bounding box center [692, 387] width 924 height 220
drag, startPoint x: 260, startPoint y: 365, endPoint x: 464, endPoint y: 493, distance: 240.9
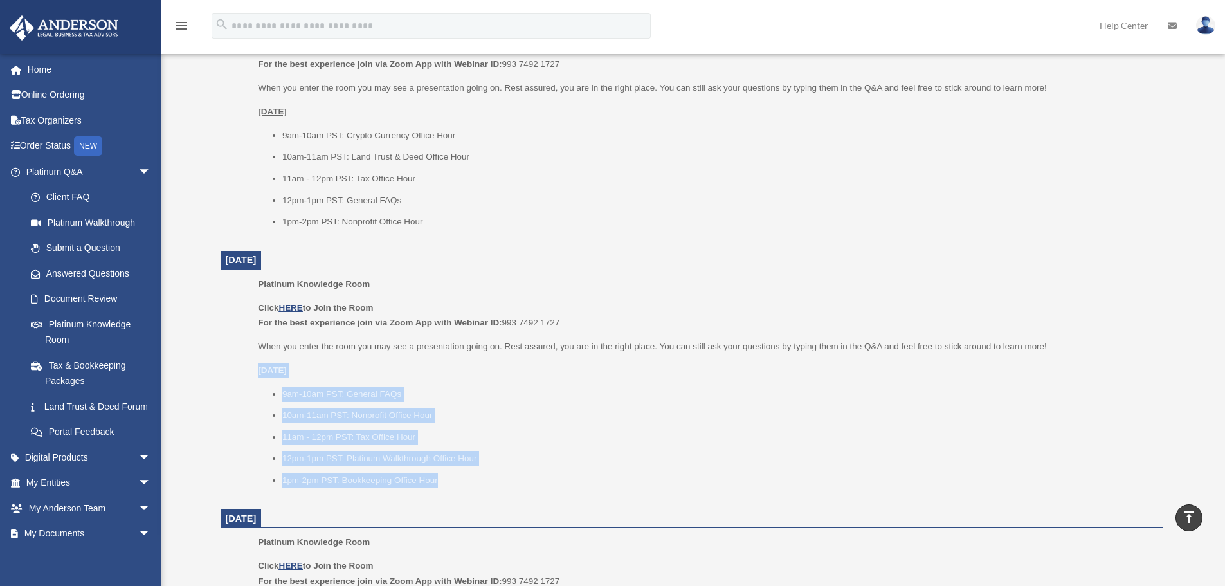
click at [464, 493] on ul "Platinum Knowledge Room Click HERE to Join the Room For the best experience joi…" at bounding box center [692, 387] width 924 height 220
click at [464, 493] on div "Platinum Knowledge Room Click HERE to Join the Room For the best experience joi…" at bounding box center [705, 387] width 895 height 220
drag, startPoint x: 463, startPoint y: 488, endPoint x: 240, endPoint y: 364, distance: 255.4
click at [241, 375] on ul "Platinum Knowledge Room Click HERE to Join the Room For the best experience joi…" at bounding box center [692, 387] width 924 height 220
click at [240, 363] on ul "Platinum Knowledge Room Click HERE to Join the Room For the best experience joi…" at bounding box center [692, 387] width 924 height 220
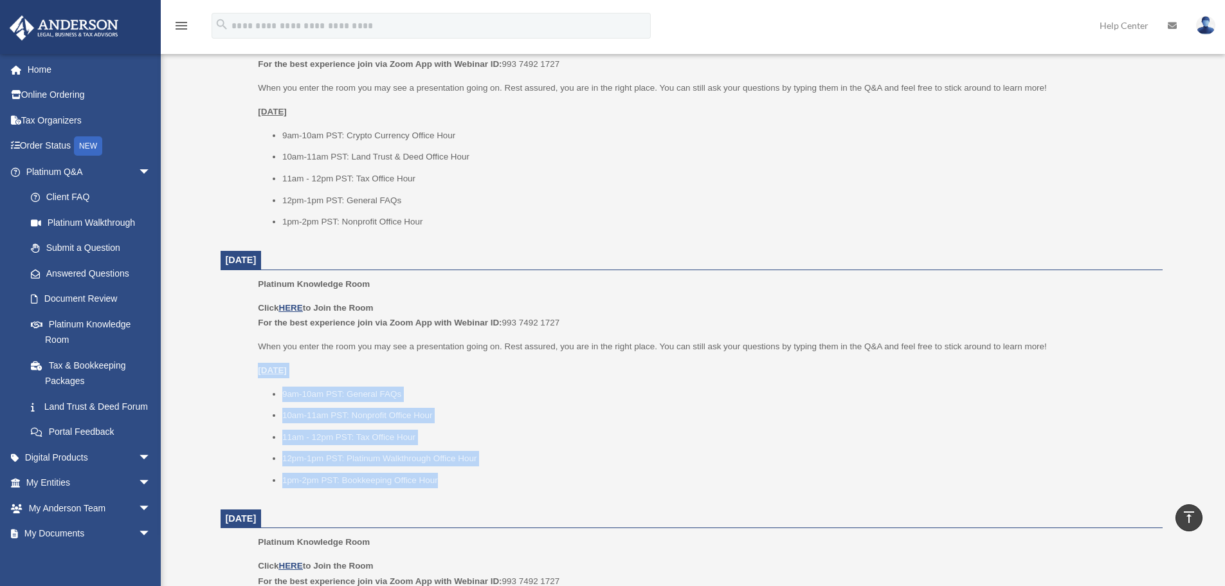
drag, startPoint x: 242, startPoint y: 357, endPoint x: 455, endPoint y: 472, distance: 242.6
click at [455, 472] on ul "Platinum Knowledge Room Click HERE to Join the Room For the best experience joi…" at bounding box center [692, 387] width 924 height 220
click at [455, 473] on li "1pm-2pm PST: Bookkeeping Office Hour" at bounding box center [717, 480] width 871 height 15
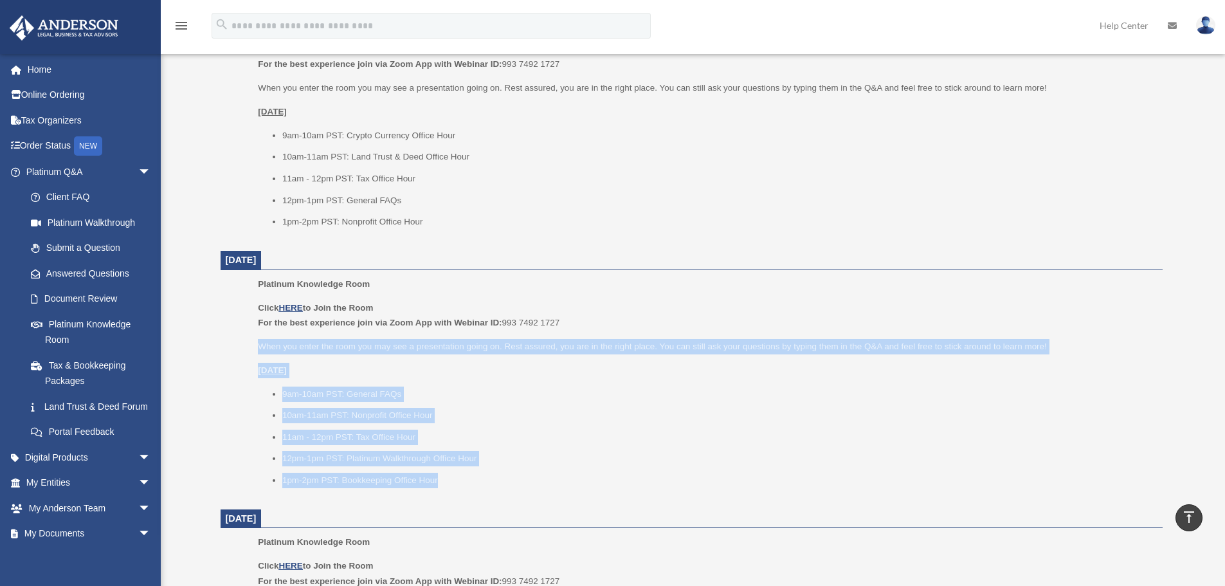
drag, startPoint x: 469, startPoint y: 477, endPoint x: 188, endPoint y: 345, distance: 309.9
click at [184, 342] on div "Platinum Knowledge Room bob.apples@andersonadvisors.com Sign Out bob.apples@and…" at bounding box center [612, 391] width 1225 height 1843
click at [382, 376] on p "Thursday, September 4" at bounding box center [705, 370] width 895 height 15
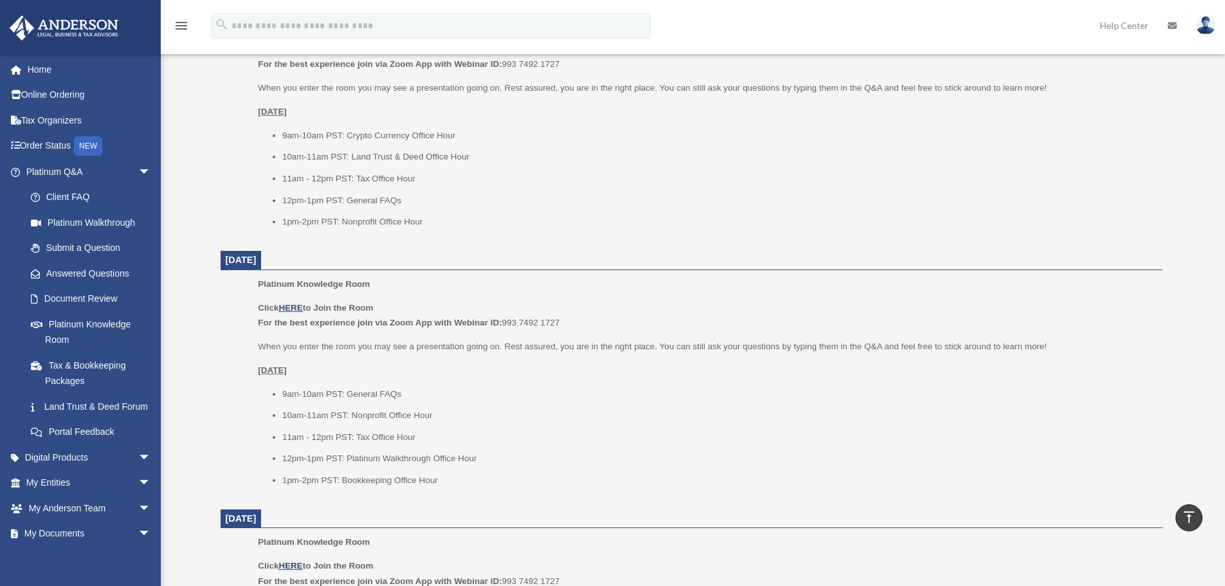
click at [310, 188] on ul "9am-10am PST: Crypto Currency Office Hour 10am-11am PST: Land Trust & Deed Offi…" at bounding box center [705, 179] width 895 height 102
click at [324, 179] on li "11am - 12pm PST: Tax Office Hour" at bounding box center [717, 178] width 871 height 15
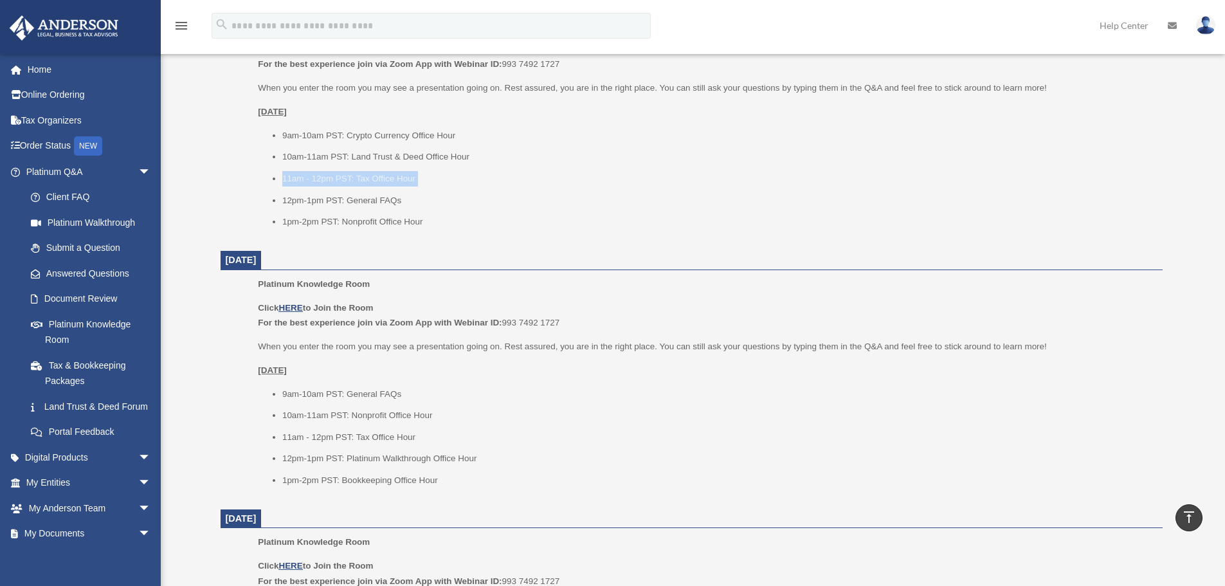
click at [324, 179] on li "11am - 12pm PST: Tax Office Hour" at bounding box center [717, 178] width 871 height 15
click at [313, 177] on li "11am - 12pm PST: Tax Office Hour" at bounding box center [717, 178] width 871 height 15
drag, startPoint x: 270, startPoint y: 185, endPoint x: 419, endPoint y: 182, distance: 149.2
click at [419, 182] on ul "9am-10am PST: Crypto Currency Office Hour 10am-11am PST: Land Trust & Deed Offi…" at bounding box center [705, 179] width 895 height 102
click at [419, 182] on li "11am - 12pm PST: Tax Office Hour" at bounding box center [717, 178] width 871 height 15
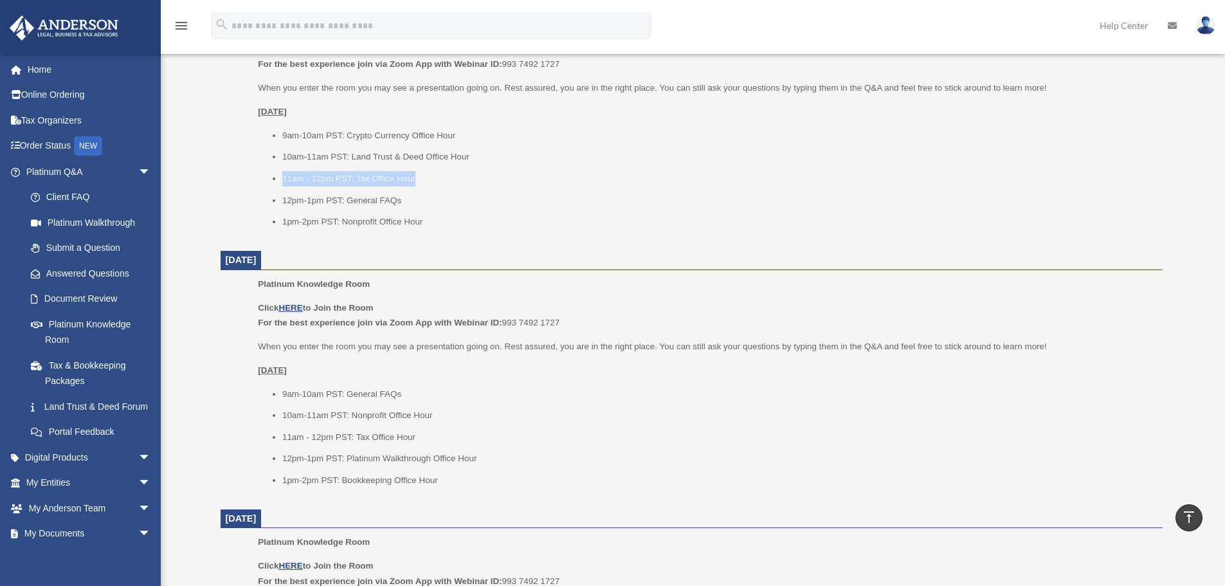
drag, startPoint x: 426, startPoint y: 181, endPoint x: 275, endPoint y: 176, distance: 151.3
click at [282, 176] on li "11am - 12pm PST: Tax Office Hour" at bounding box center [717, 178] width 871 height 15
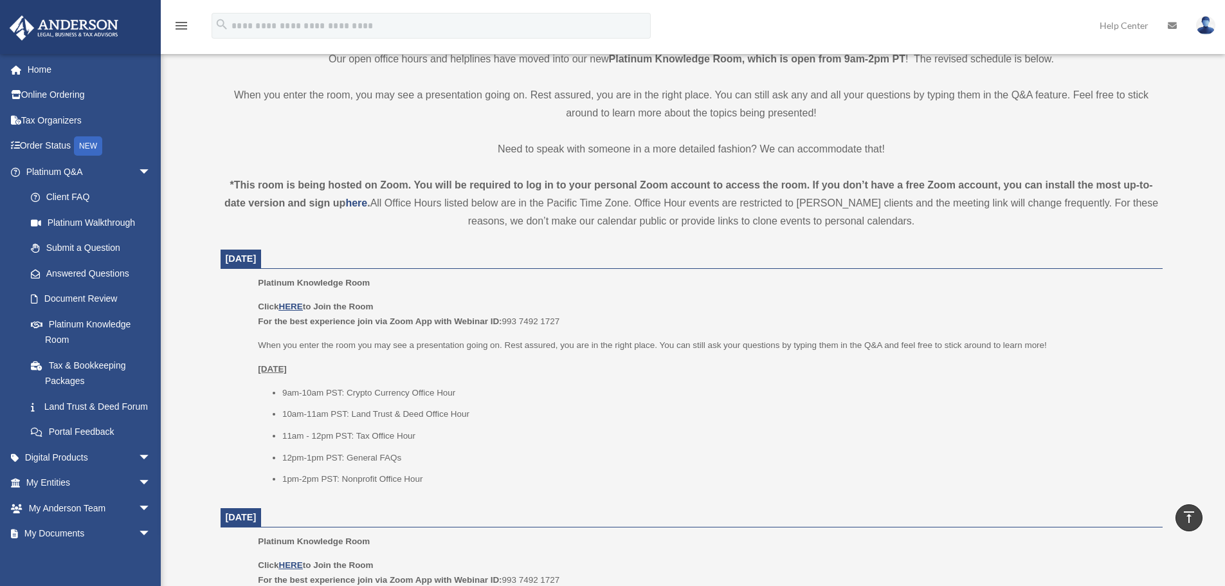
scroll to position [386, 0]
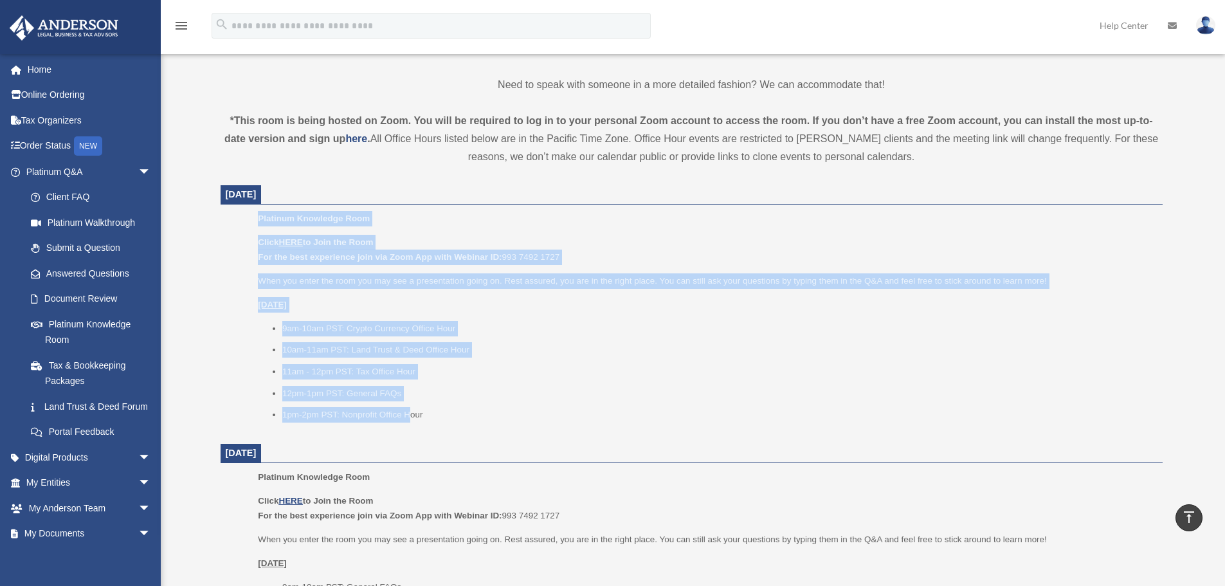
drag, startPoint x: 255, startPoint y: 224, endPoint x: 417, endPoint y: 417, distance: 252.5
click at [415, 419] on ul "Platinum Knowledge Room Click HERE to Join the Room For the best experience joi…" at bounding box center [692, 321] width 924 height 220
click at [417, 417] on li "1pm-2pm PST: Nonprofit Office Hour" at bounding box center [717, 414] width 871 height 15
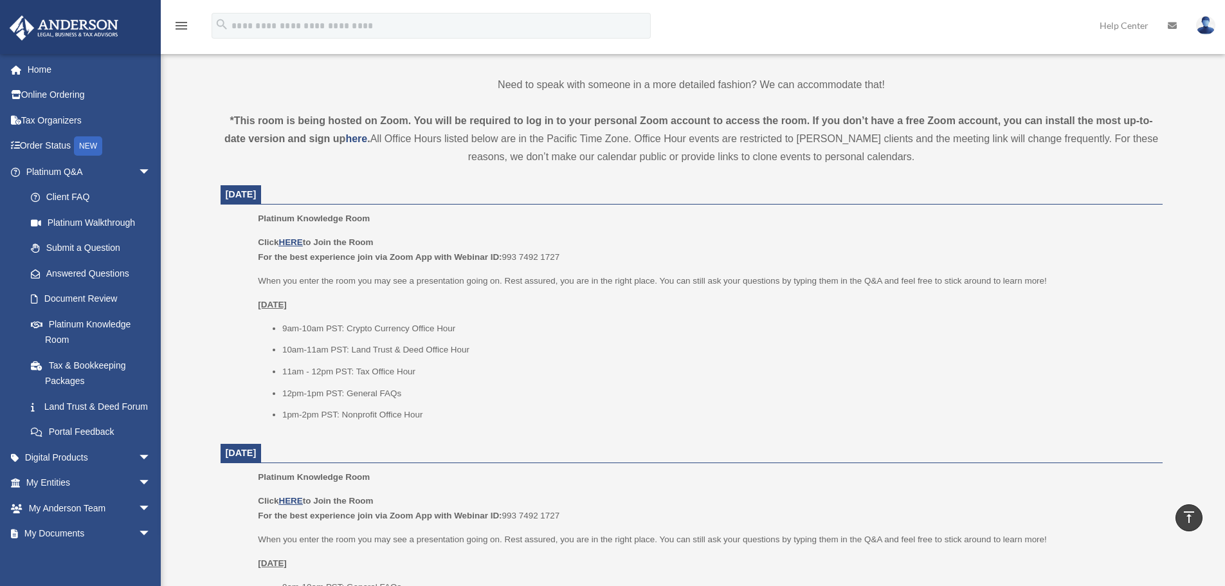
click at [436, 415] on li "1pm-2pm PST: Nonprofit Office Hour" at bounding box center [717, 414] width 871 height 15
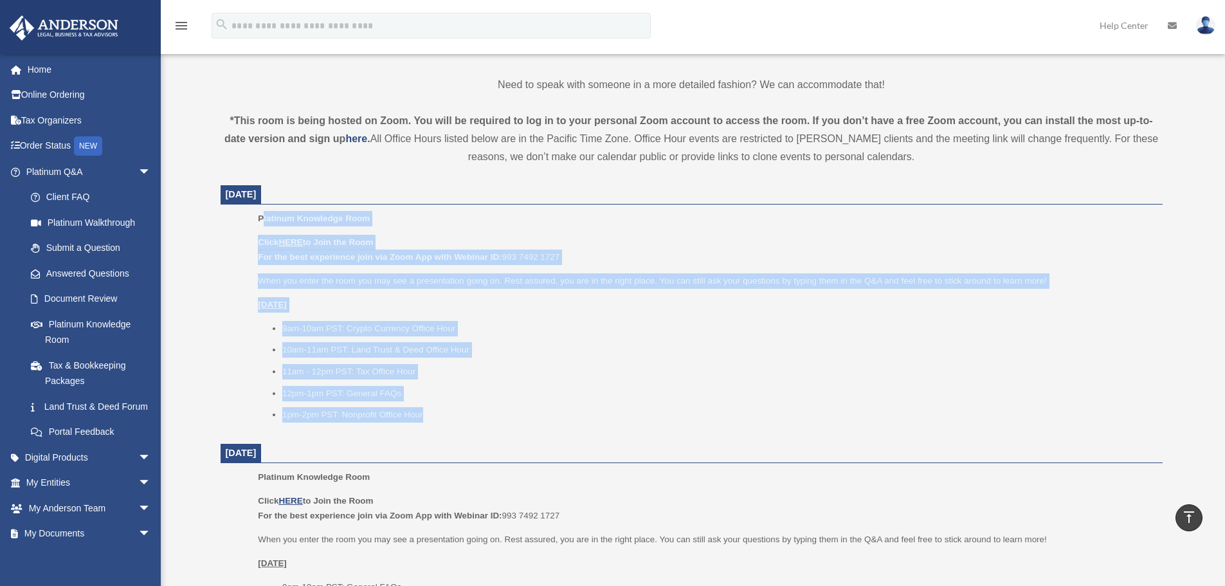
drag, startPoint x: 442, startPoint y: 416, endPoint x: 262, endPoint y: 223, distance: 264.8
click at [262, 223] on div "Platinum Knowledge Room Click HERE to Join the Room For the best experience joi…" at bounding box center [705, 321] width 895 height 220
click at [262, 223] on span "Platinum Knowledge Room" at bounding box center [314, 219] width 112 height 10
drag, startPoint x: 254, startPoint y: 217, endPoint x: 417, endPoint y: 412, distance: 253.4
click at [417, 412] on ul "Platinum Knowledge Room Click HERE to Join the Room For the best experience joi…" at bounding box center [692, 321] width 924 height 220
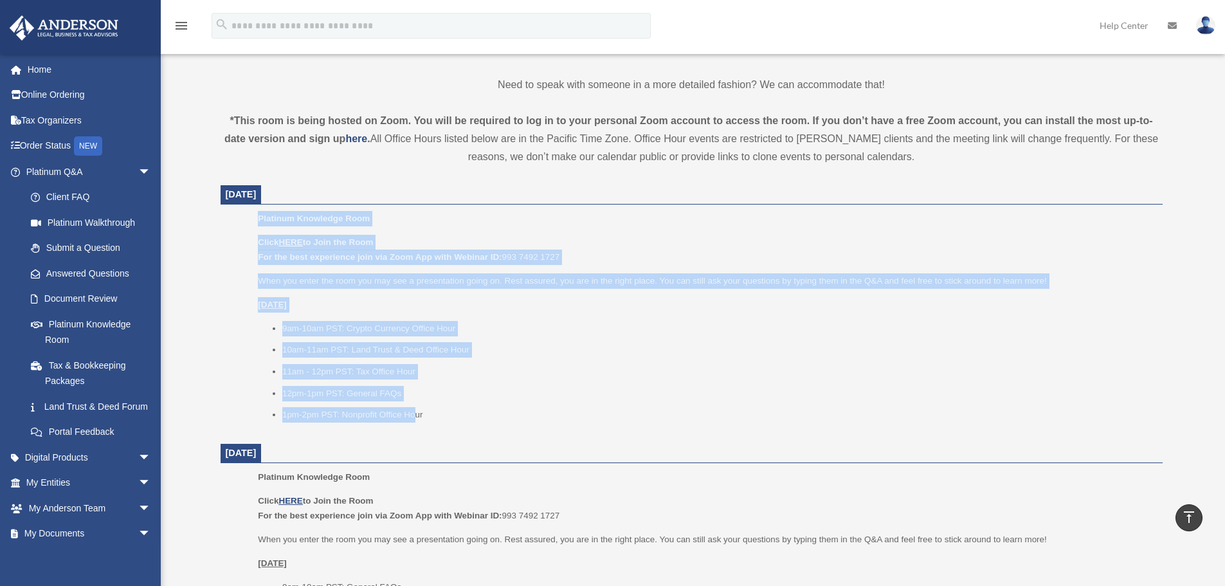
click at [417, 412] on li "1pm-2pm PST: Nonprofit Office Hour" at bounding box center [717, 414] width 871 height 15
drag, startPoint x: 435, startPoint y: 424, endPoint x: 244, endPoint y: 224, distance: 277.0
click at [244, 224] on ul "Platinum Knowledge Room Click HERE to Join the Room For the best experience joi…" at bounding box center [692, 321] width 924 height 220
click at [244, 223] on ul "Platinum Knowledge Room Click HERE to Join the Room For the best experience joi…" at bounding box center [692, 321] width 924 height 220
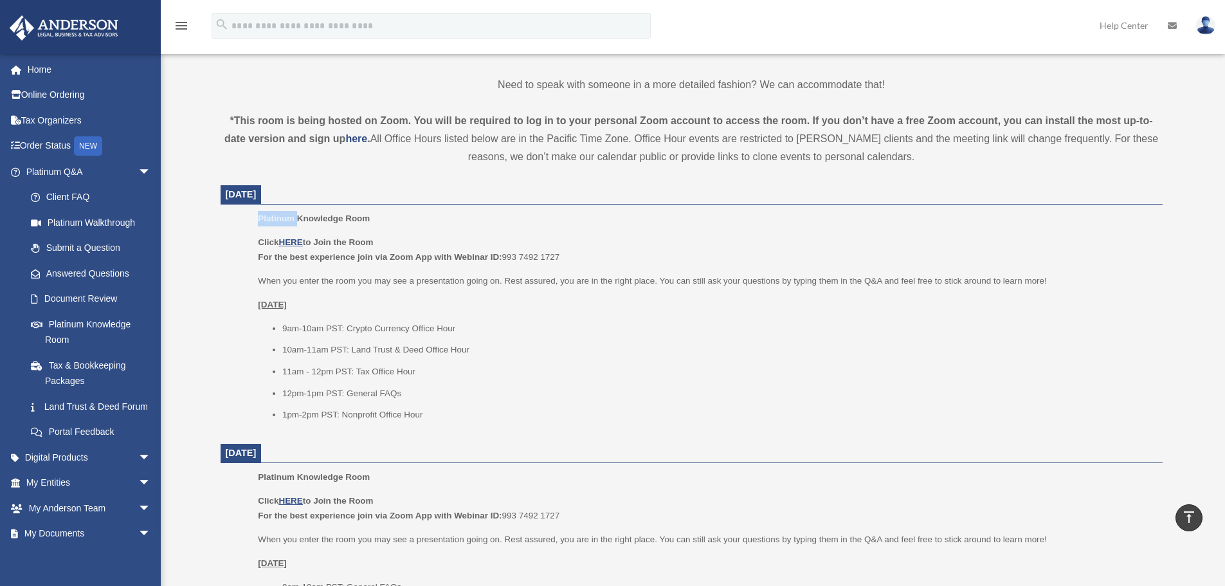
click at [244, 223] on ul "Platinum Knowledge Room Click HERE to Join the Room For the best experience joi…" at bounding box center [692, 321] width 924 height 220
click at [255, 222] on ul "Platinum Knowledge Room Click HERE to Join the Room For the best experience joi…" at bounding box center [692, 321] width 924 height 220
click at [246, 212] on ul "Platinum Knowledge Room Click HERE to Join the Room For the best experience joi…" at bounding box center [692, 321] width 924 height 220
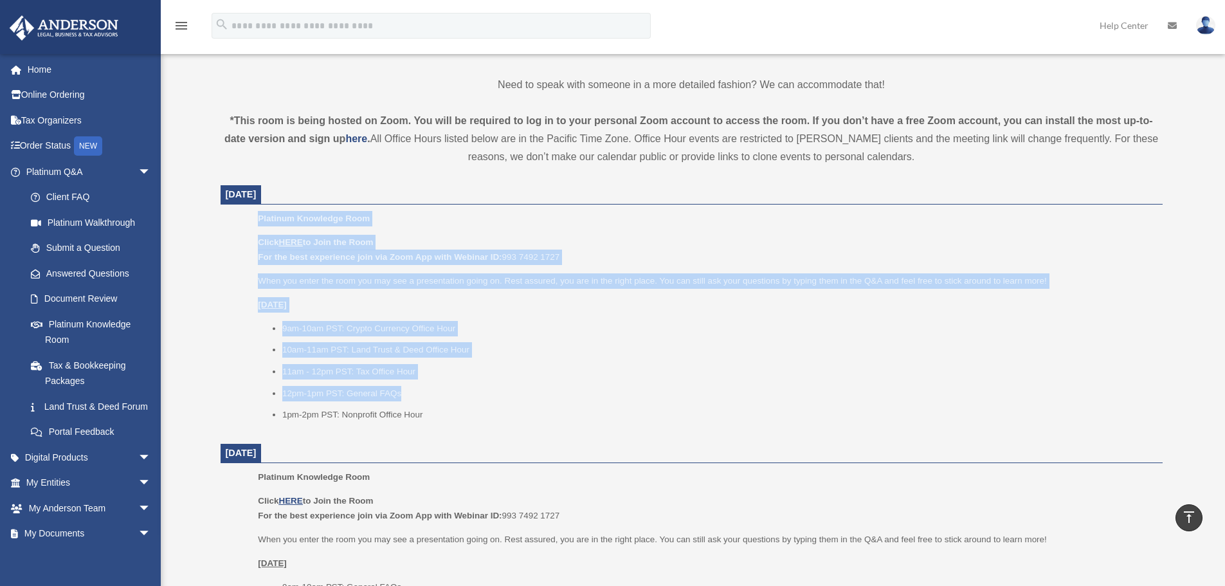
drag, startPoint x: 250, startPoint y: 223, endPoint x: 419, endPoint y: 406, distance: 249.9
click at [419, 406] on ul "Platinum Knowledge Room Click HERE to Join the Room For the best experience joi…" at bounding box center [692, 321] width 924 height 220
click at [419, 406] on ul "9am-10am PST: Crypto Currency Office Hour 10am-11am PST: Land Trust & Deed Offi…" at bounding box center [705, 372] width 895 height 102
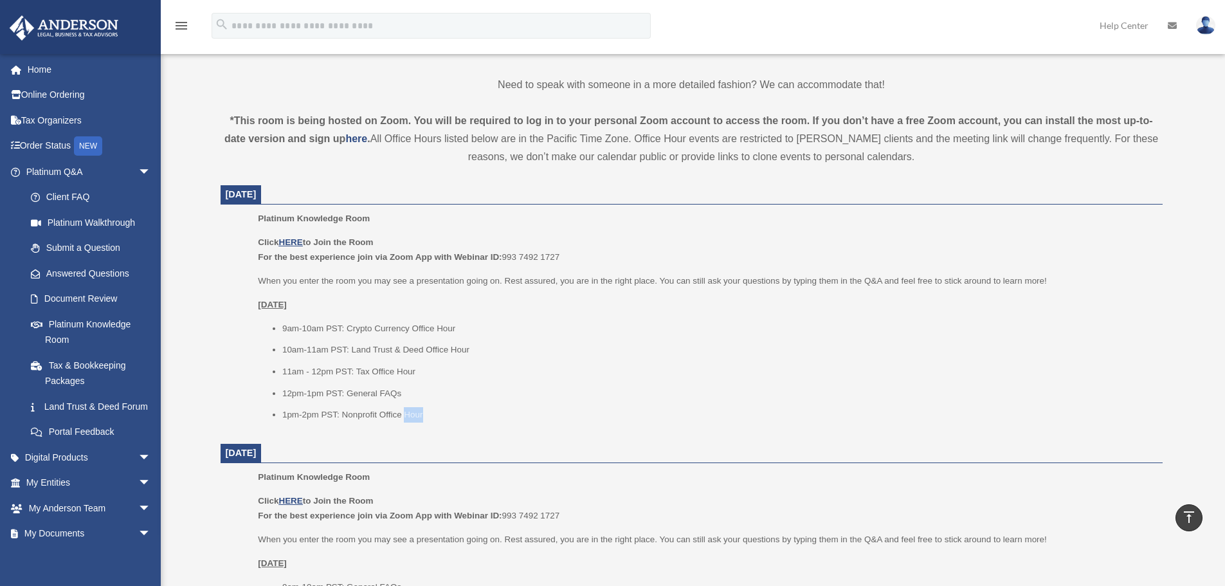
click at [419, 406] on ul "9am-10am PST: Crypto Currency Office Hour 10am-11am PST: Land Trust & Deed Offi…" at bounding box center [705, 372] width 895 height 102
click at [426, 420] on li "1pm-2pm PST: Nonprofit Office Hour" at bounding box center [717, 414] width 871 height 15
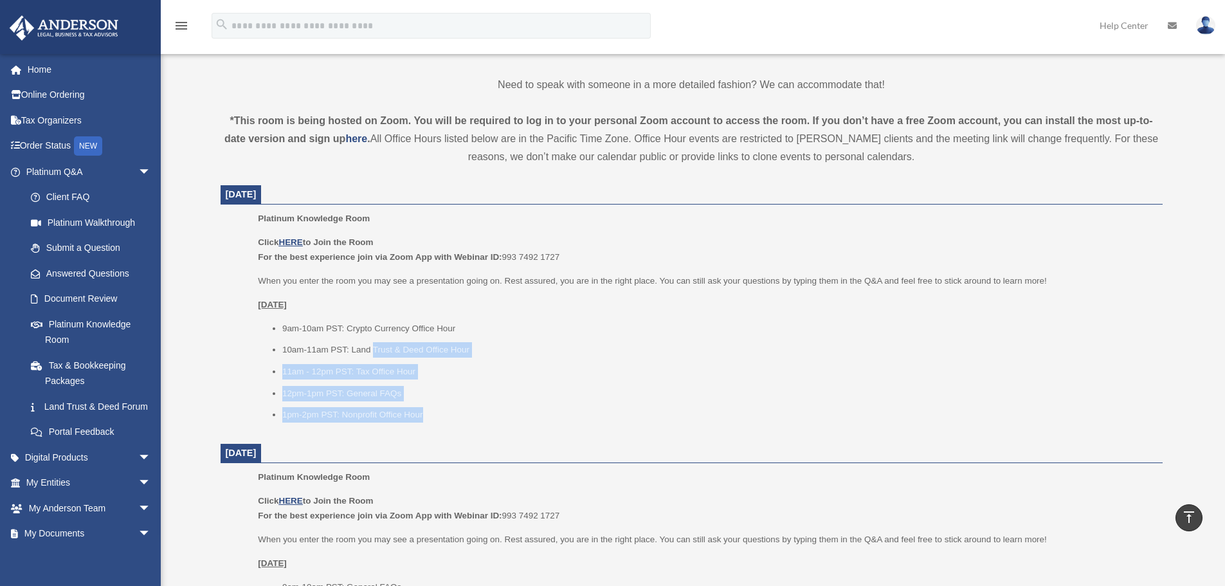
drag, startPoint x: 445, startPoint y: 420, endPoint x: 335, endPoint y: 320, distance: 148.9
click at [347, 325] on ul "9am-10am PST: Crypto Currency Office Hour 10am-11am PST: Land Trust & Deed Offi…" at bounding box center [705, 372] width 895 height 102
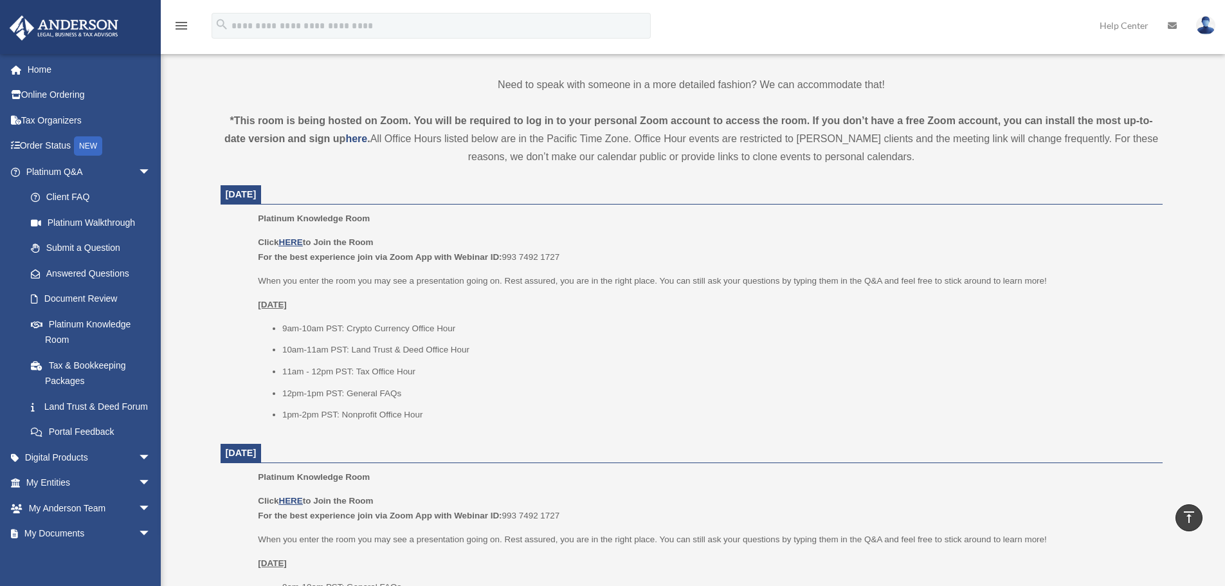
click at [298, 292] on div "Click HERE to Join the Room For the best experience join via Zoom App with Webi…" at bounding box center [705, 329] width 895 height 188
click at [305, 282] on p "When you enter the room you may see a presentation going on. Rest assured, you …" at bounding box center [705, 280] width 895 height 15
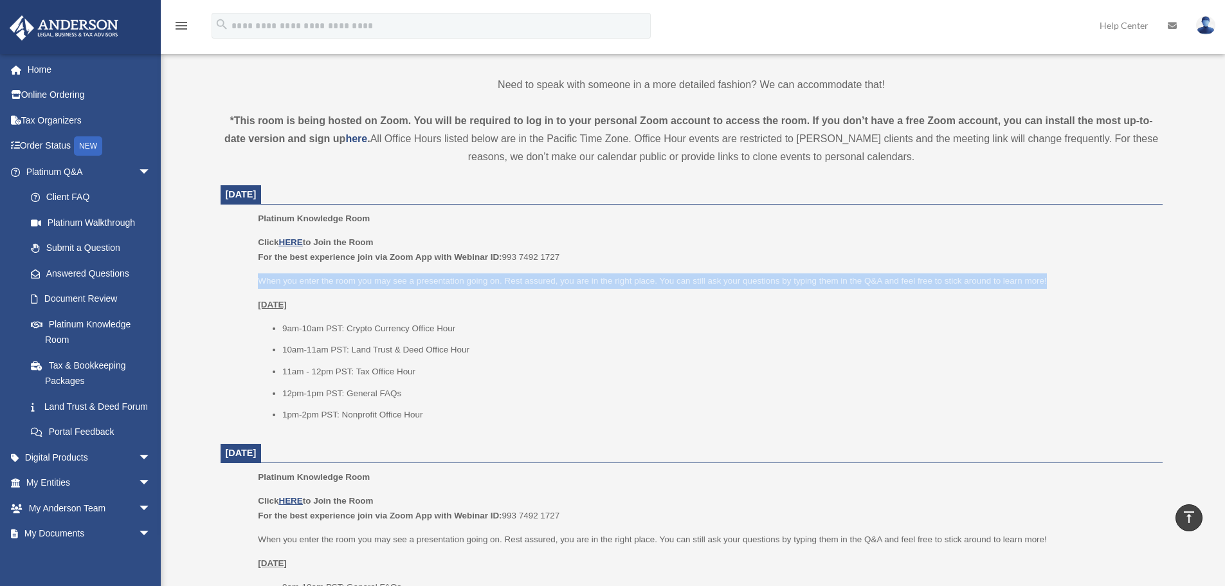
click at [305, 282] on p "When you enter the room you may see a presentation going on. Rest assured, you …" at bounding box center [705, 280] width 895 height 15
click at [283, 278] on p "When you enter the room you may see a presentation going on. Rest assured, you …" at bounding box center [705, 280] width 895 height 15
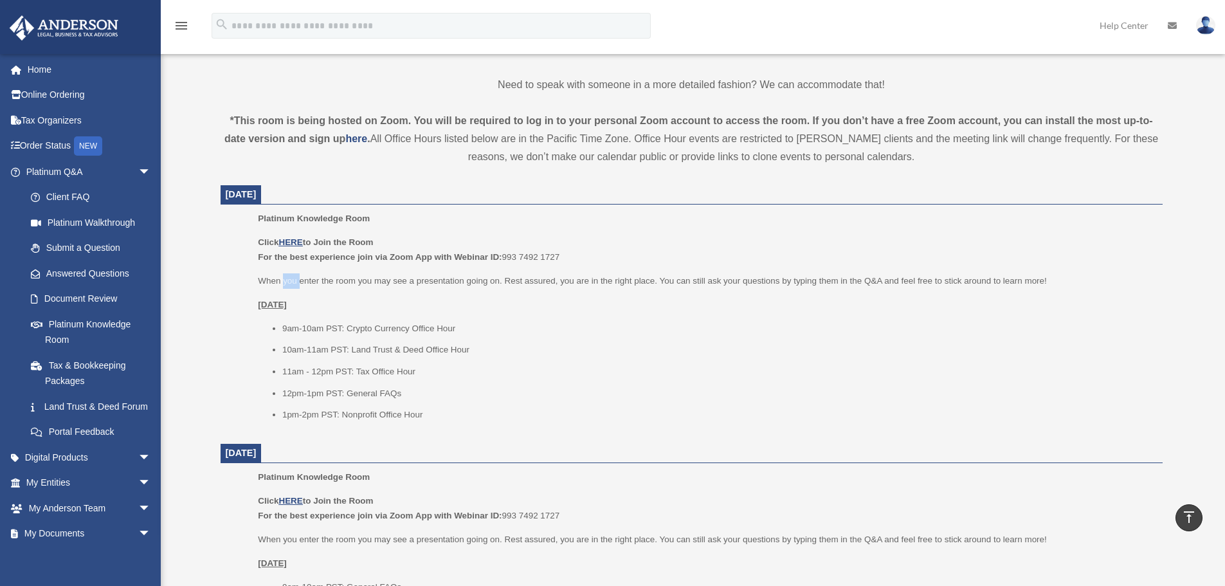
click at [283, 278] on p "When you enter the room you may see a presentation going on. Rest assured, you …" at bounding box center [705, 280] width 895 height 15
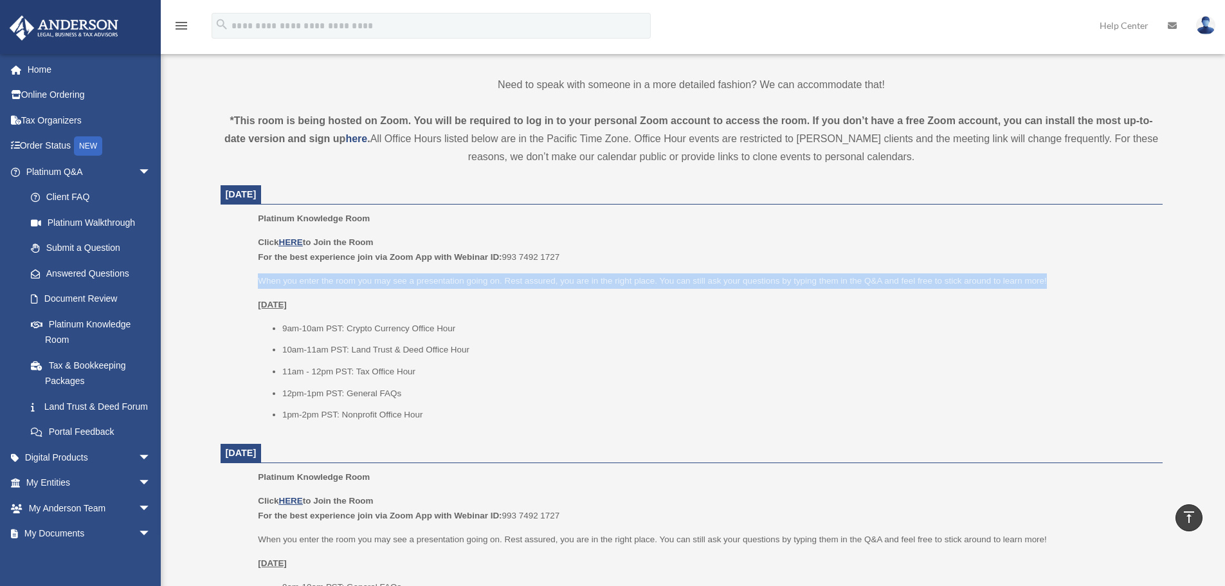
click at [283, 278] on p "When you enter the room you may see a presentation going on. Rest assured, you …" at bounding box center [705, 280] width 895 height 15
click at [294, 287] on p "When you enter the room you may see a presentation going on. Rest assured, you …" at bounding box center [705, 280] width 895 height 15
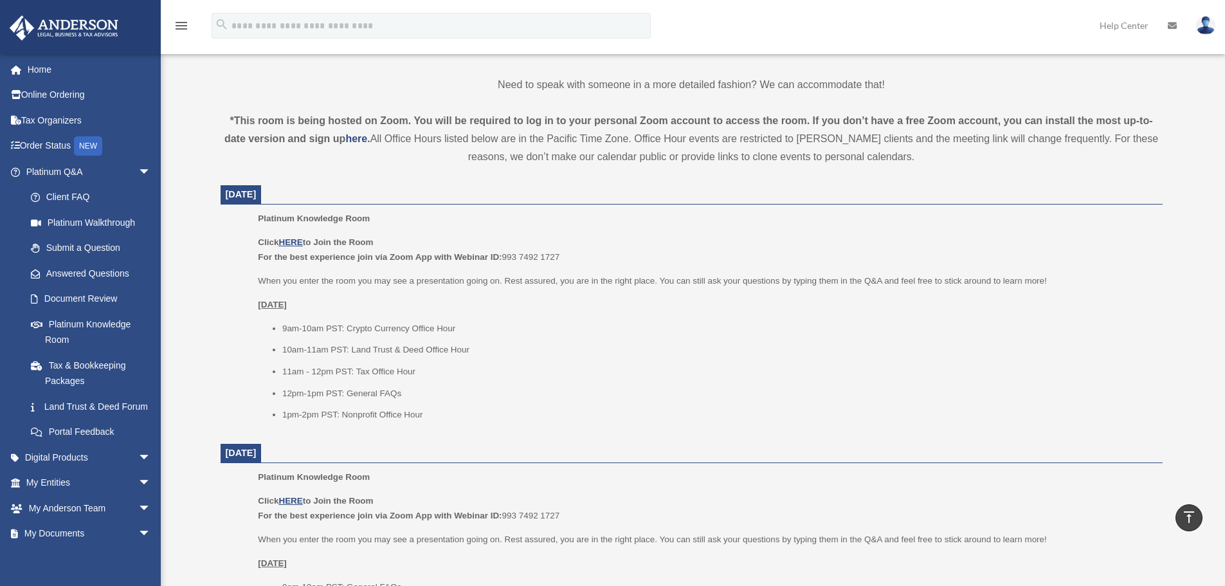
click at [287, 306] on u "Wednesday, September 3" at bounding box center [272, 305] width 29 height 10
click at [138, 172] on span "arrow_drop_down" at bounding box center [151, 172] width 26 height 26
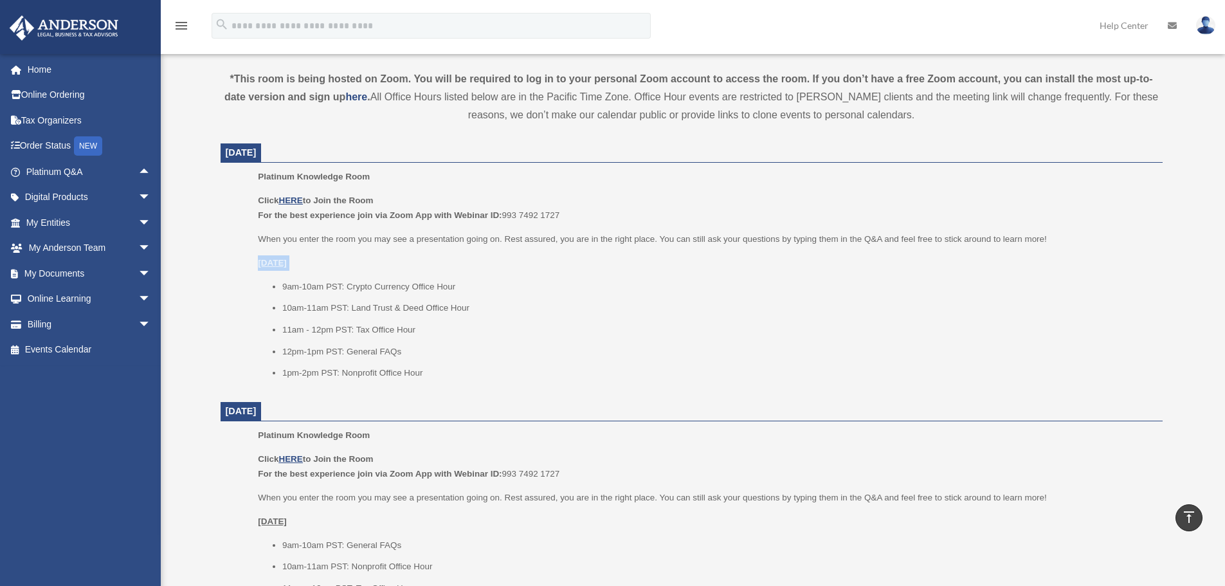
scroll to position [450, 0]
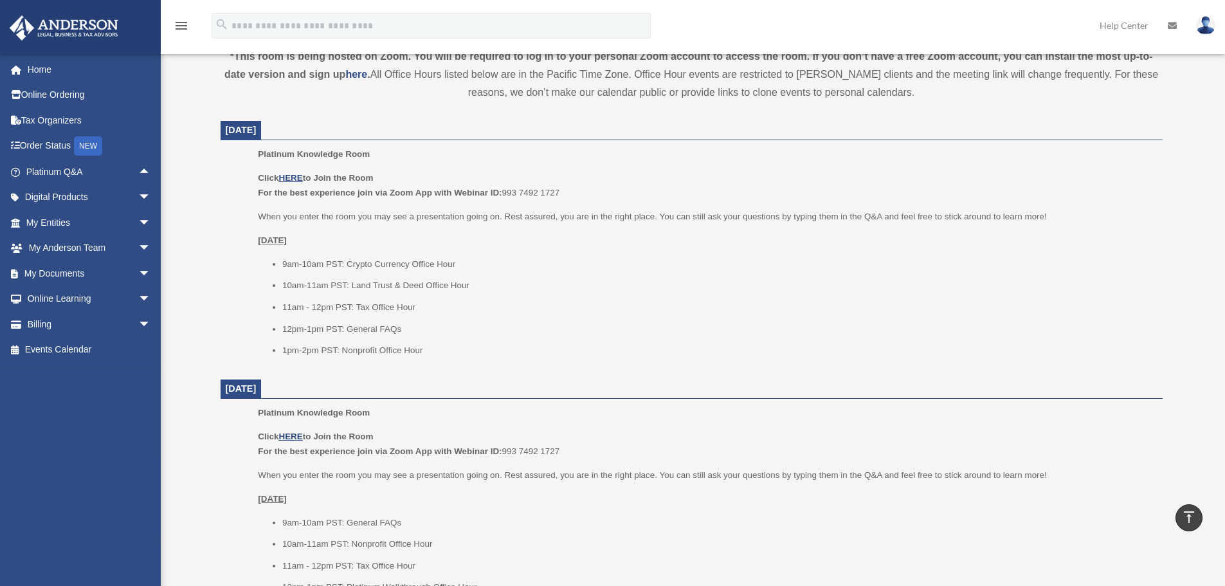
click at [524, 255] on div "Click HERE to Join the Room For the best experience join via Zoom App with Webi…" at bounding box center [705, 264] width 895 height 188
click at [138, 174] on span "arrow_drop_up" at bounding box center [151, 172] width 26 height 26
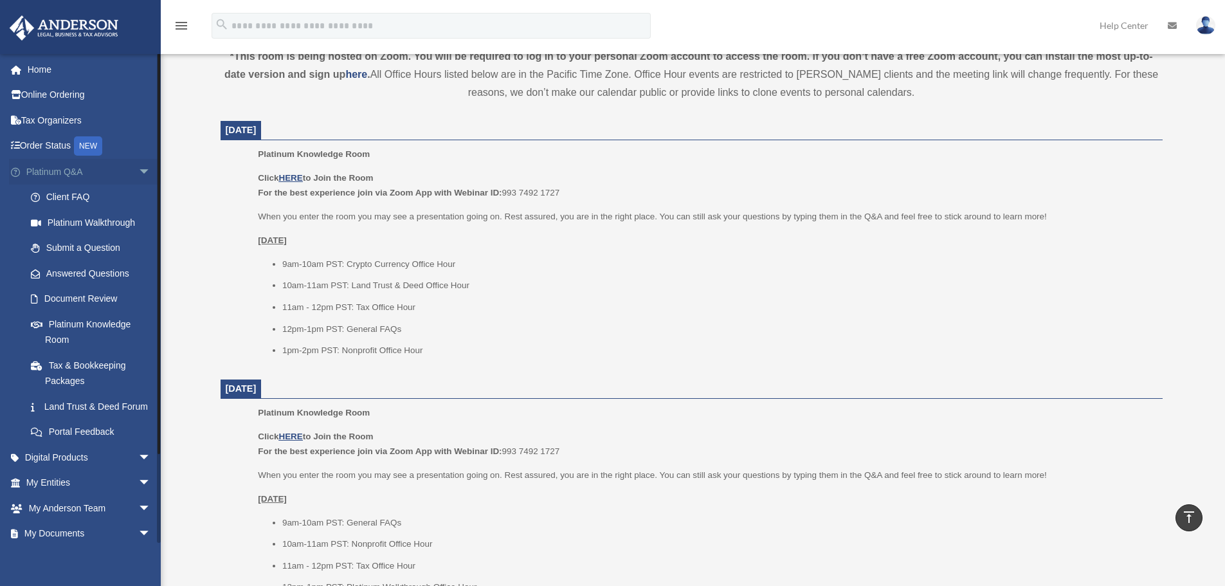
click at [138, 174] on span "arrow_drop_down" at bounding box center [151, 172] width 26 height 26
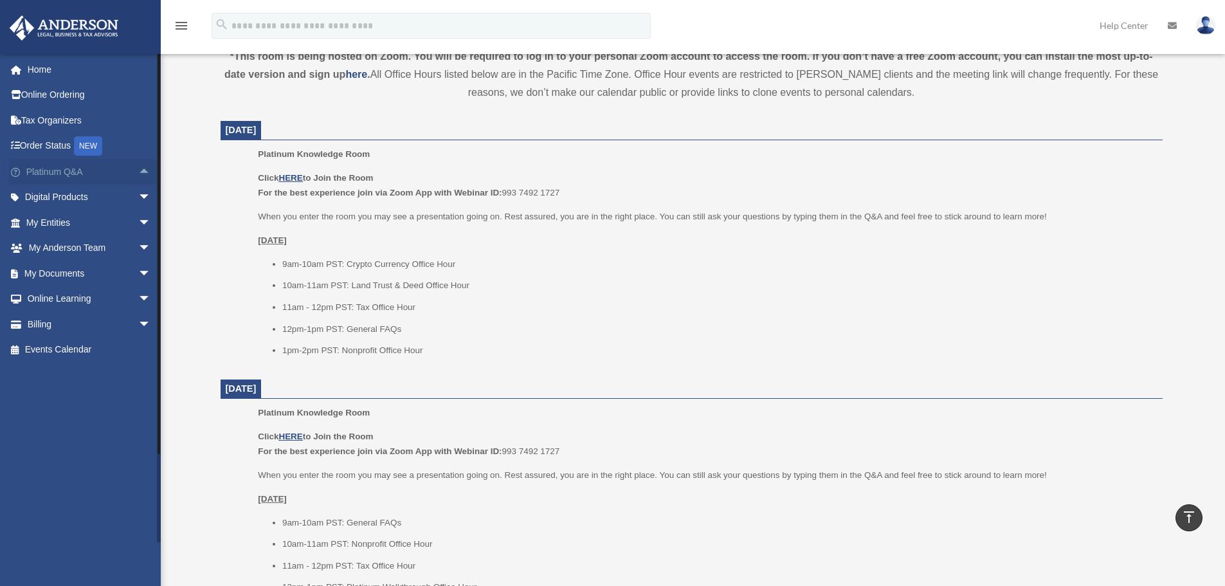
click at [138, 172] on span "arrow_drop_up" at bounding box center [151, 172] width 26 height 26
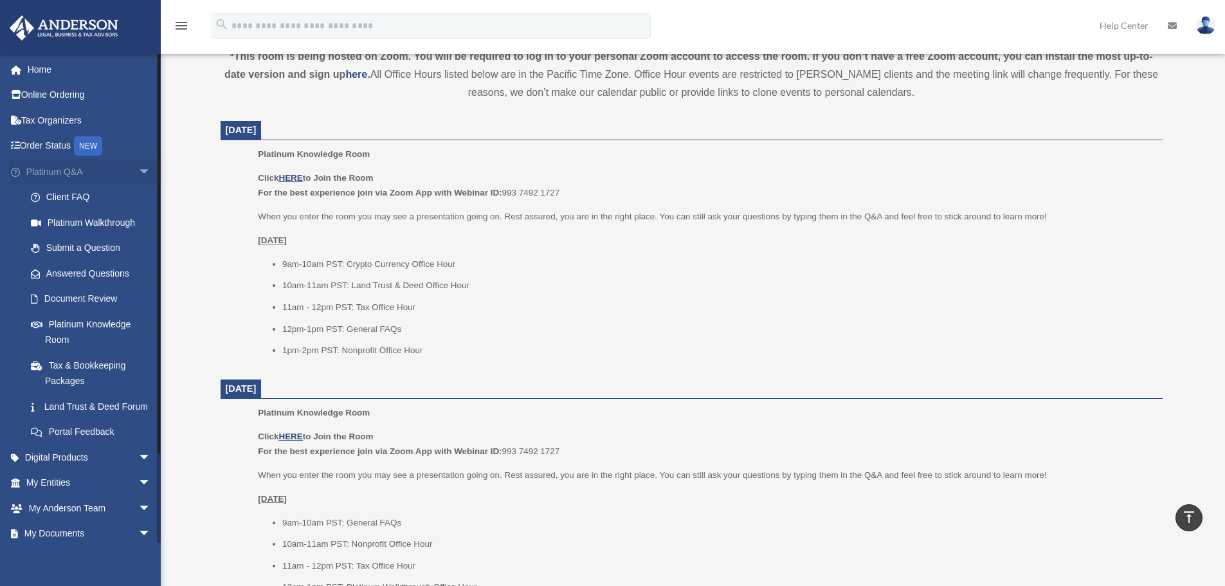
click at [138, 169] on span "arrow_drop_down" at bounding box center [151, 172] width 26 height 26
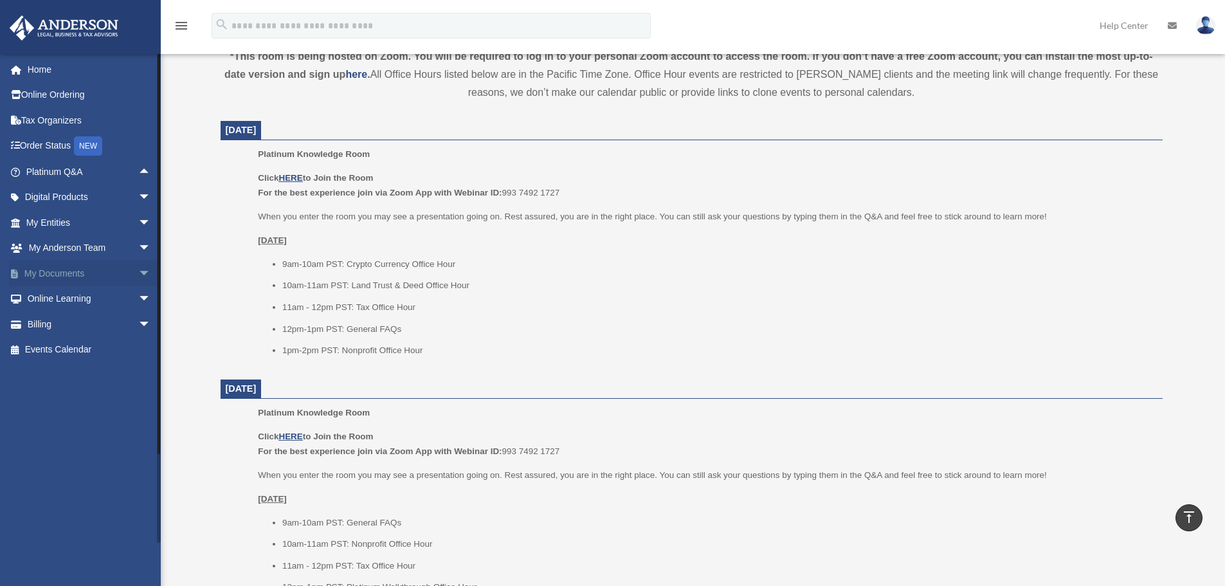
click at [138, 269] on span "arrow_drop_down" at bounding box center [151, 273] width 26 height 26
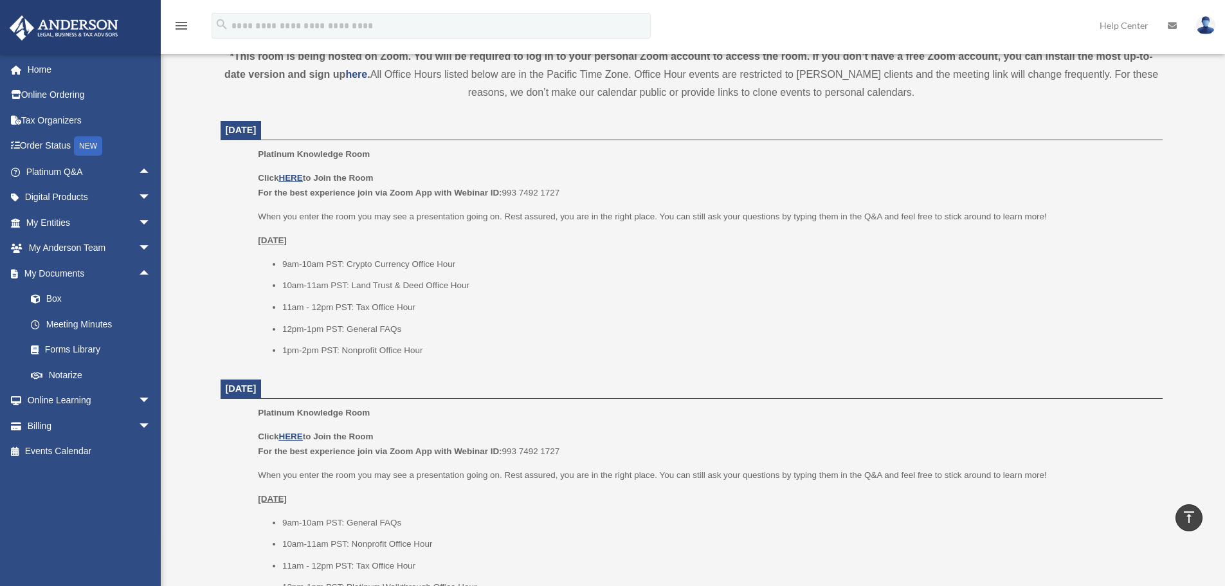
click at [367, 212] on p "When you enter the room you may see a presentation going on. Rest assured, you …" at bounding box center [705, 216] width 895 height 15
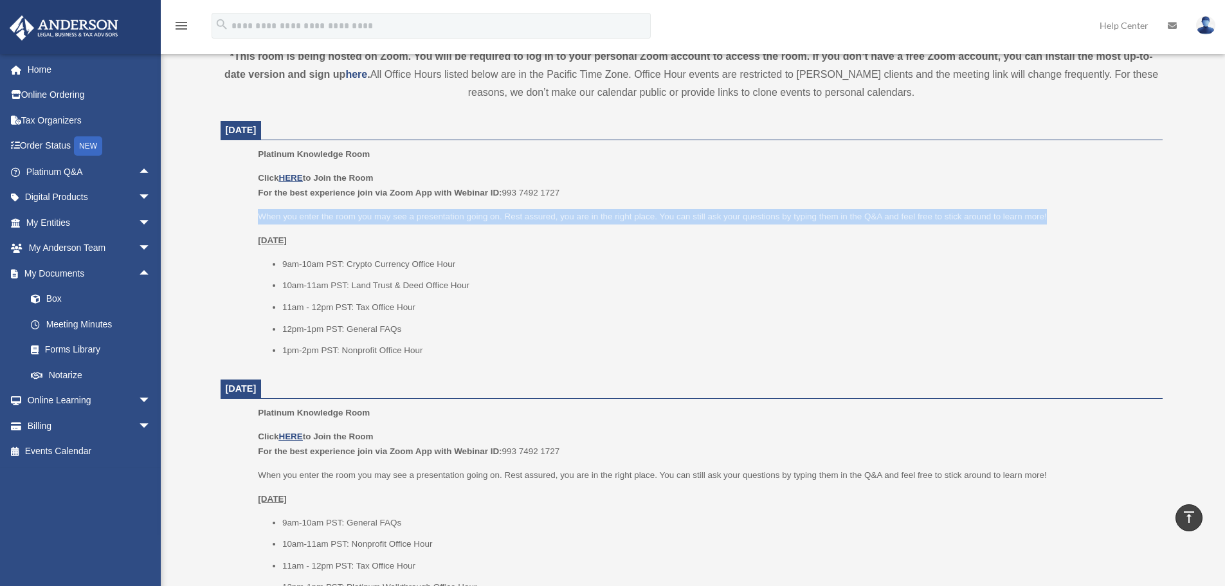
click at [367, 212] on p "When you enter the room you may see a presentation going on. Rest assured, you …" at bounding box center [705, 216] width 895 height 15
click at [381, 217] on p "When you enter the room you may see a presentation going on. Rest assured, you …" at bounding box center [705, 216] width 895 height 15
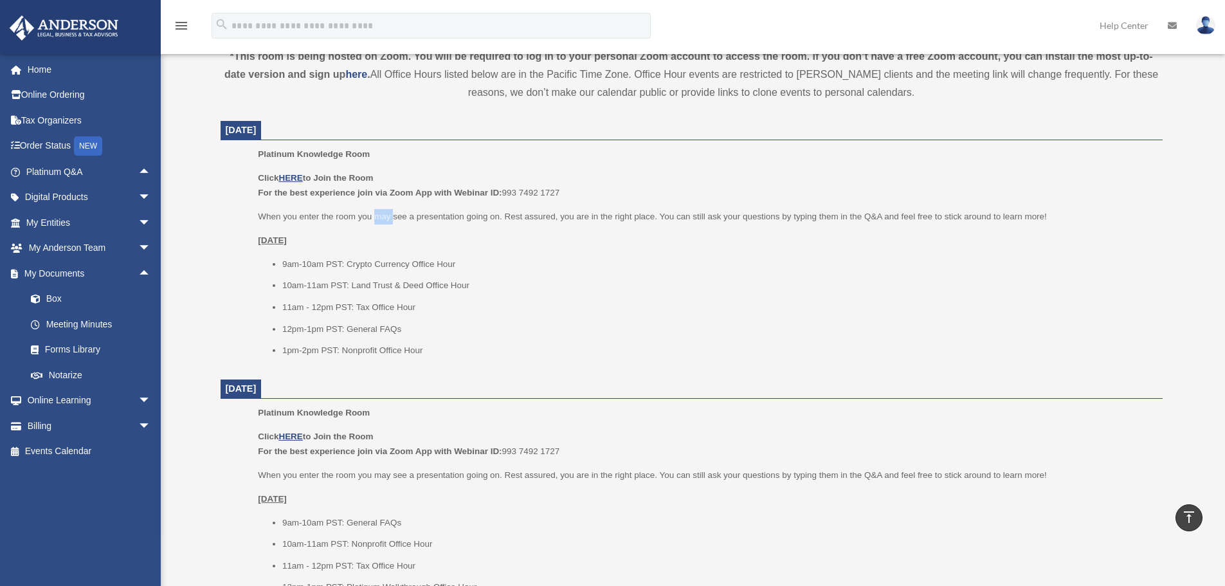
click at [381, 217] on p "When you enter the room you may see a presentation going on. Rest assured, you …" at bounding box center [705, 216] width 895 height 15
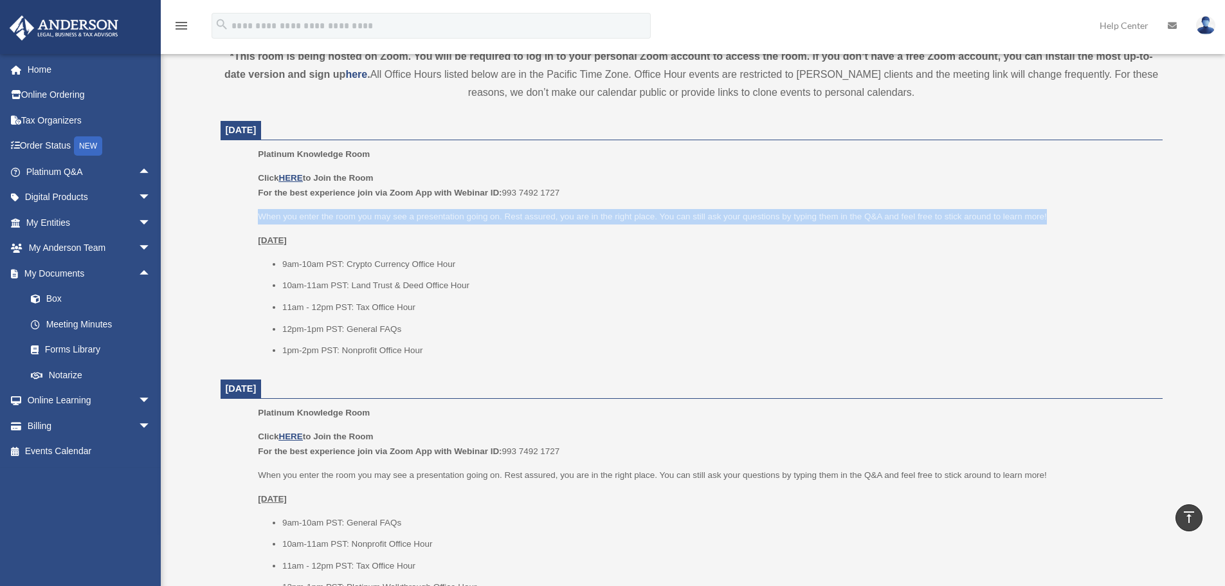
click at [381, 217] on p "When you enter the room you may see a presentation going on. Rest assured, you …" at bounding box center [705, 216] width 895 height 15
click at [322, 214] on p "When you enter the room you may see a presentation going on. Rest assured, you …" at bounding box center [705, 216] width 895 height 15
drag, startPoint x: 248, startPoint y: 206, endPoint x: 370, endPoint y: 242, distance: 127.0
click at [370, 242] on ul "Platinum Knowledge Room Click HERE to Join the Room For the best experience joi…" at bounding box center [692, 257] width 924 height 220
click at [370, 242] on p "Wednesday, September 3" at bounding box center [705, 240] width 895 height 15
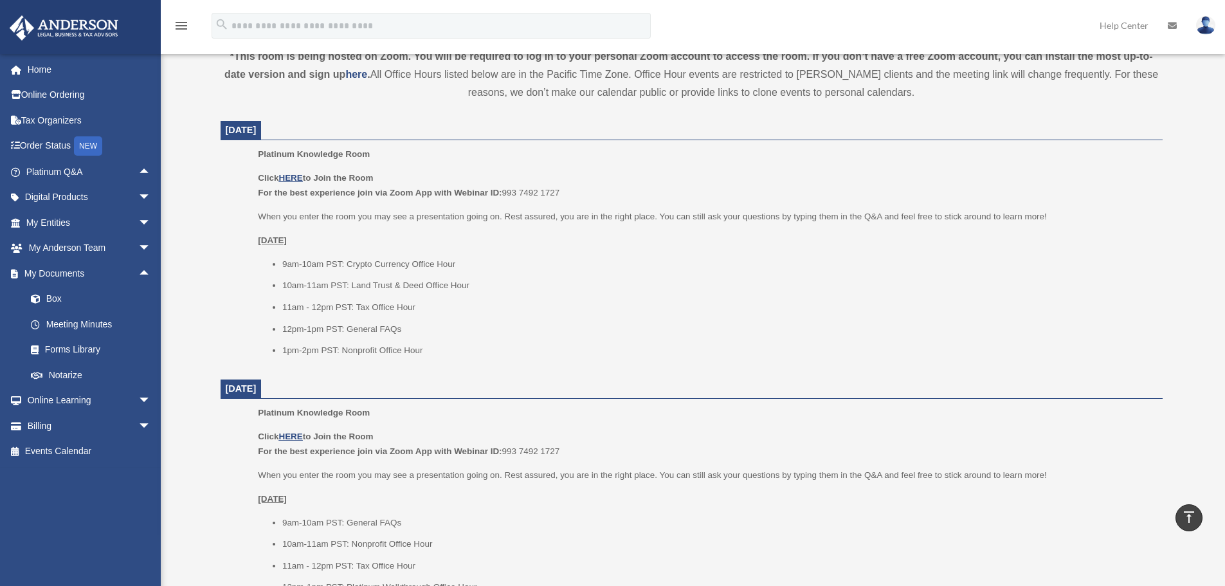
drag, startPoint x: 423, startPoint y: 338, endPoint x: 428, endPoint y: 354, distance: 17.1
click at [428, 354] on ul "9am-10am PST: Crypto Currency Office Hour 10am-11am PST: Land Trust & Deed Offi…" at bounding box center [705, 308] width 895 height 102
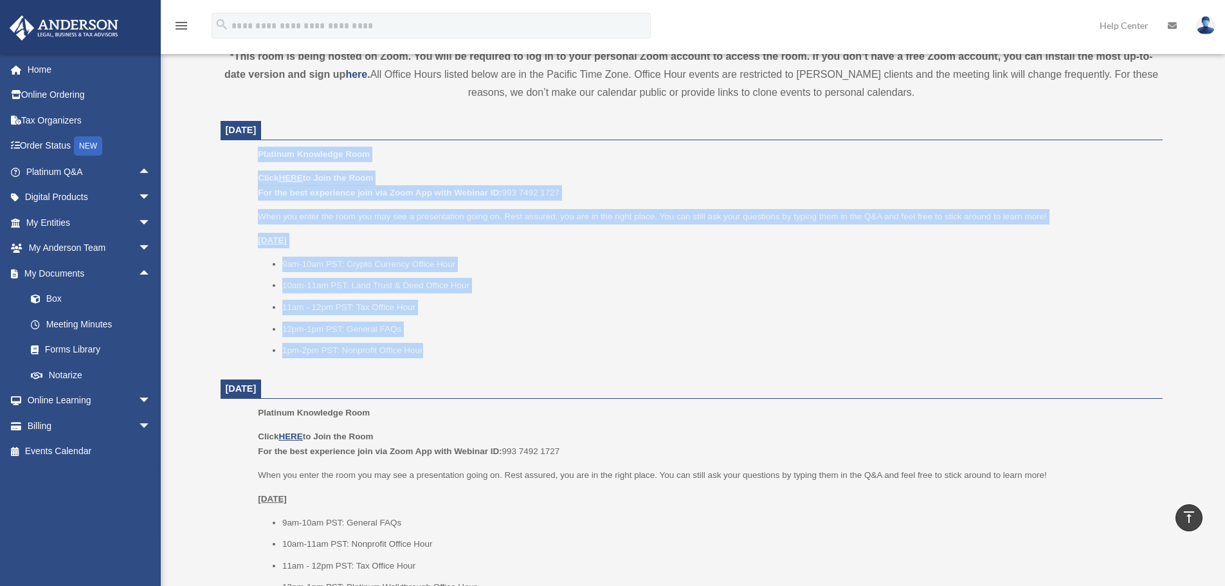
drag, startPoint x: 433, startPoint y: 354, endPoint x: 252, endPoint y: 149, distance: 273.4
click at [252, 149] on ul "Platinum Knowledge Room Click HERE to Join the Room For the best experience joi…" at bounding box center [692, 257] width 924 height 220
drag, startPoint x: 254, startPoint y: 142, endPoint x: 419, endPoint y: 338, distance: 256.0
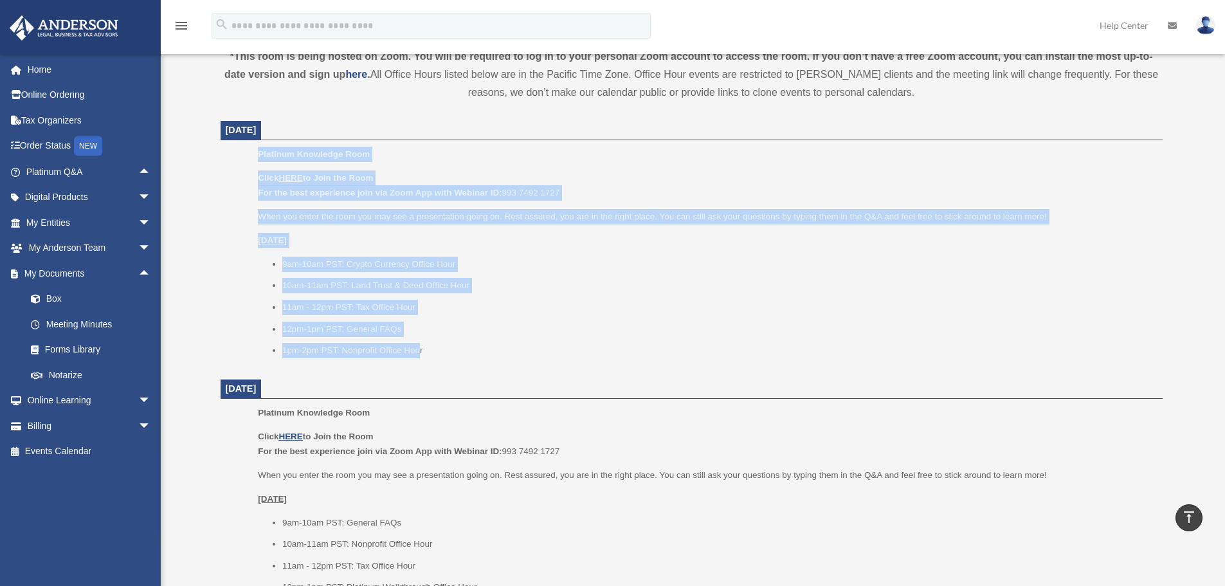
click at [419, 338] on ul "9am-10am PST: Crypto Currency Office Hour 10am-11am PST: Land Trust & Deed Offi…" at bounding box center [705, 308] width 895 height 102
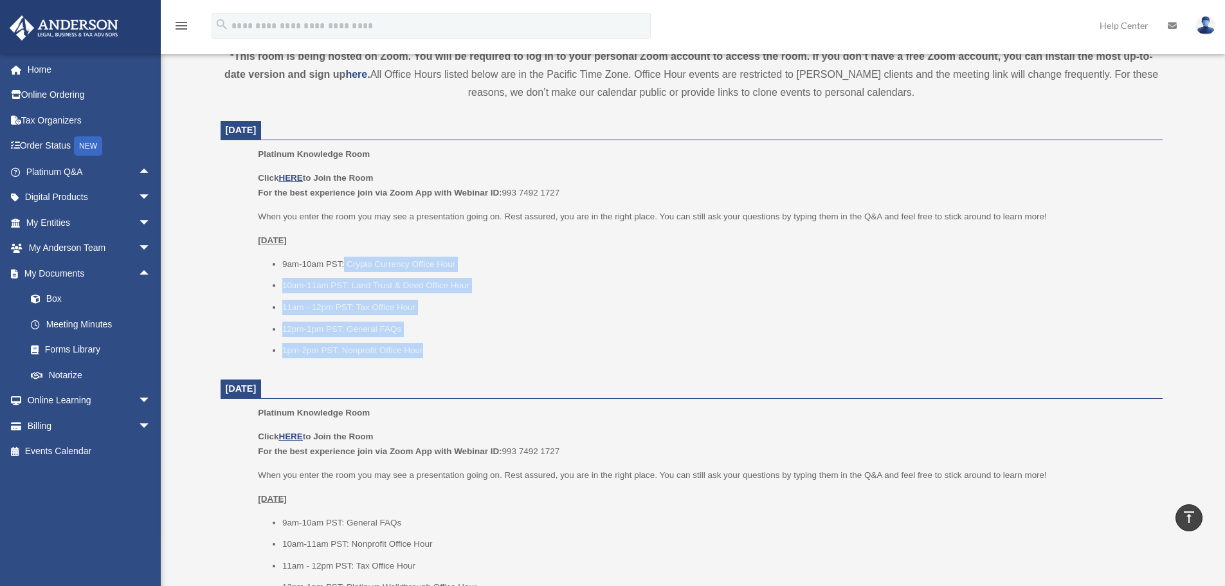
drag, startPoint x: 440, startPoint y: 346, endPoint x: 222, endPoint y: 212, distance: 255.8
click at [225, 214] on dd "Platinum Knowledge Room Click HERE to Join the Room For the best experience joi…" at bounding box center [692, 257] width 942 height 220
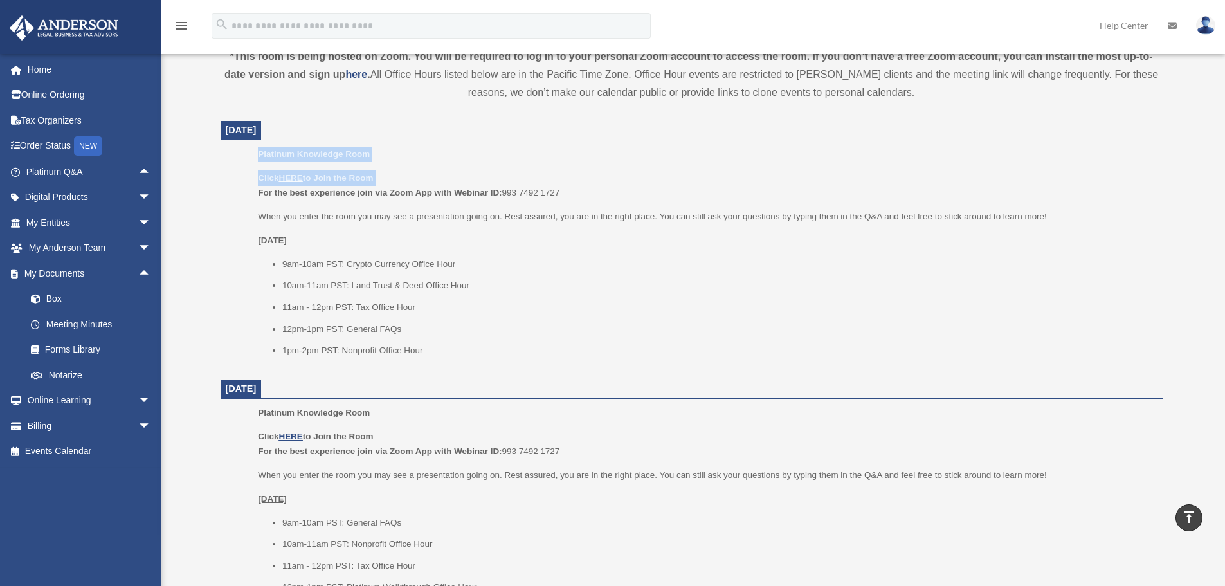
drag, startPoint x: 201, startPoint y: 188, endPoint x: 196, endPoint y: 145, distance: 43.4
click at [194, 145] on div "Platinum Knowledge Room bob.apples@andersonadvisors.com Sign Out bob.apples@and…" at bounding box center [612, 520] width 1225 height 1843
click at [236, 174] on ul "Platinum Knowledge Room Click HERE to Join the Room For the best experience joi…" at bounding box center [692, 257] width 924 height 220
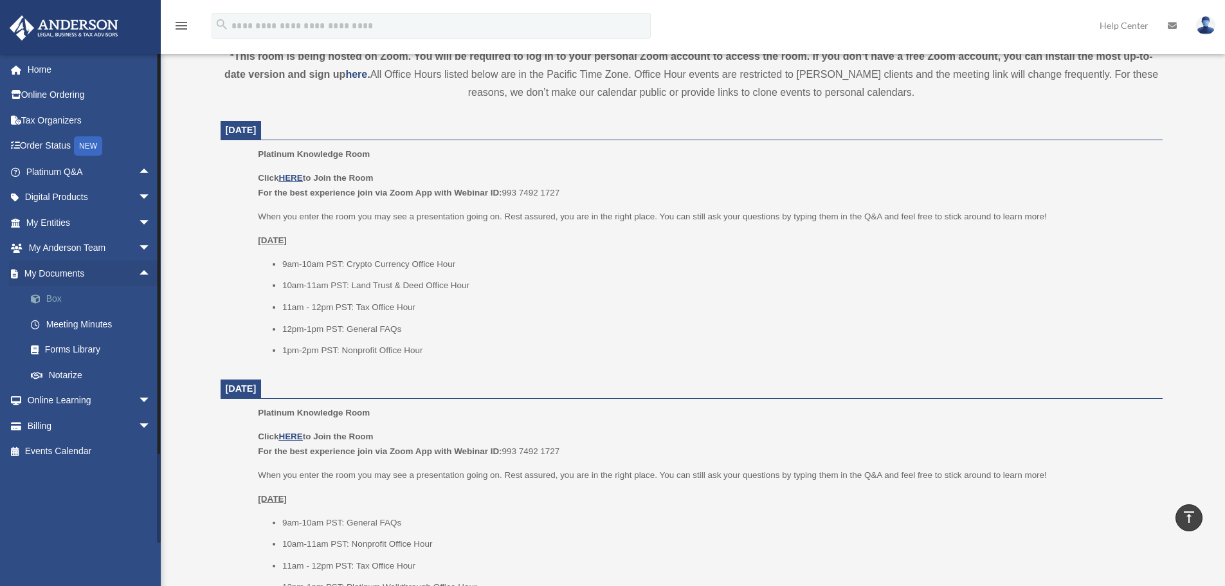
click at [63, 303] on link "Box" at bounding box center [94, 299] width 152 height 26
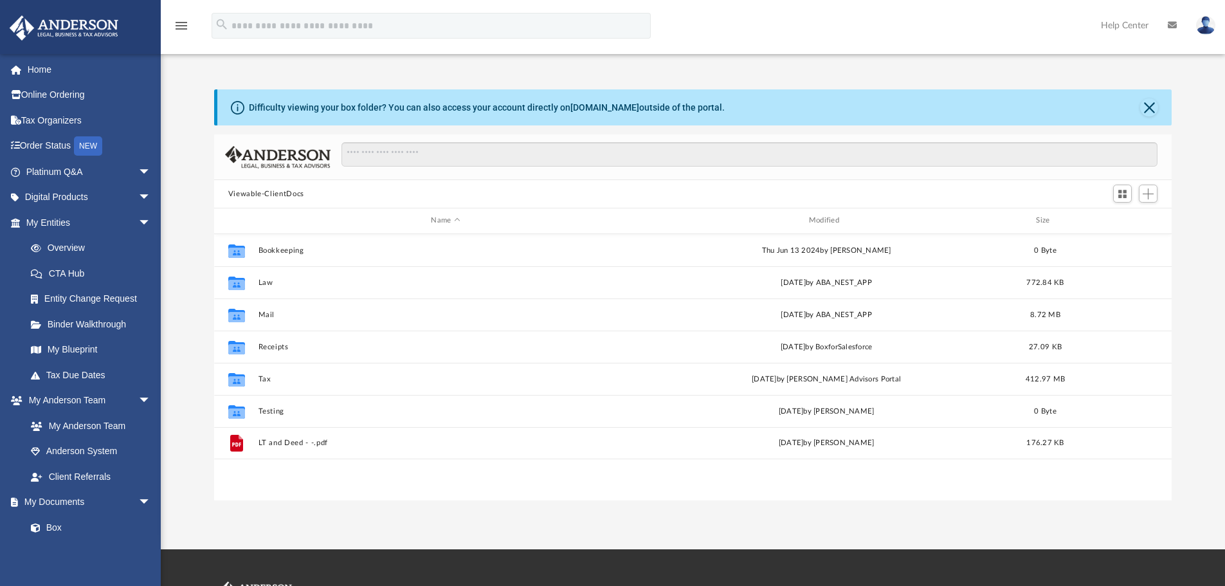
scroll to position [283, 948]
click at [138, 221] on span "arrow_drop_down" at bounding box center [151, 223] width 26 height 26
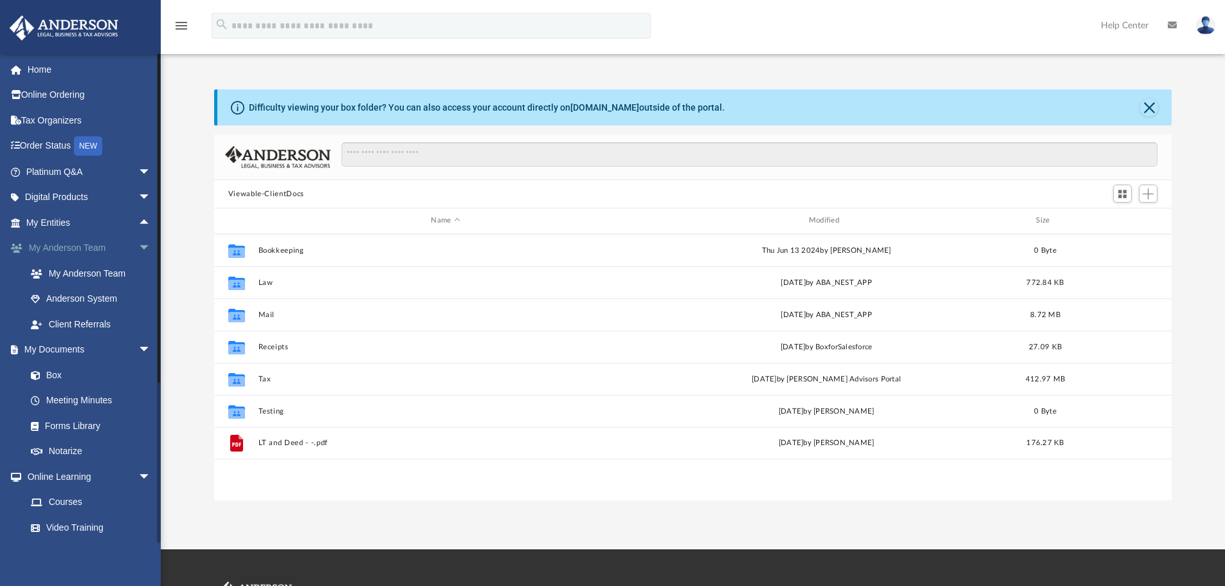
click at [140, 248] on span "arrow_drop_down" at bounding box center [151, 248] width 26 height 26
click at [138, 390] on span "arrow_drop_down" at bounding box center [151, 401] width 26 height 26
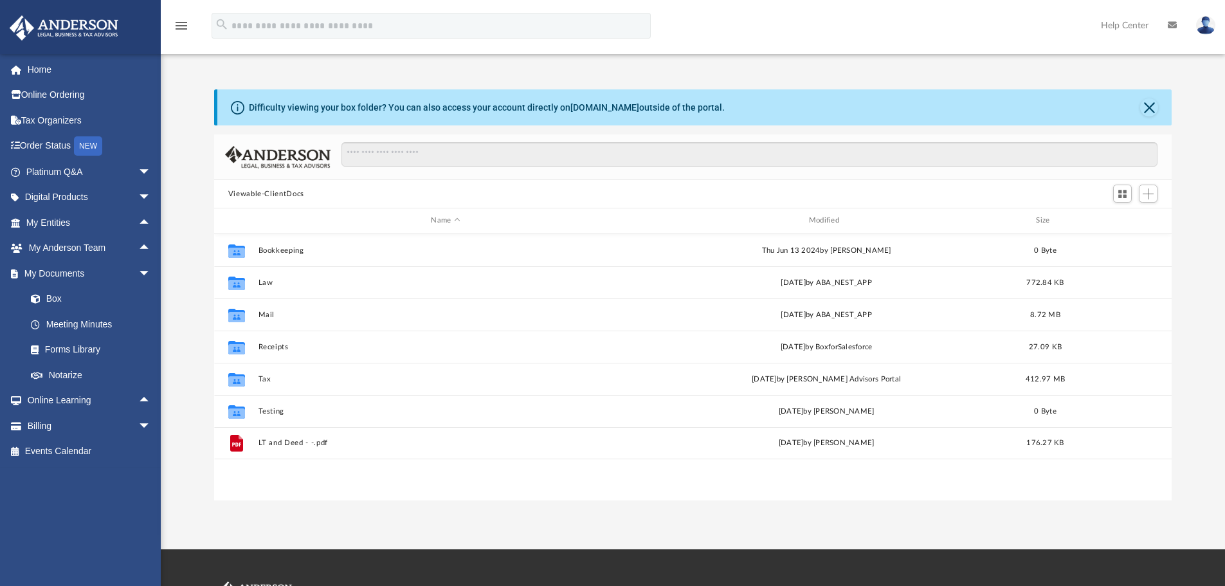
click at [288, 193] on button "Viewable-ClientDocs" at bounding box center [266, 194] width 76 height 12
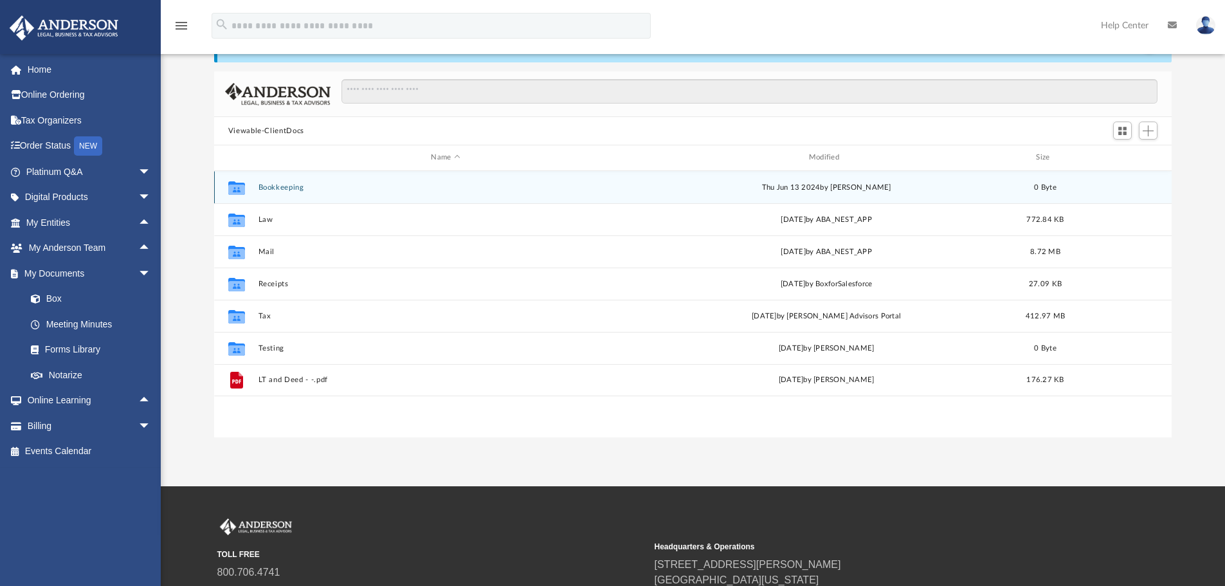
scroll to position [0, 0]
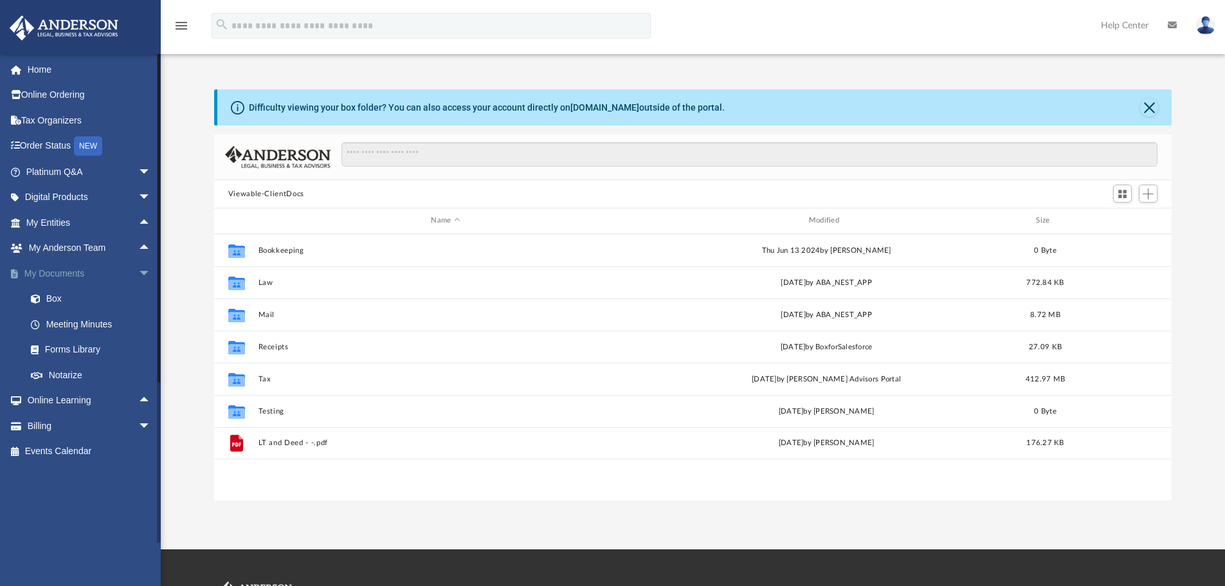
click at [140, 273] on span "arrow_drop_down" at bounding box center [151, 273] width 26 height 26
click at [138, 176] on span "arrow_drop_down" at bounding box center [151, 172] width 26 height 26
